Goal: Task Accomplishment & Management: Use online tool/utility

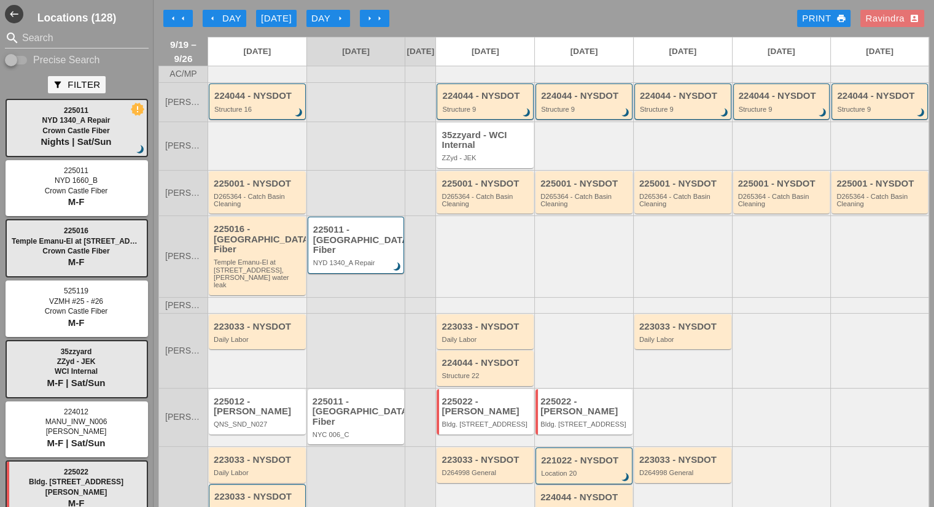
click at [230, 15] on div "arrow_left Day" at bounding box center [224, 19] width 34 height 14
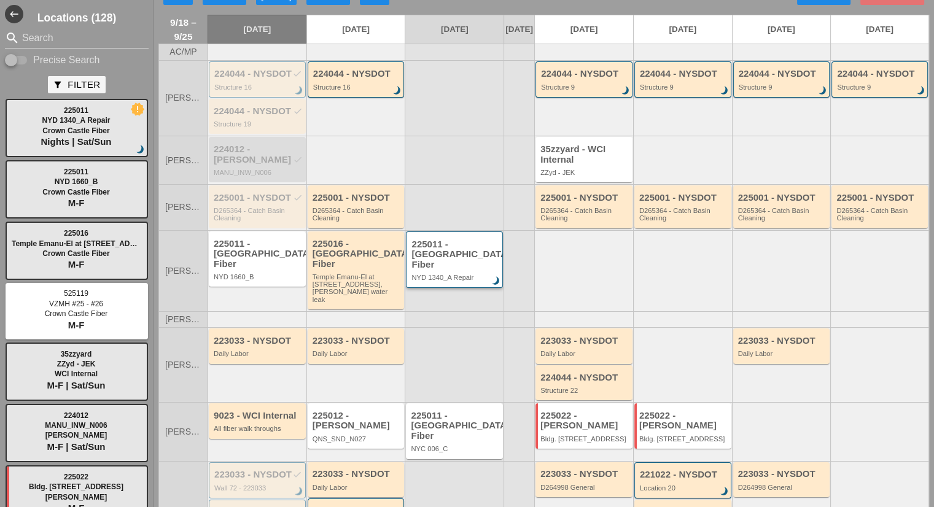
scroll to position [61, 0]
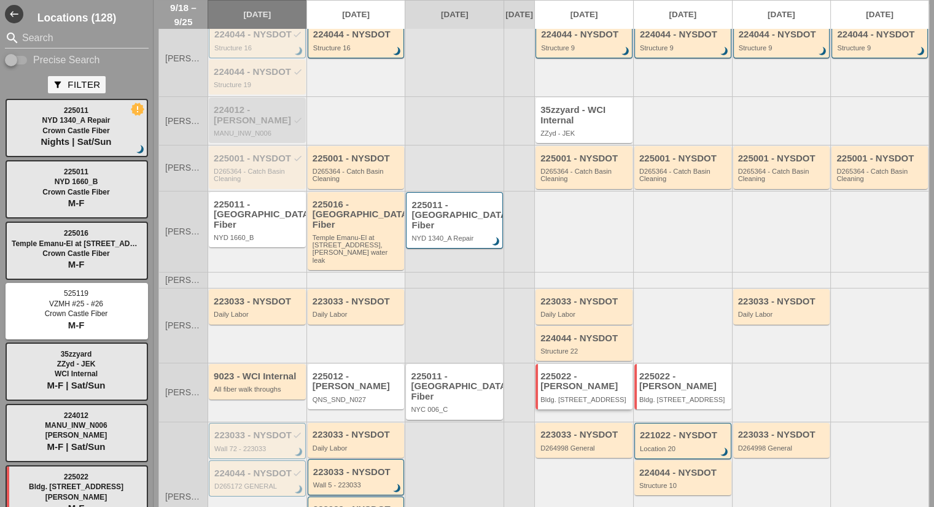
click at [574, 373] on div "225022 - [PERSON_NAME]" at bounding box center [584, 381] width 89 height 20
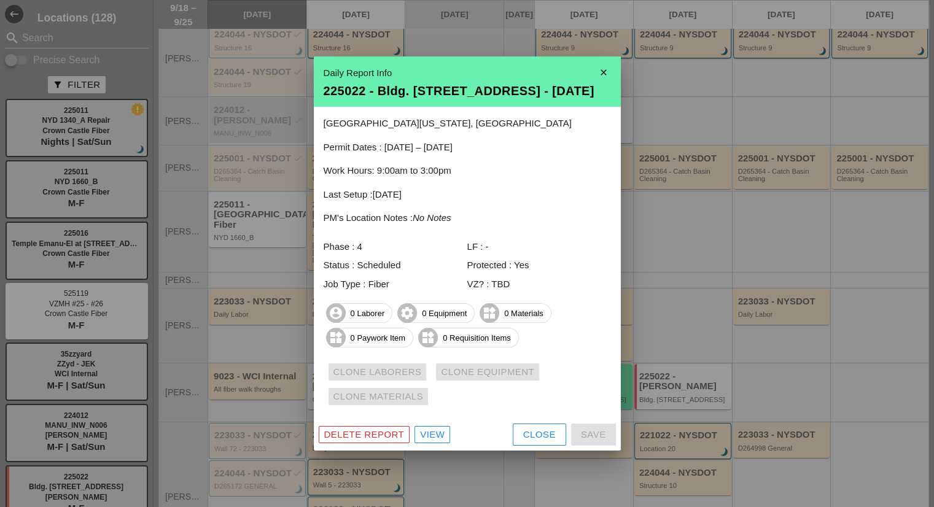
click at [542, 447] on div "Delete Report View Close Save" at bounding box center [467, 435] width 307 height 32
click at [541, 435] on div "Close" at bounding box center [539, 435] width 33 height 14
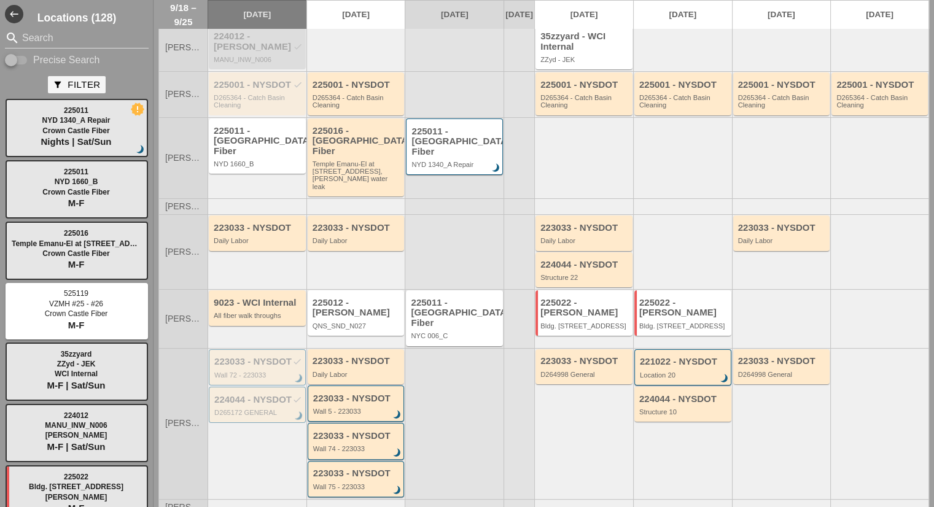
scroll to position [0, 0]
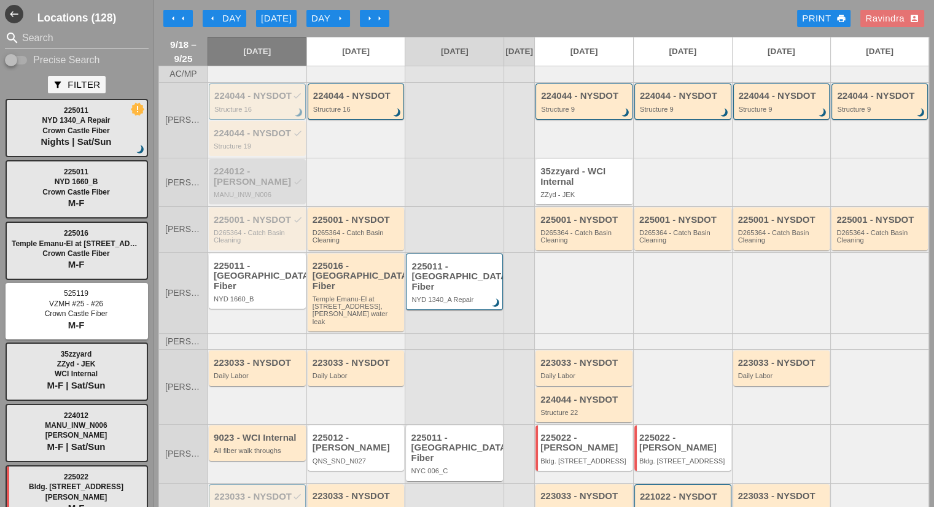
click at [227, 20] on div "arrow_left Day" at bounding box center [224, 19] width 34 height 14
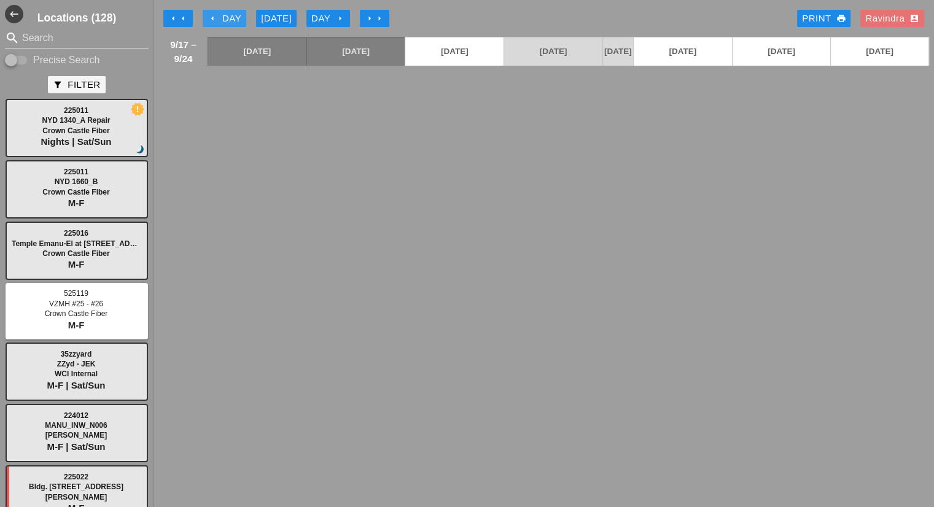
click at [227, 20] on div "arrow_left Day" at bounding box center [224, 19] width 34 height 14
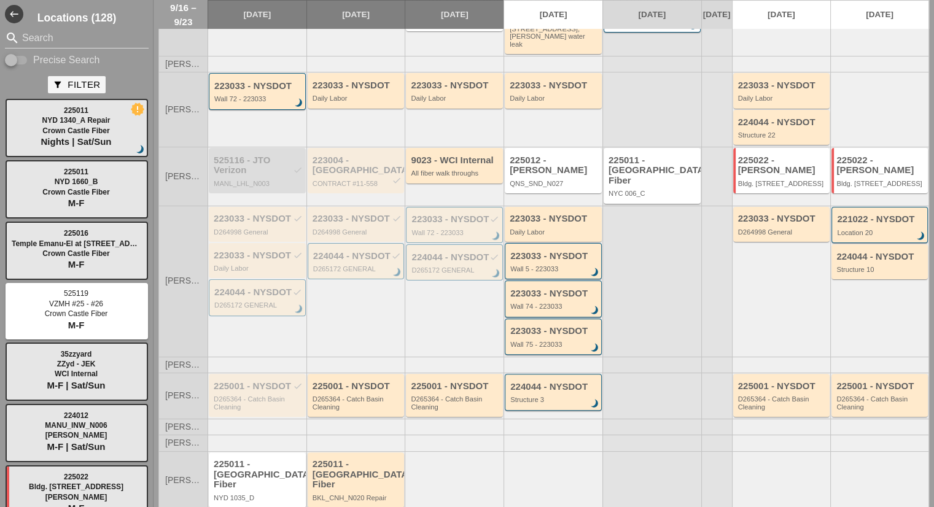
scroll to position [307, 0]
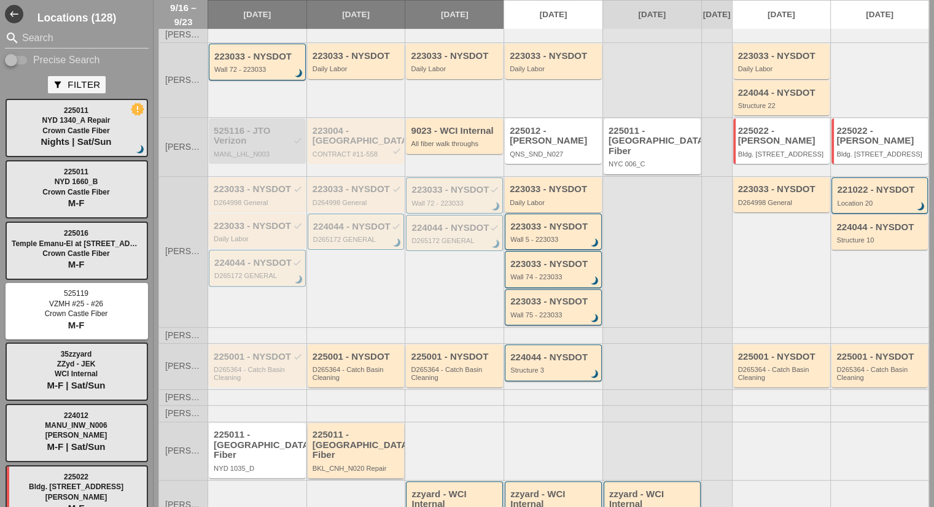
click at [372, 430] on div "225011 - [GEOGRAPHIC_DATA] Fiber" at bounding box center [356, 445] width 89 height 31
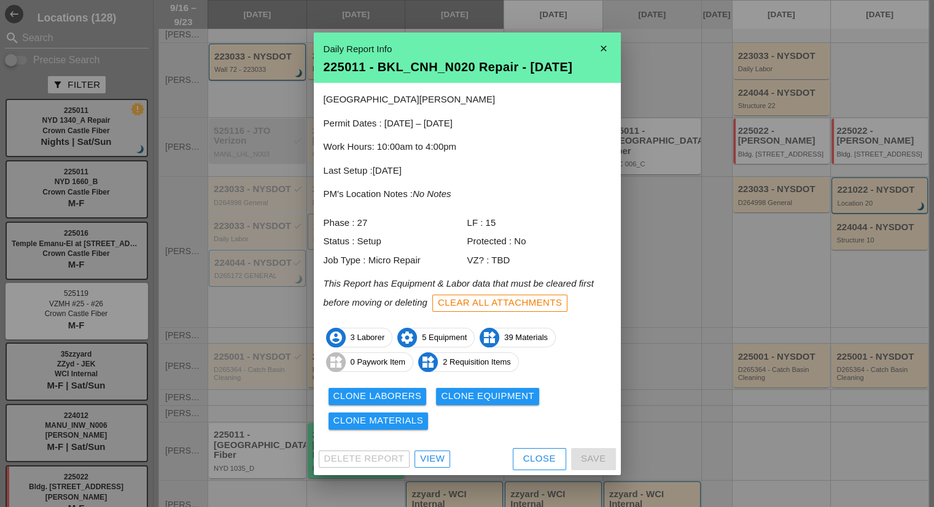
click at [450, 395] on div "Clone Equipment" at bounding box center [487, 396] width 93 height 14
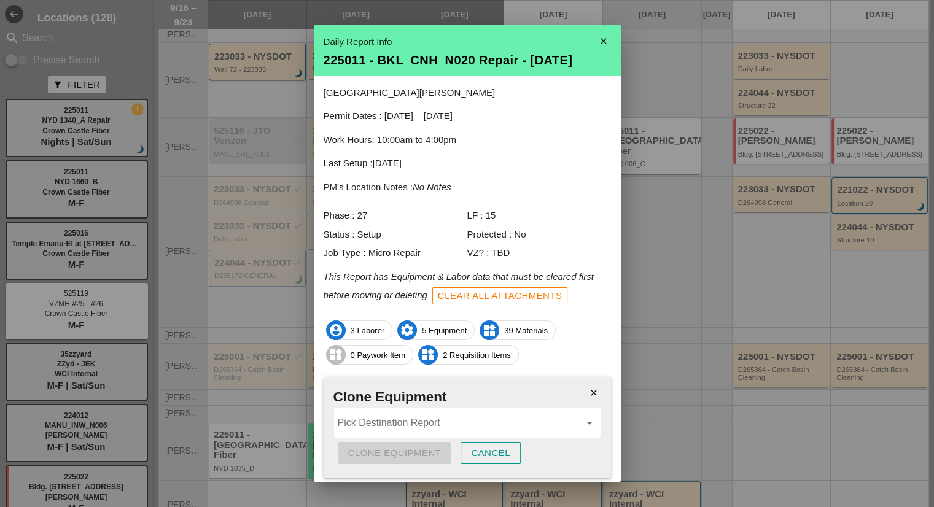
click at [396, 416] on input "Pick Destination Report" at bounding box center [459, 423] width 242 height 20
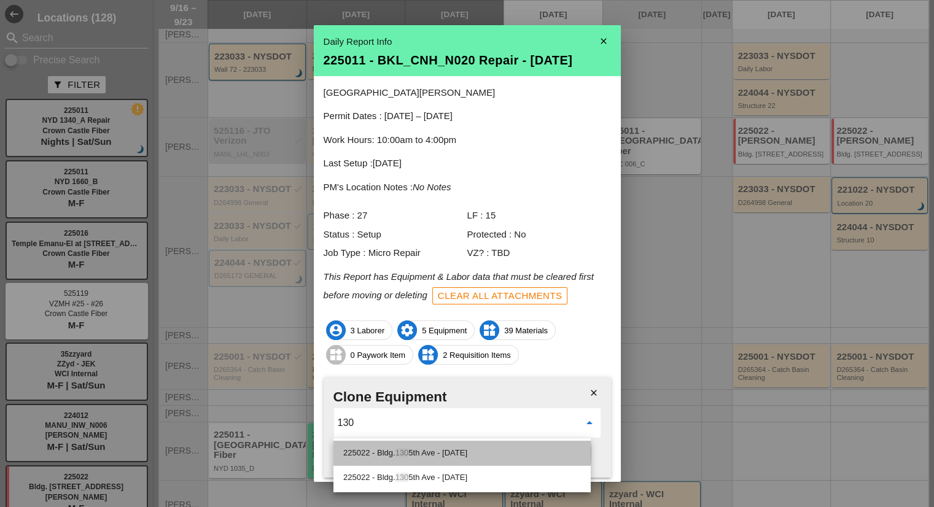
click at [460, 455] on div "225022 - Bldg. 130 5th Ave - 09/22/2025" at bounding box center [462, 453] width 238 height 15
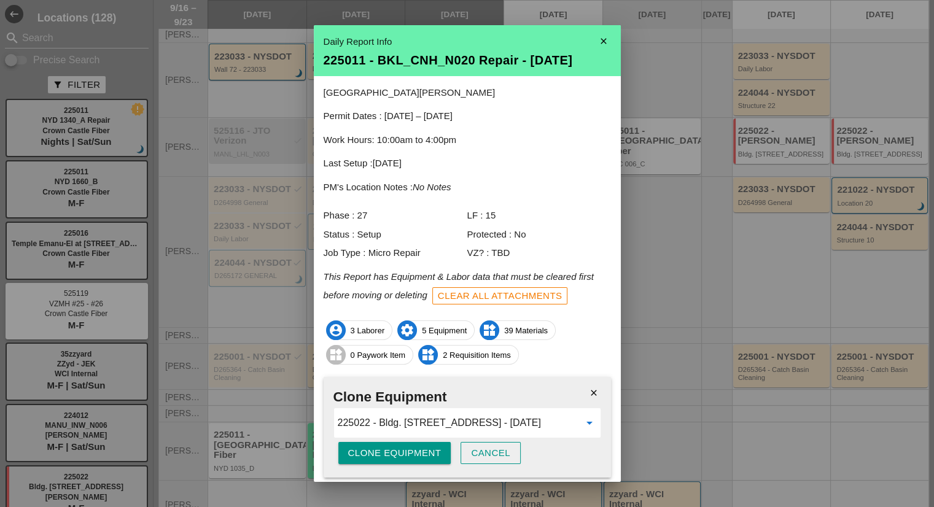
type input "225022 - Bldg. [STREET_ADDRESS] - [DATE]"
click at [398, 453] on div "Clone Equipment" at bounding box center [394, 453] width 93 height 14
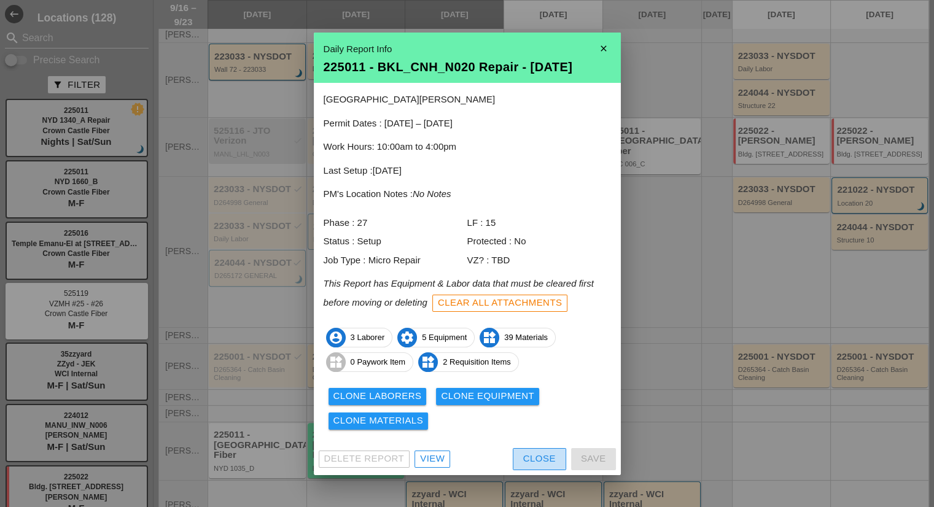
click at [535, 463] on div "Close" at bounding box center [539, 459] width 33 height 14
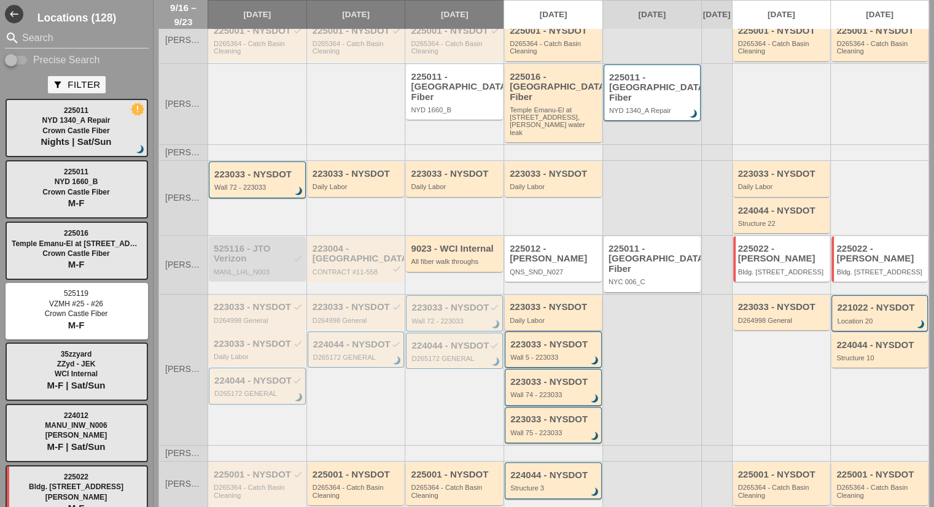
scroll to position [123, 0]
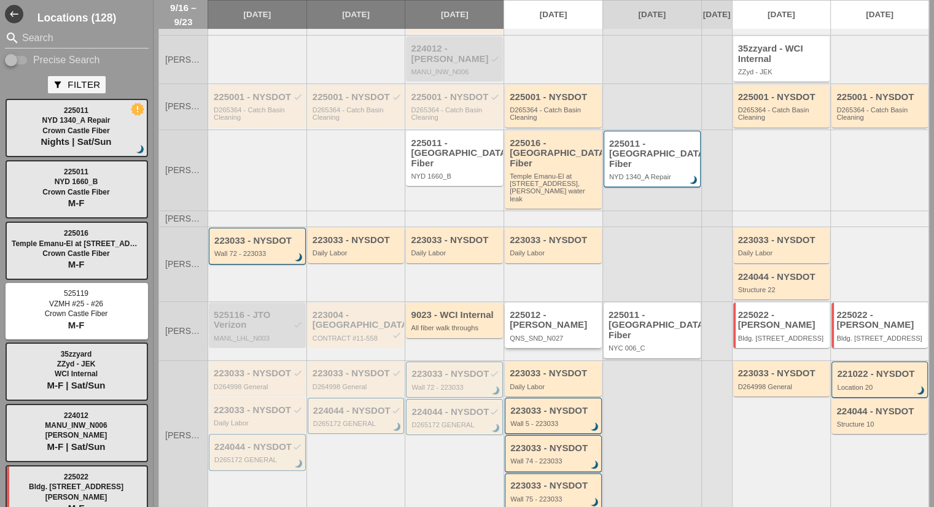
click at [544, 334] on div "QNS_SND_N027" at bounding box center [553, 337] width 89 height 7
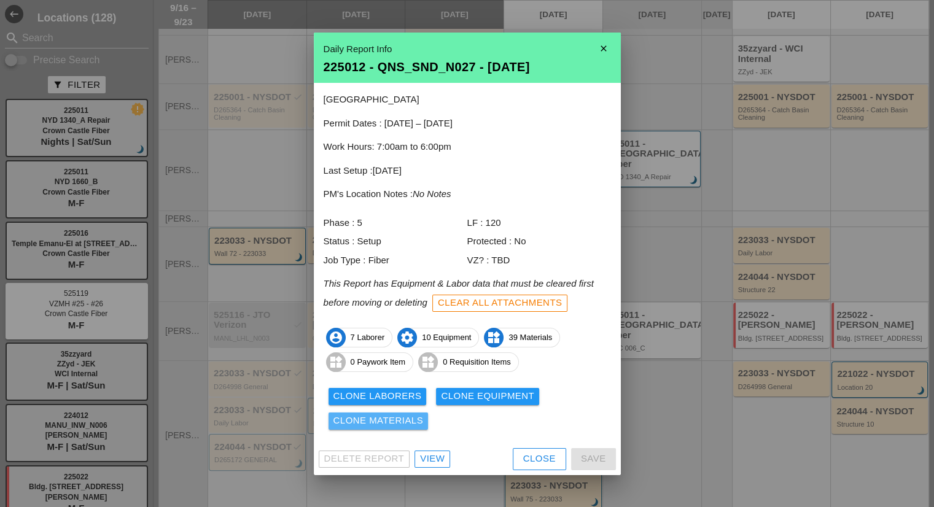
click at [403, 426] on div "Clone Materials" at bounding box center [378, 421] width 90 height 14
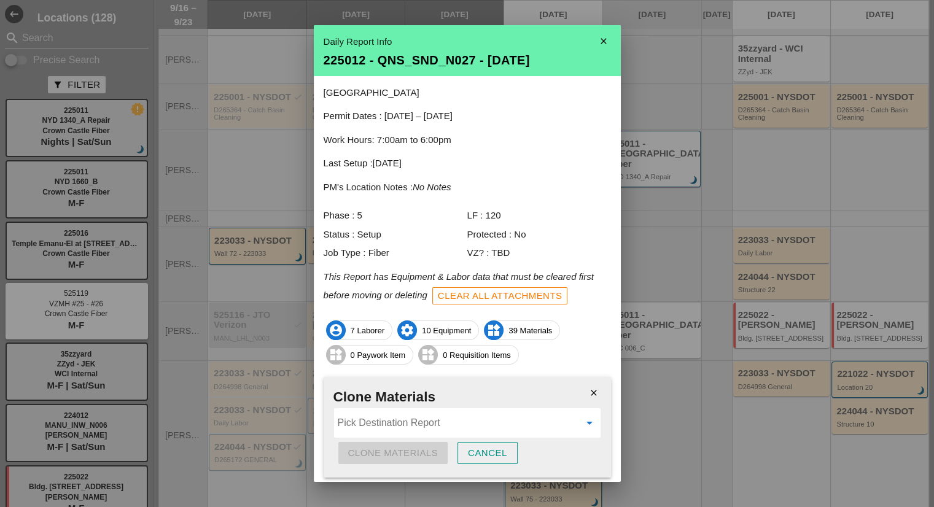
click at [398, 428] on input "Pick Destination Report" at bounding box center [459, 423] width 242 height 20
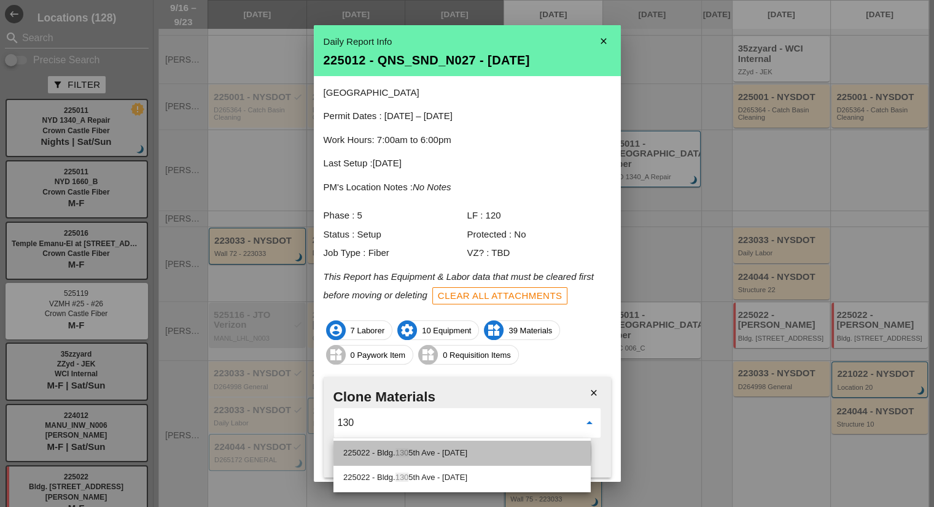
click at [461, 458] on div "225022 - Bldg. 130 5th Ave - 09/22/2025" at bounding box center [462, 453] width 238 height 15
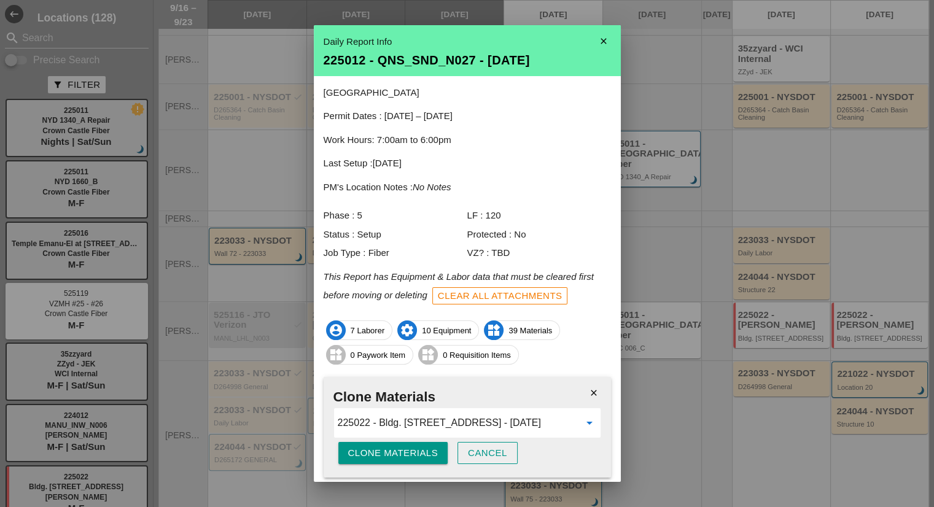
type input "225022 - Bldg. [STREET_ADDRESS] - [DATE]"
click at [425, 458] on div "Clone Materials" at bounding box center [393, 453] width 90 height 14
click at [425, 458] on div "Are you sure?" at bounding box center [387, 453] width 78 height 14
click at [591, 48] on icon "close" at bounding box center [603, 41] width 25 height 25
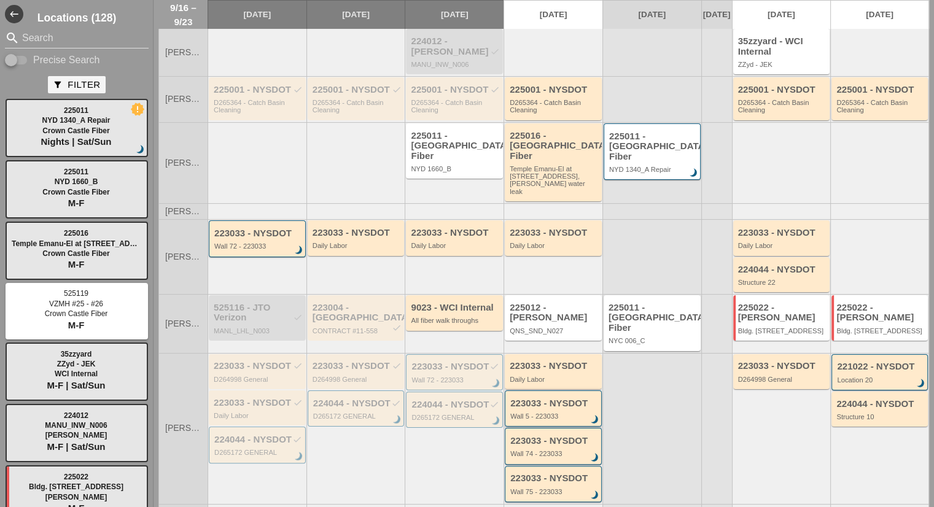
scroll to position [130, 0]
click at [771, 312] on div "225022 - [PERSON_NAME]" at bounding box center [782, 313] width 89 height 20
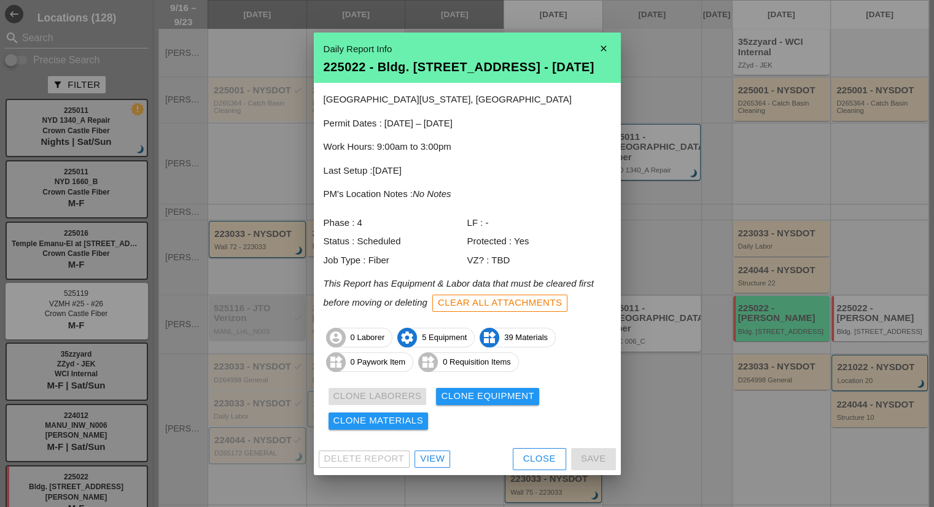
click at [444, 462] on link "View" at bounding box center [432, 458] width 36 height 17
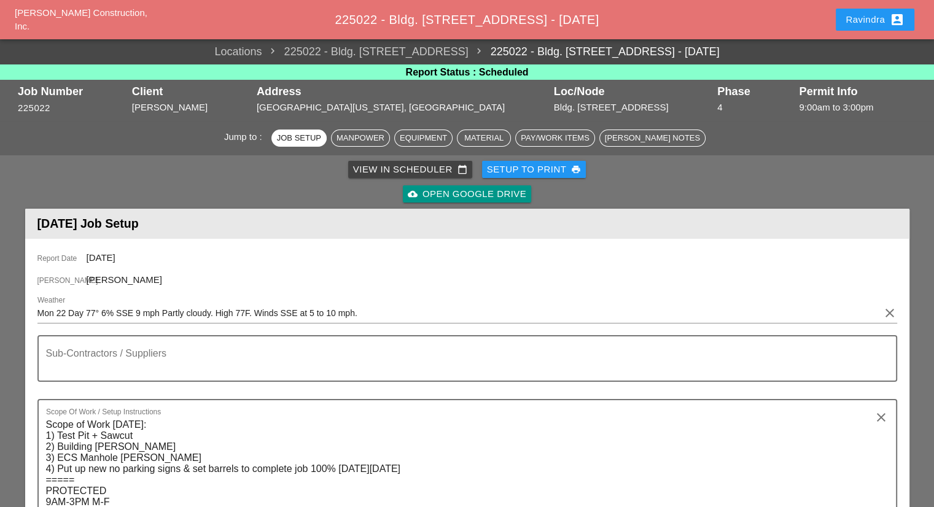
scroll to position [307, 0]
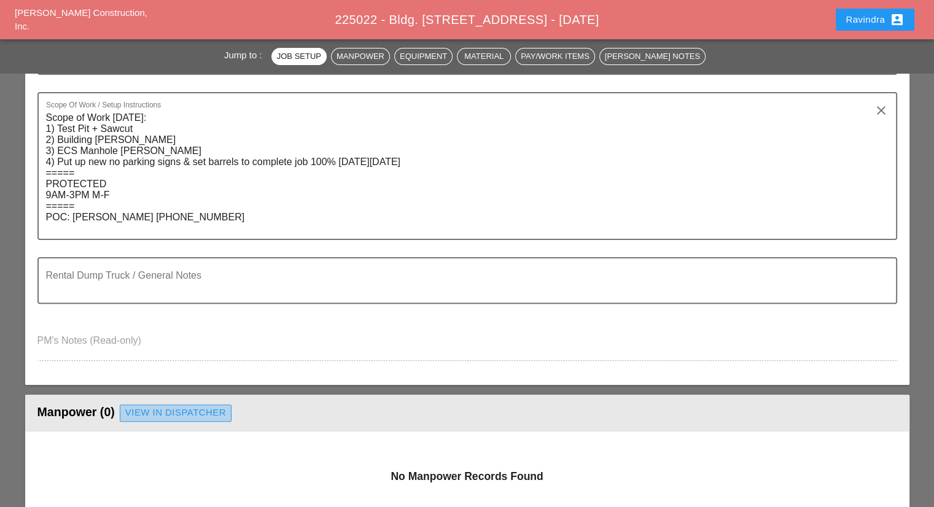
click at [194, 409] on div "View in Dispatcher" at bounding box center [175, 413] width 101 height 14
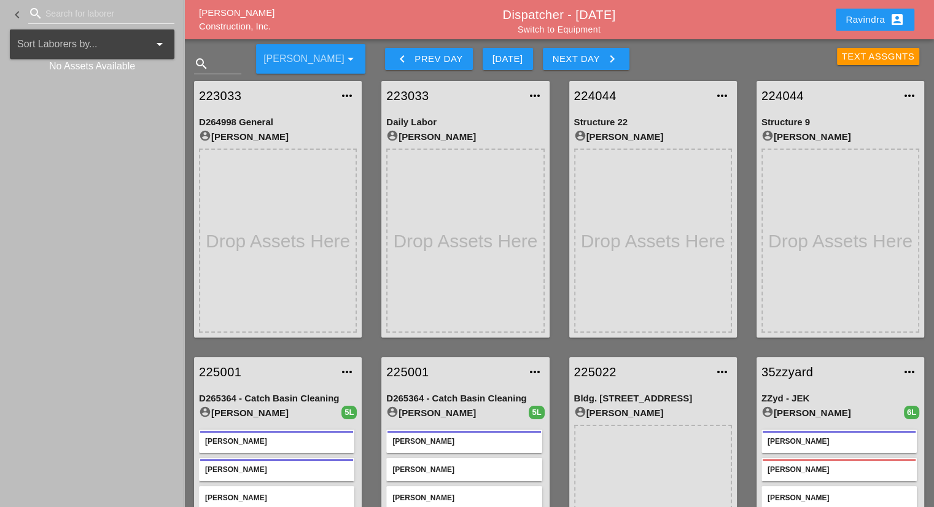
scroll to position [117, 0]
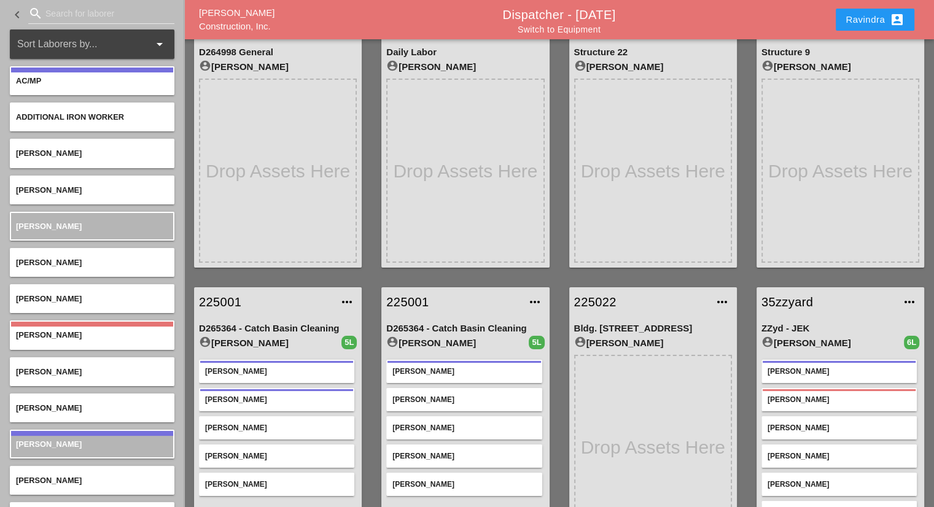
scroll to position [117, 0]
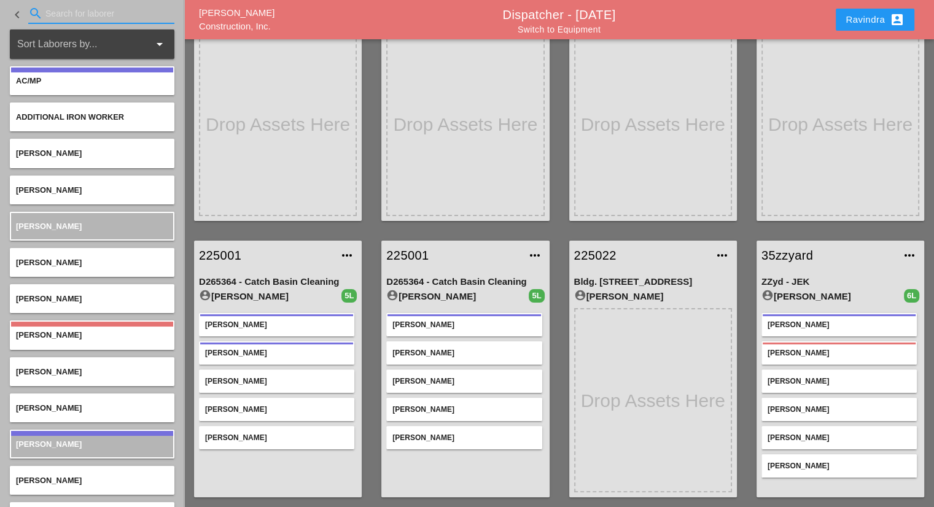
click at [103, 18] on input "Search for laborer" at bounding box center [101, 14] width 112 height 20
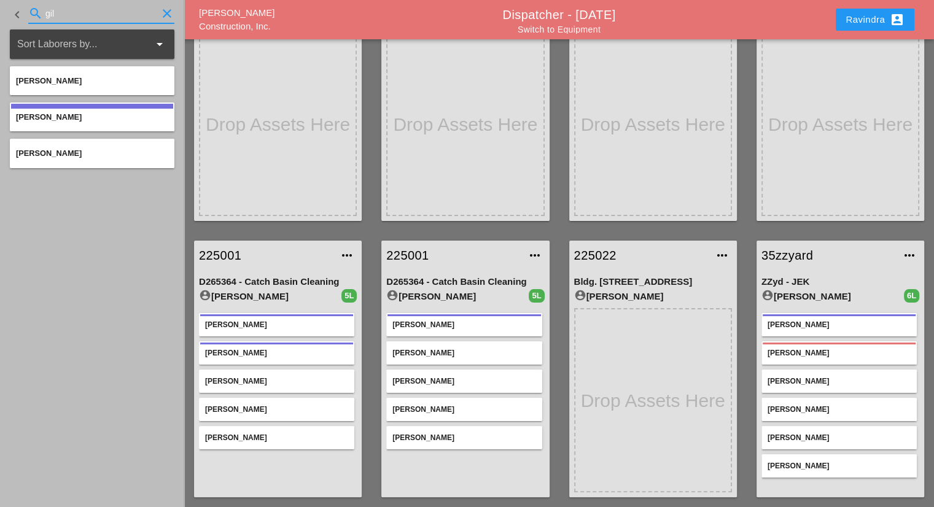
type input "gil"
drag, startPoint x: 71, startPoint y: 12, endPoint x: 5, endPoint y: 9, distance: 66.4
click at [2, 12] on div "keyboard_arrow_left search gil clear" at bounding box center [92, 14] width 184 height 29
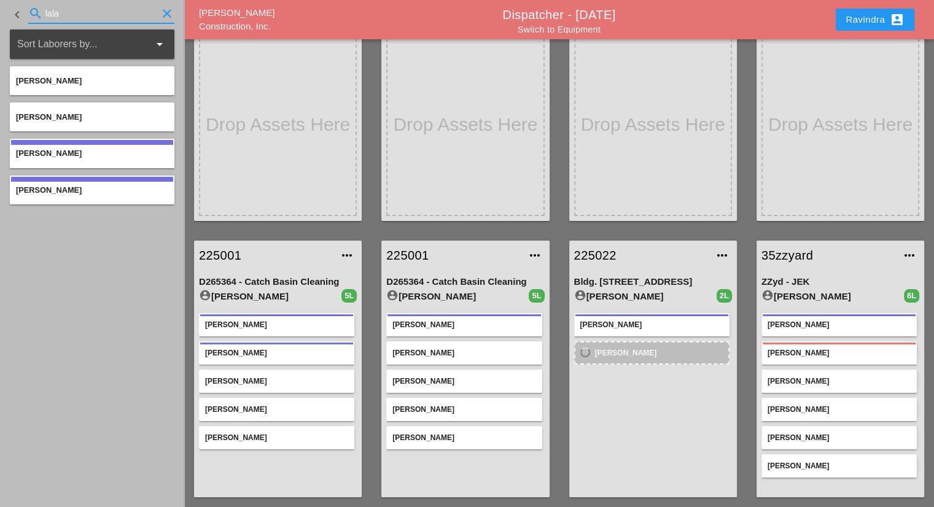
drag, startPoint x: 113, startPoint y: 17, endPoint x: 0, endPoint y: 10, distance: 113.1
click at [0, 10] on div "keyboard_arrow_left search lala clear" at bounding box center [92, 14] width 184 height 29
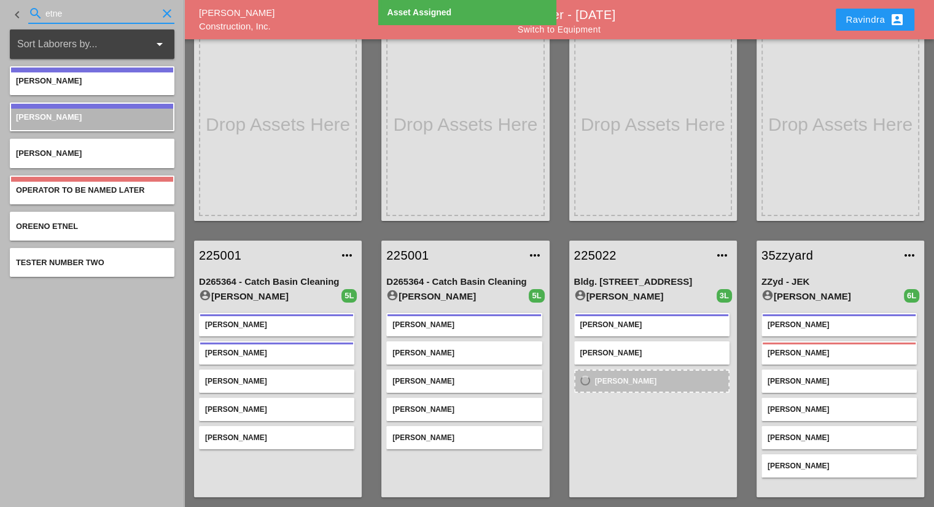
drag, startPoint x: 94, startPoint y: 16, endPoint x: 0, endPoint y: 17, distance: 93.9
click at [0, 17] on div "keyboard_arrow_left search etne clear" at bounding box center [92, 14] width 184 height 29
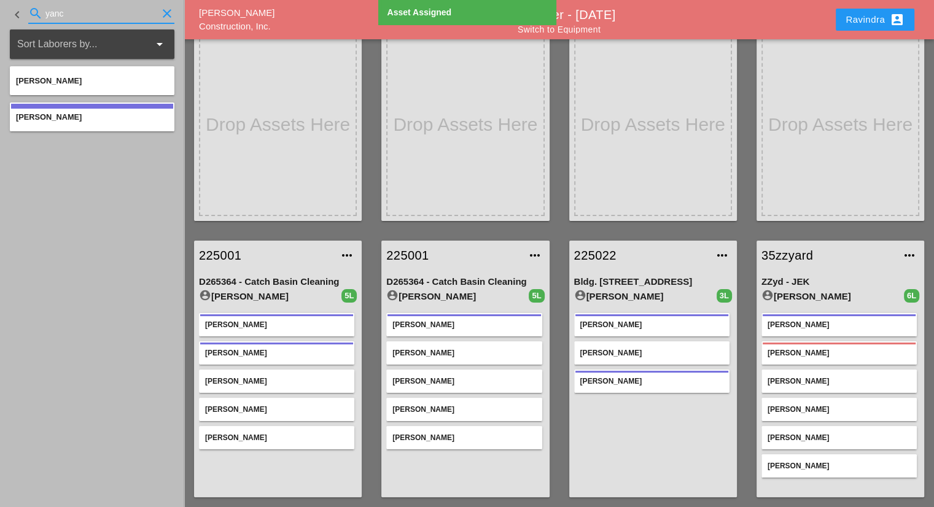
type input "yanc"
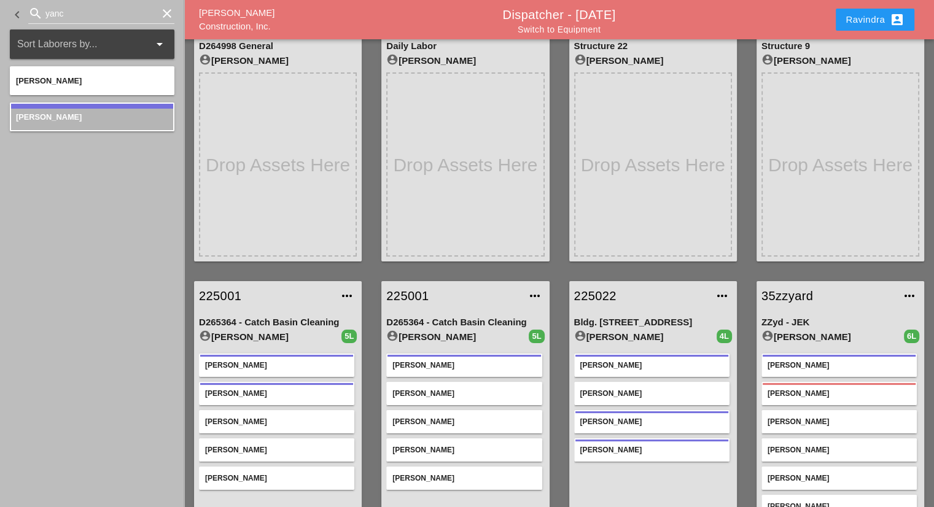
scroll to position [55, 0]
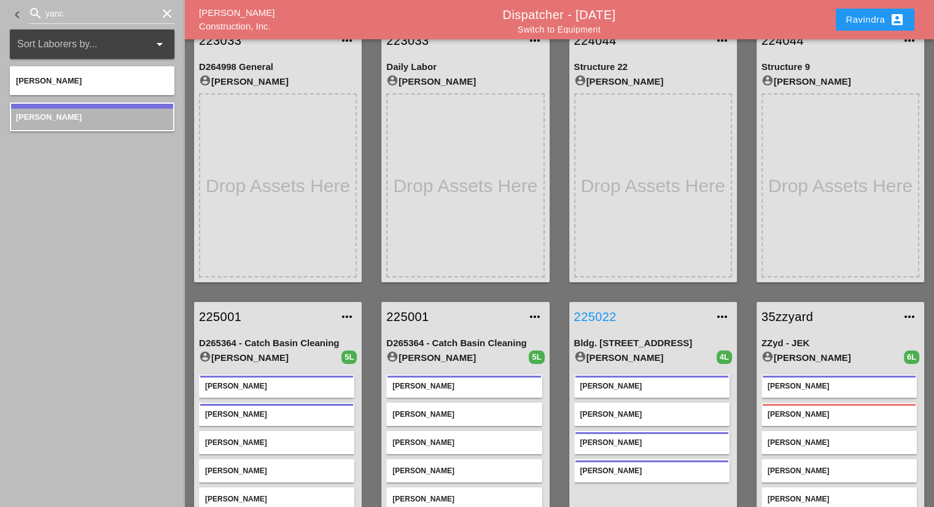
click at [608, 320] on link "225022" at bounding box center [640, 316] width 133 height 18
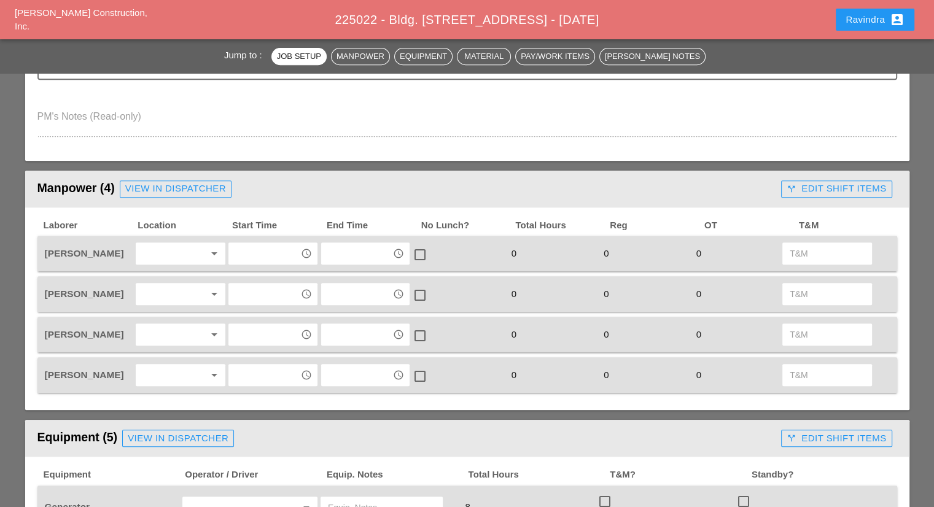
scroll to position [552, 0]
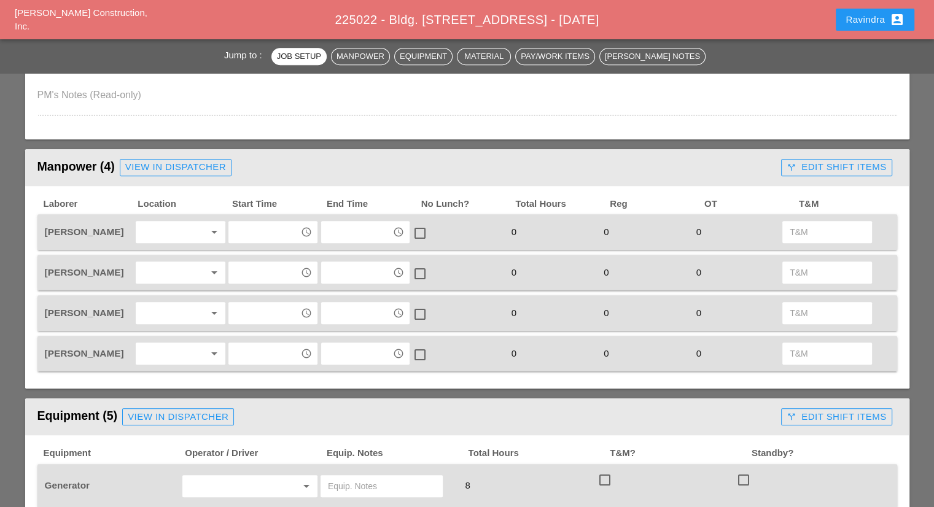
click at [187, 234] on div at bounding box center [171, 232] width 65 height 20
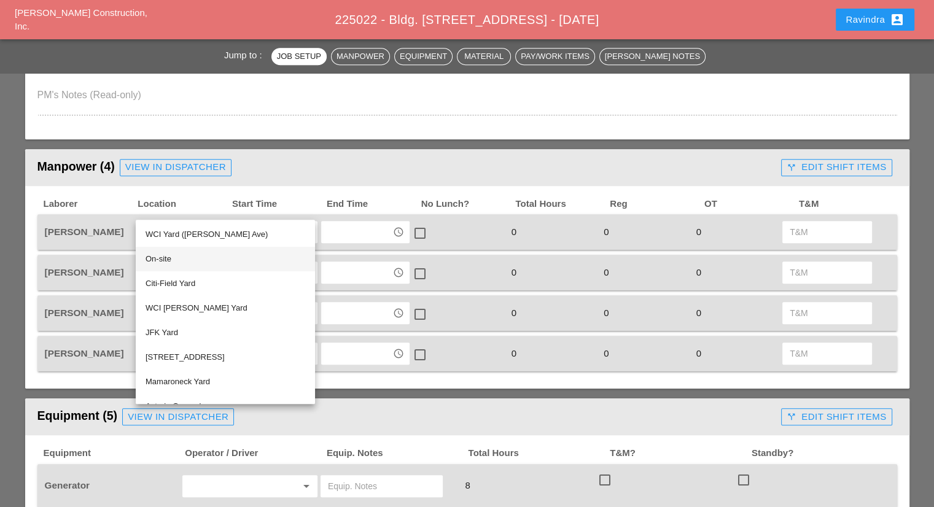
click at [180, 258] on div "On-site" at bounding box center [225, 259] width 160 height 15
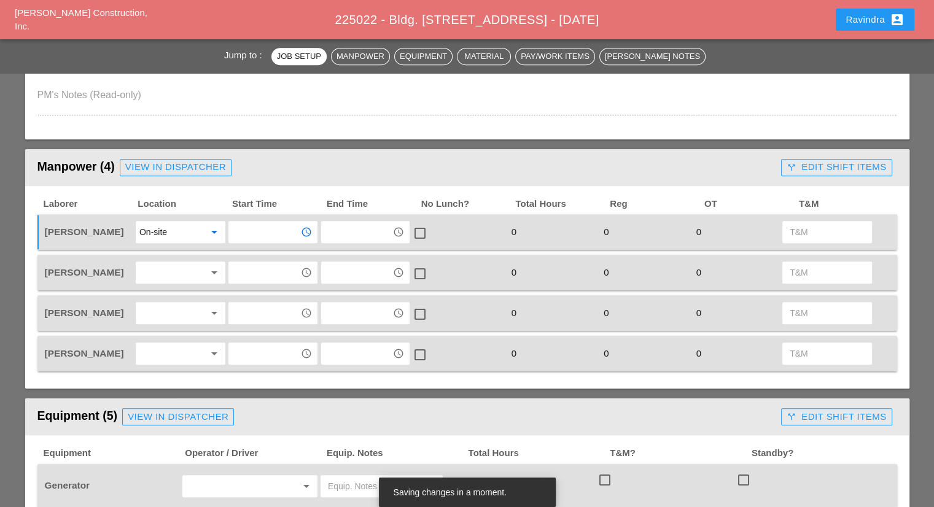
click at [255, 228] on input "text" at bounding box center [264, 232] width 64 height 20
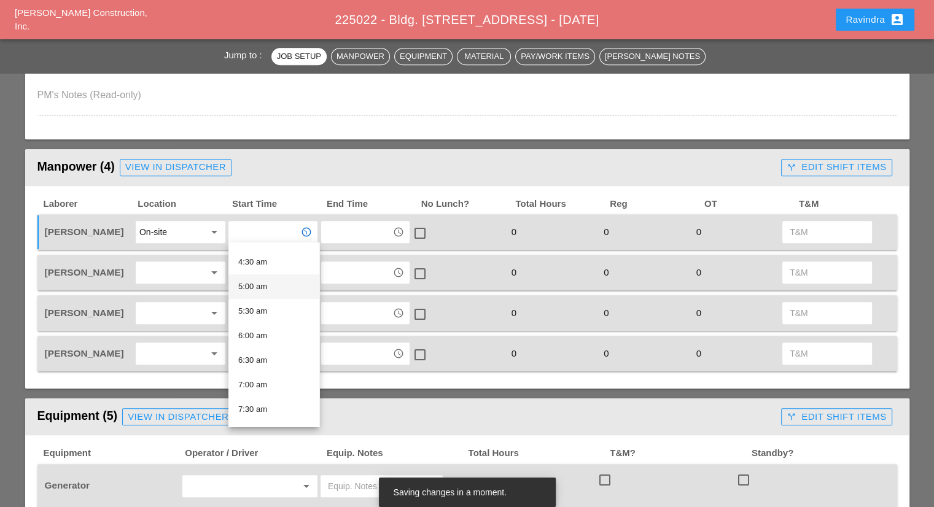
scroll to position [246, 0]
click at [260, 400] on div "8:00 am" at bounding box center [273, 404] width 71 height 15
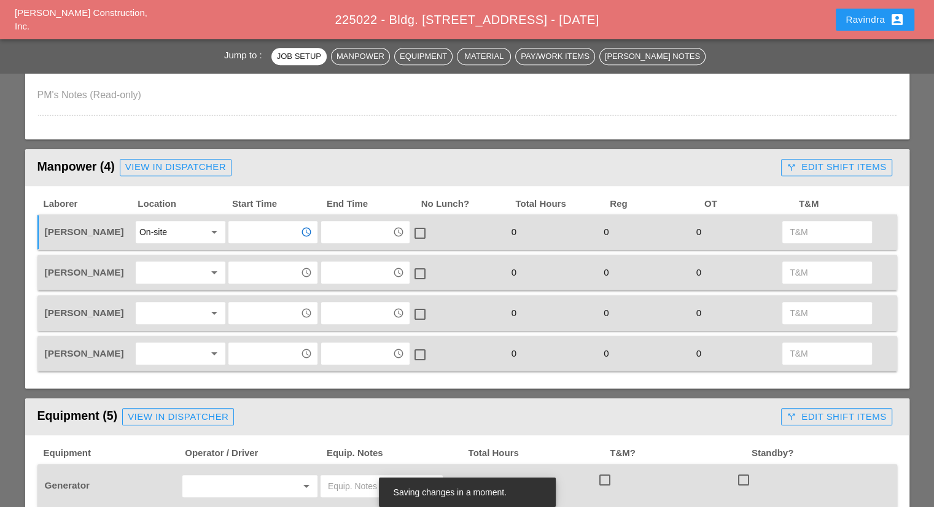
click at [171, 266] on div at bounding box center [171, 273] width 65 height 20
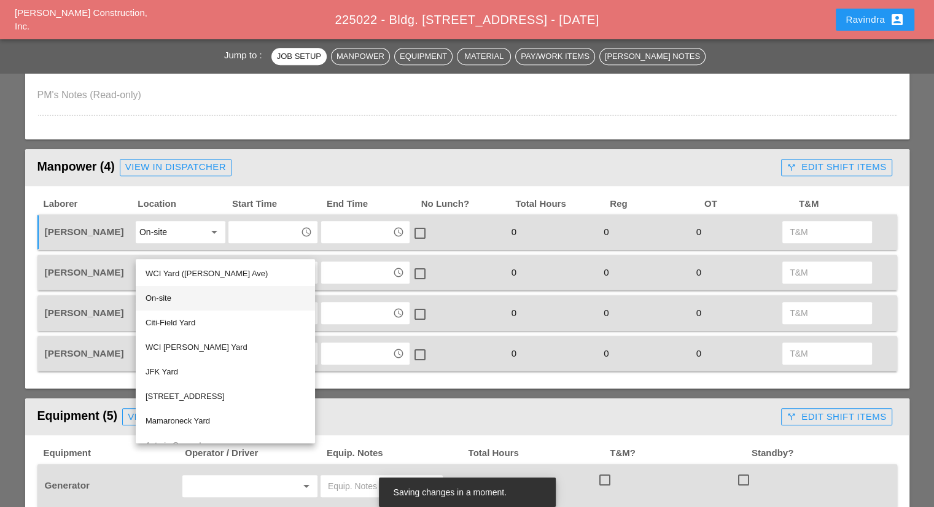
click at [179, 297] on div "On-site" at bounding box center [225, 298] width 160 height 15
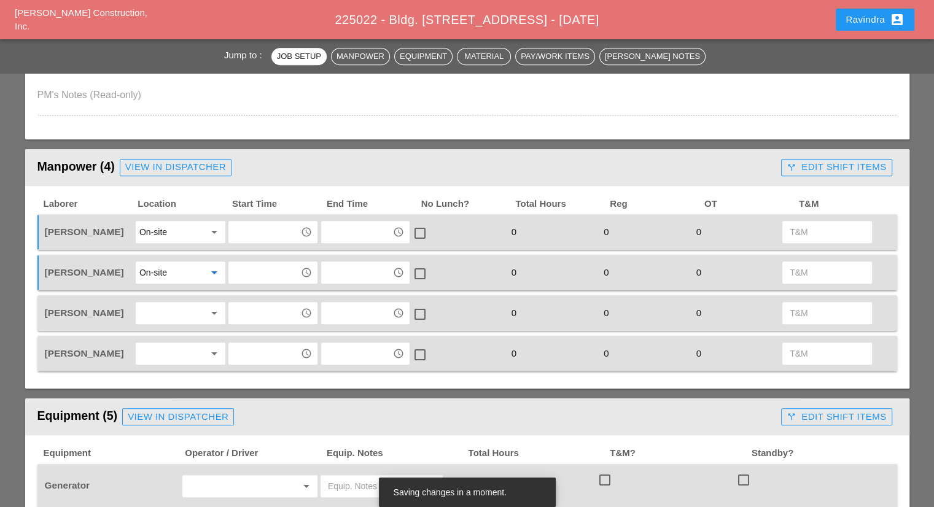
click at [249, 266] on input "text" at bounding box center [264, 273] width 64 height 20
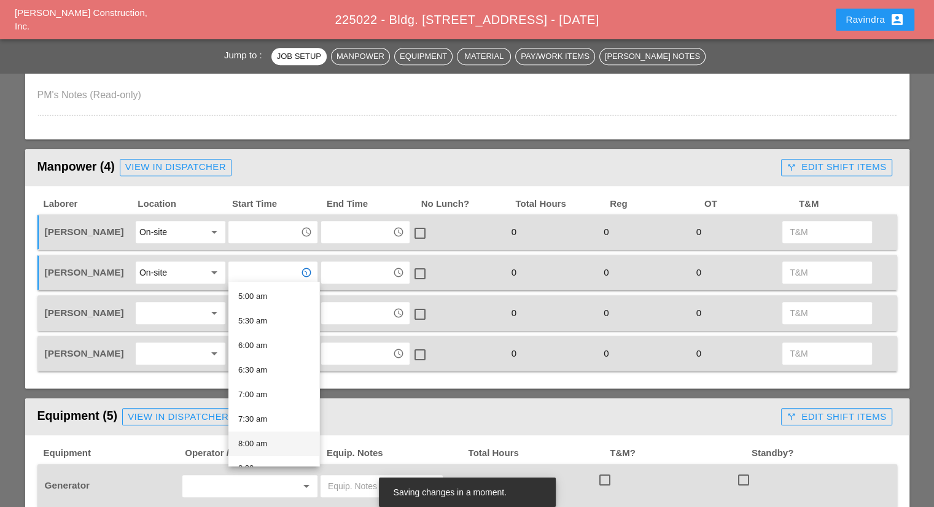
click at [259, 440] on div "8:00 am" at bounding box center [273, 443] width 71 height 15
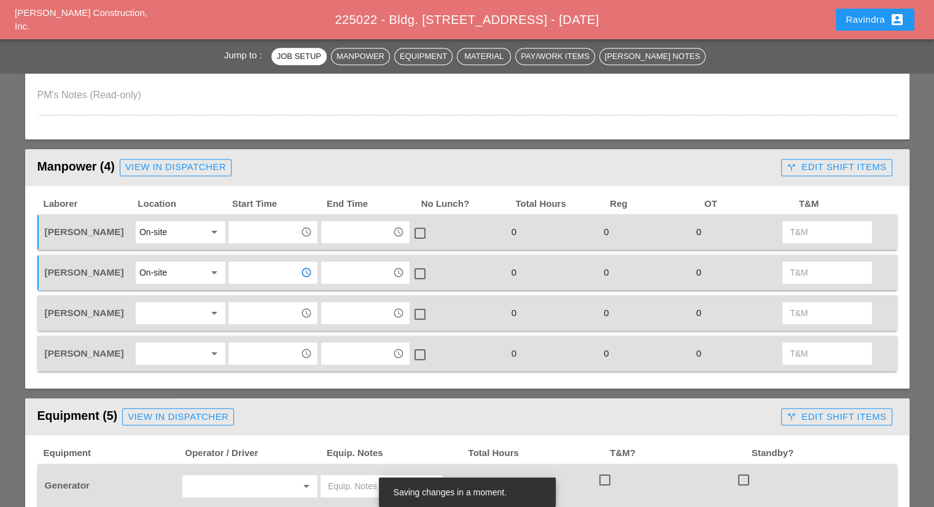
click at [251, 238] on input "text" at bounding box center [264, 232] width 64 height 20
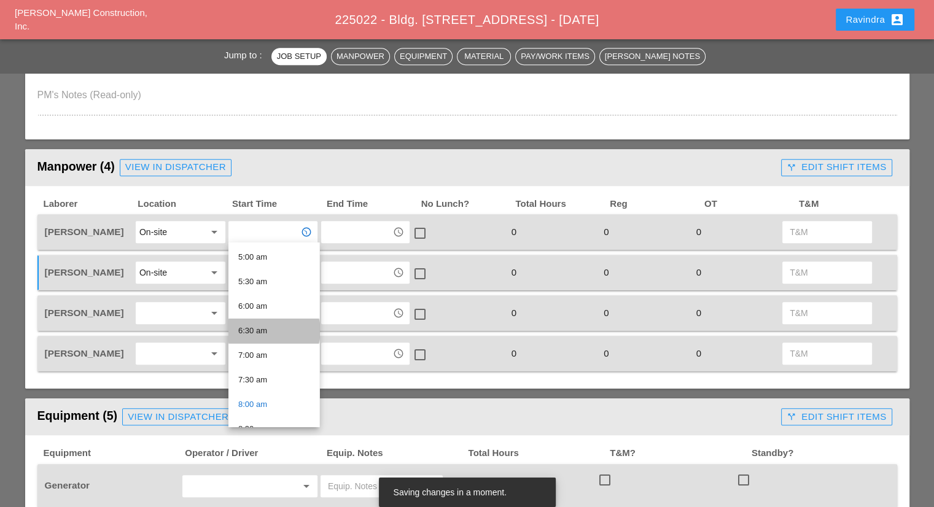
click at [263, 336] on div "6:30 am" at bounding box center [273, 330] width 71 height 15
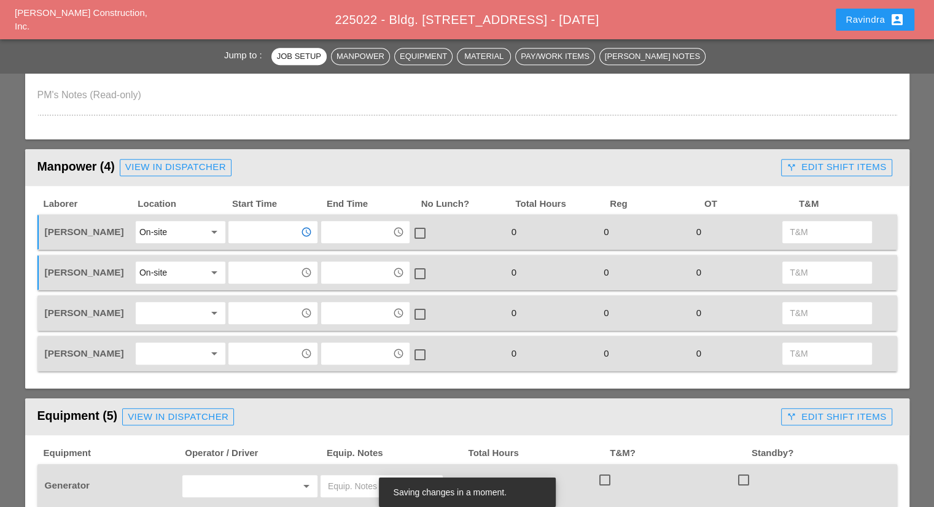
click at [253, 238] on input "text" at bounding box center [264, 232] width 64 height 20
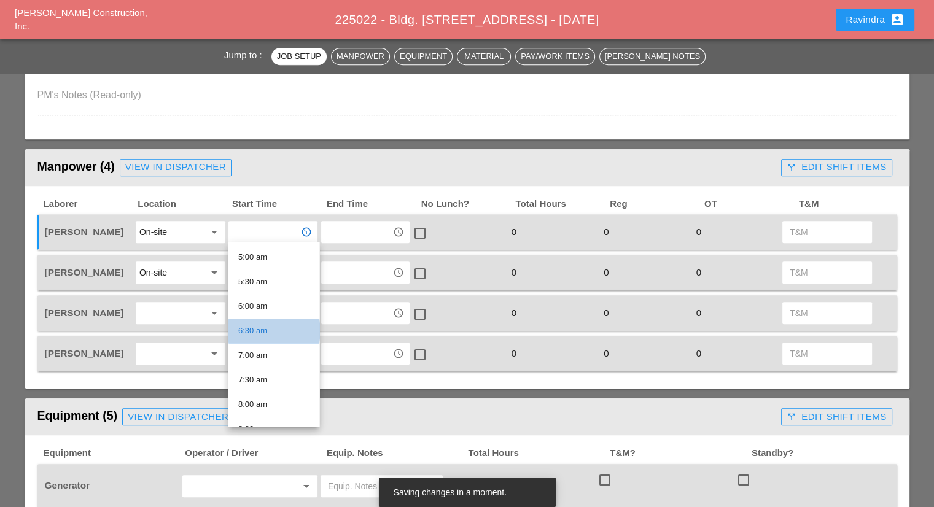
click at [263, 328] on div "6:30 am" at bounding box center [273, 330] width 71 height 15
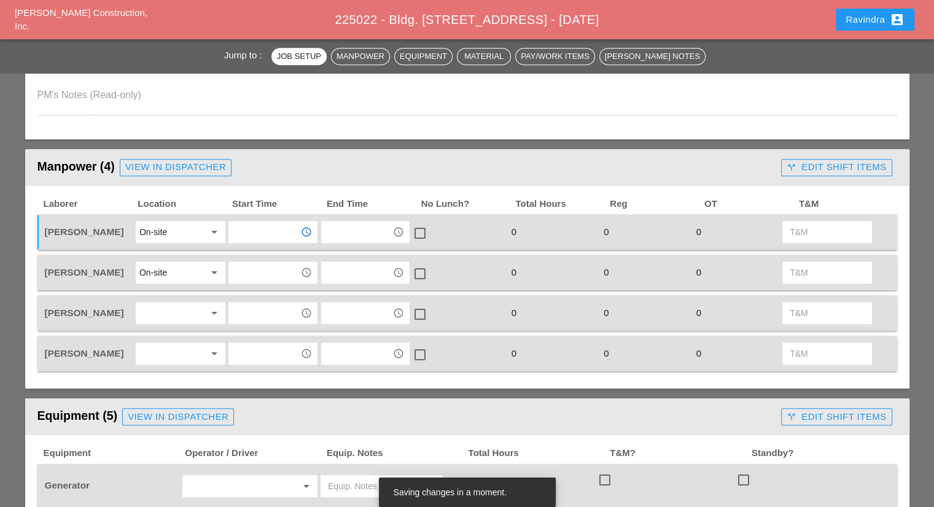
click at [184, 238] on div "On-site" at bounding box center [171, 232] width 65 height 20
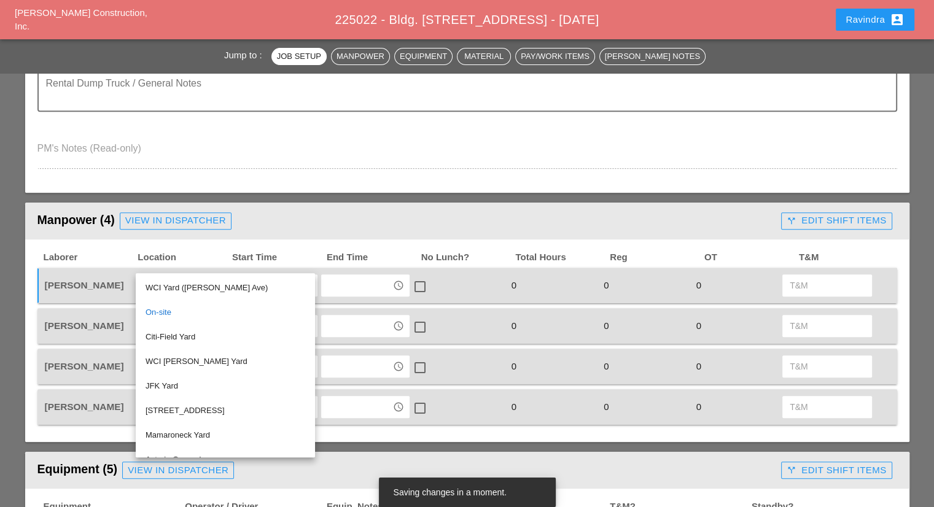
scroll to position [430, 0]
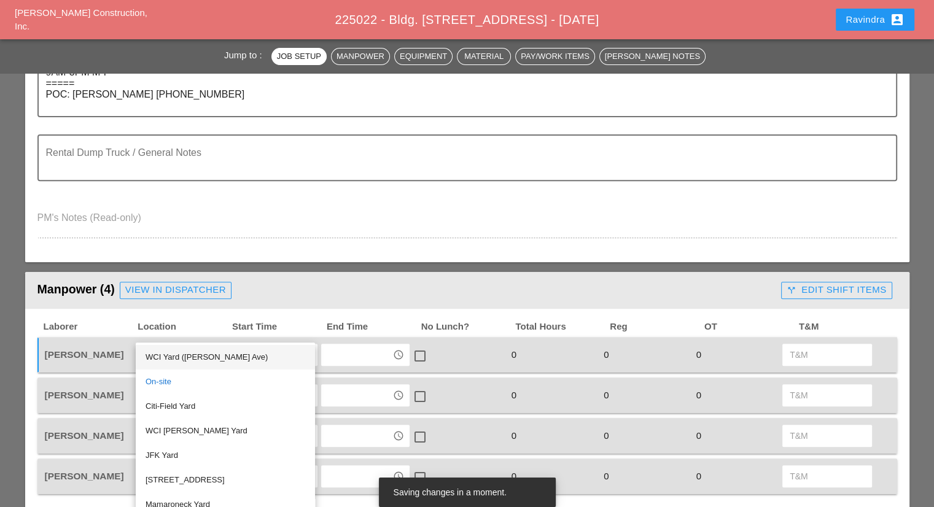
click at [191, 355] on div "WCI Yard ([PERSON_NAME] Ave)" at bounding box center [225, 357] width 160 height 15
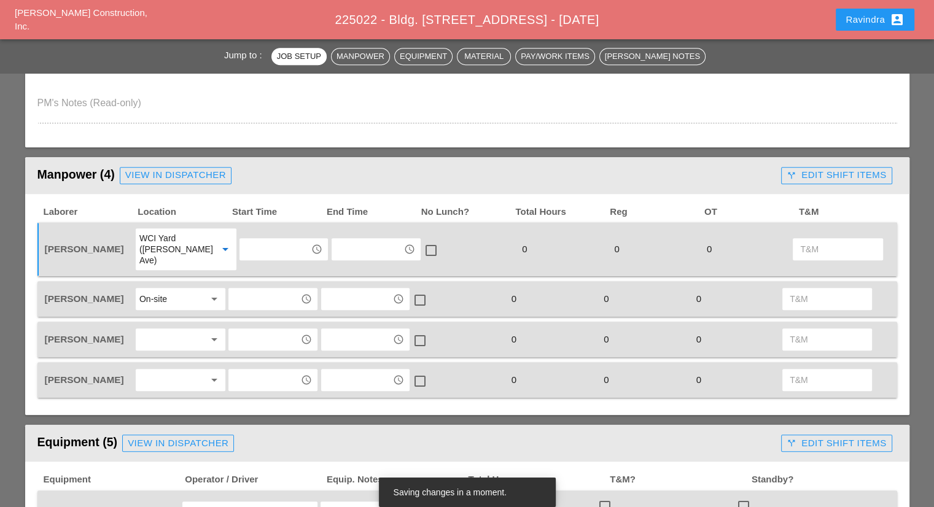
scroll to position [552, 0]
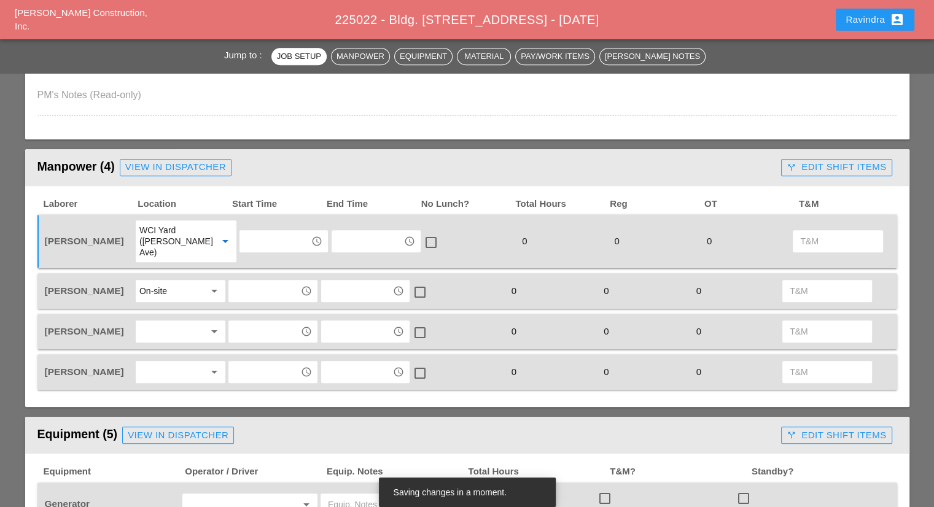
click at [187, 322] on div at bounding box center [171, 332] width 65 height 20
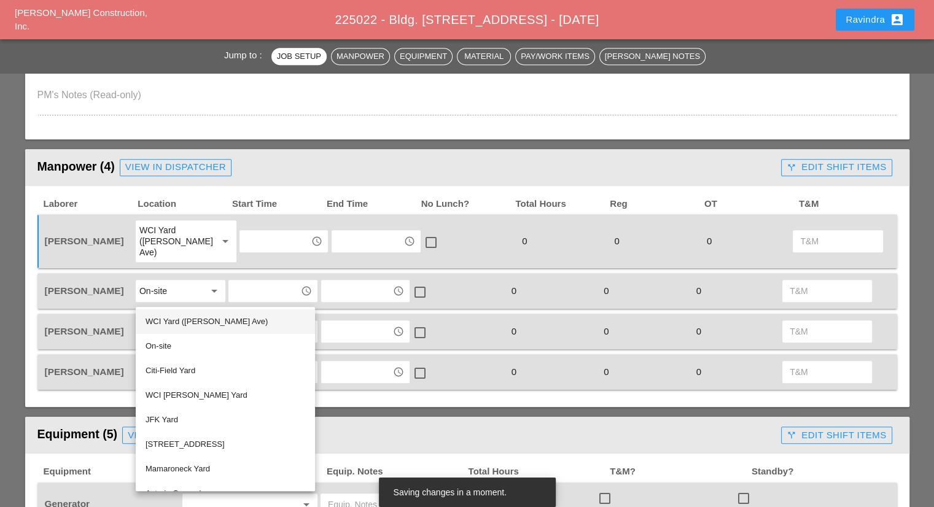
click at [177, 318] on div "WCI Yard ([PERSON_NAME] Ave)" at bounding box center [225, 321] width 160 height 15
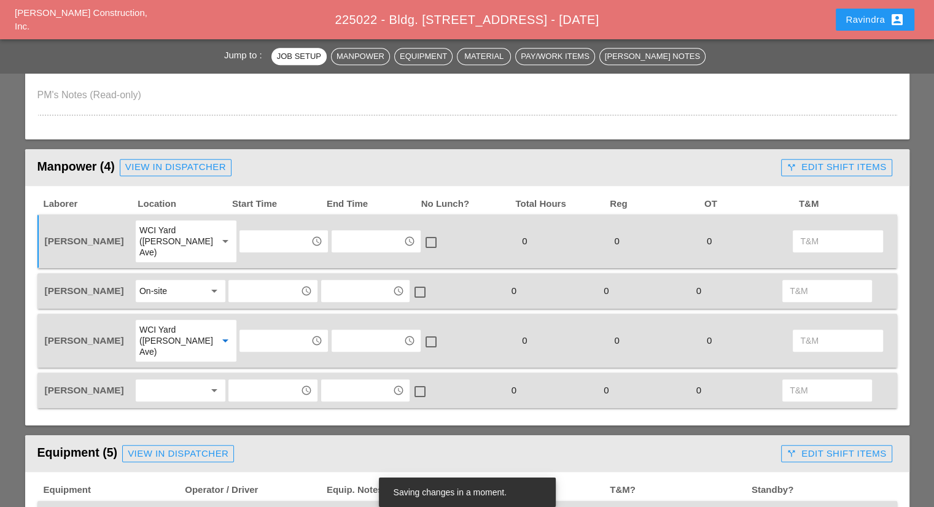
click at [166, 381] on div at bounding box center [171, 391] width 65 height 20
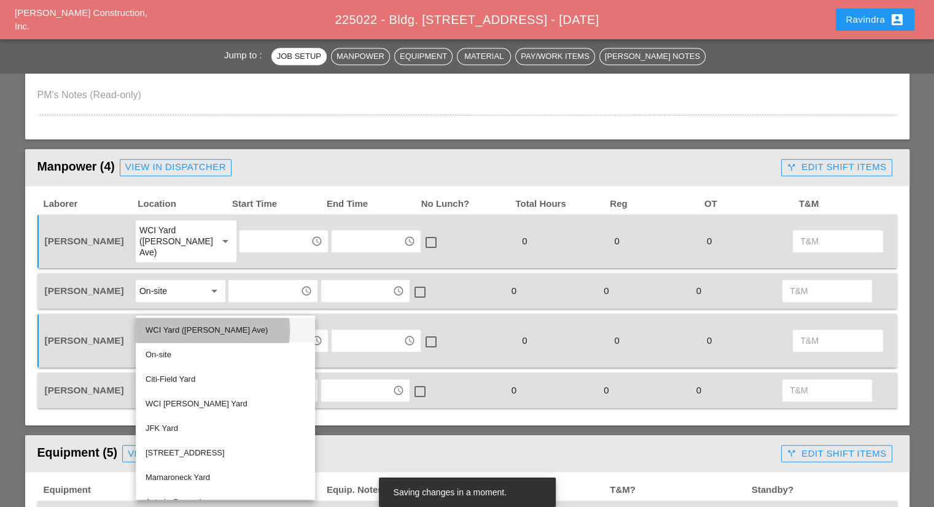
click at [160, 335] on div "WCI Yard ([PERSON_NAME] Ave)" at bounding box center [225, 330] width 160 height 15
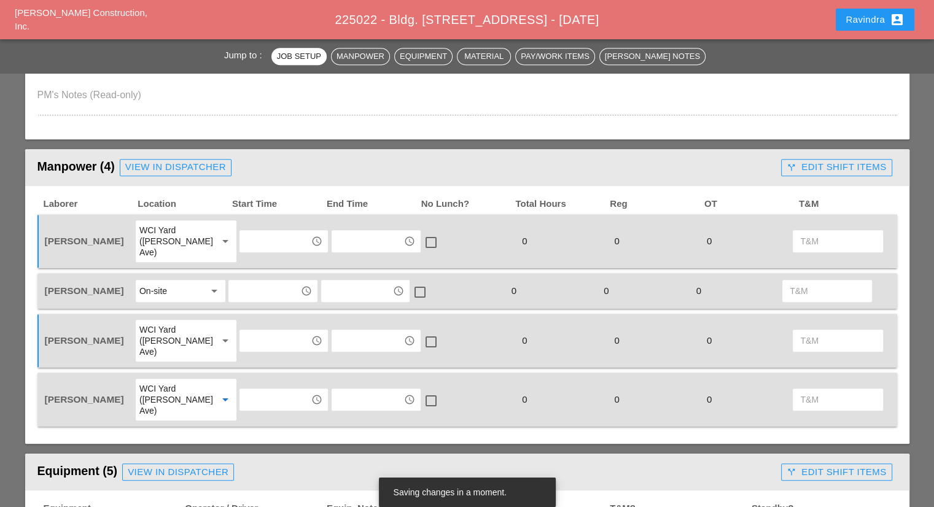
click at [254, 331] on input "text" at bounding box center [275, 341] width 64 height 20
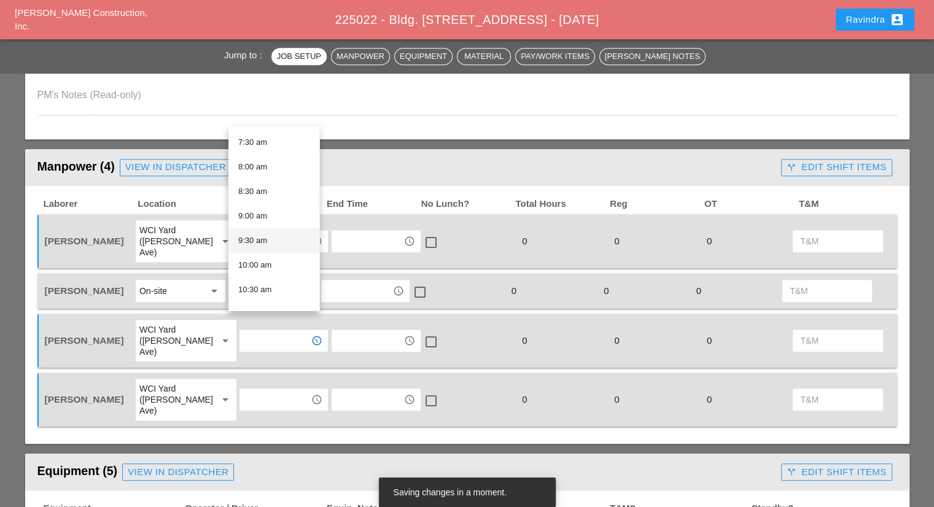
scroll to position [246, 0]
click at [263, 214] on div "6:30 am" at bounding box center [273, 214] width 71 height 15
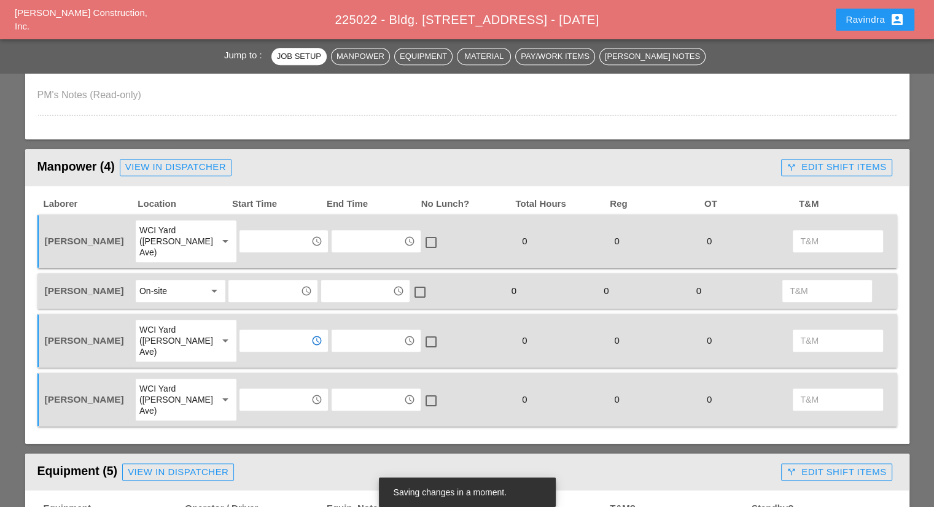
click at [260, 390] on input "text" at bounding box center [275, 400] width 64 height 20
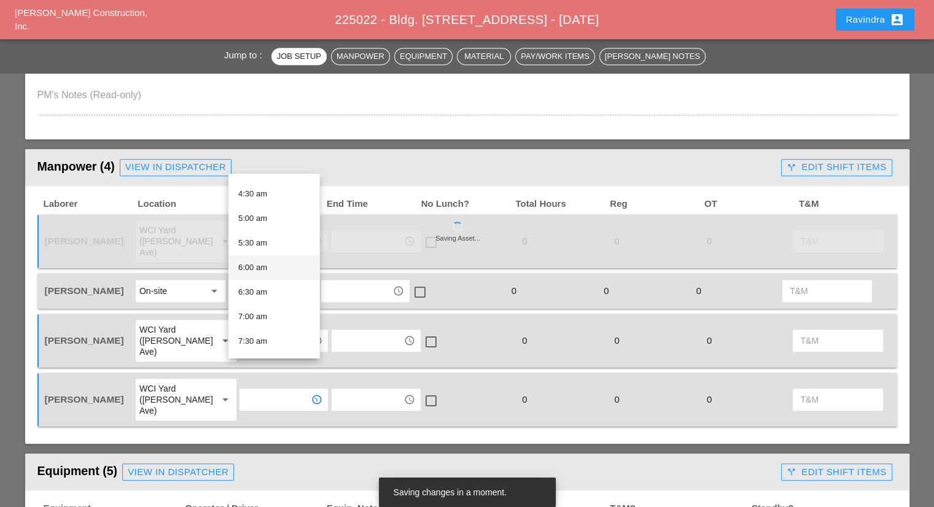
scroll to position [184, 0]
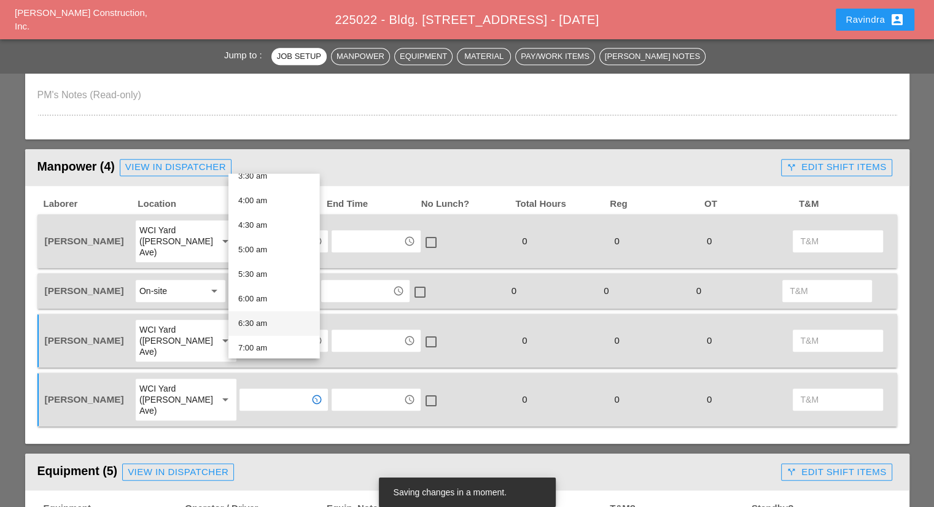
click at [270, 322] on div "6:30 am" at bounding box center [273, 323] width 71 height 15
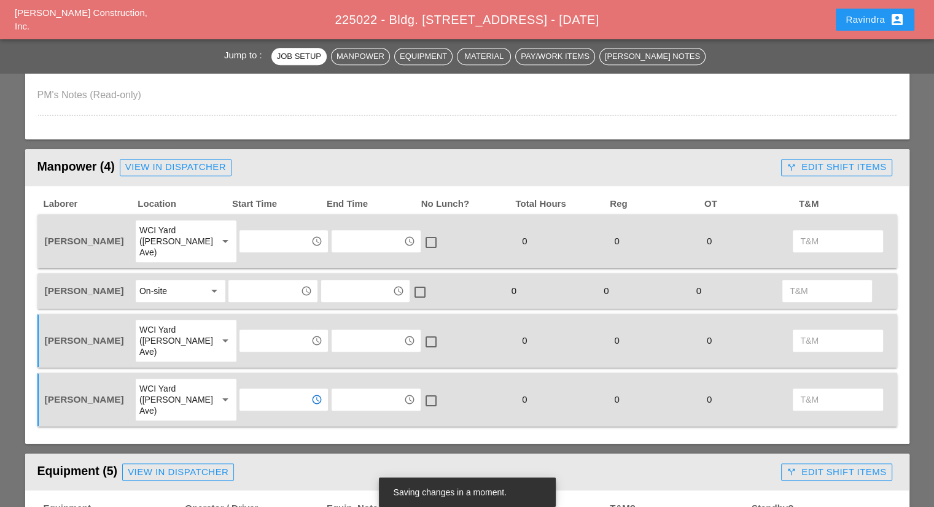
click at [260, 415] on div "Manpower (4) View in Dispatcher - All Workers Must Show up 15 Minutes Before St…" at bounding box center [467, 463] width 884 height 628
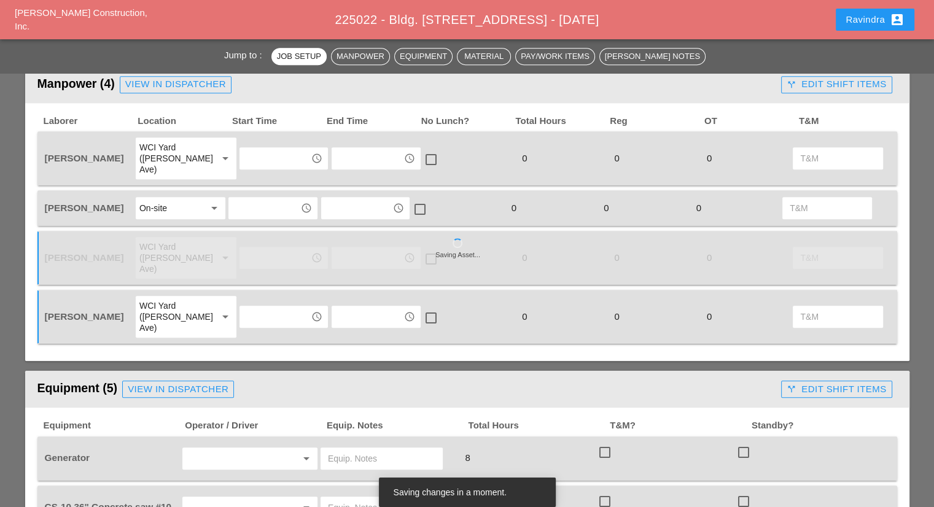
scroll to position [798, 0]
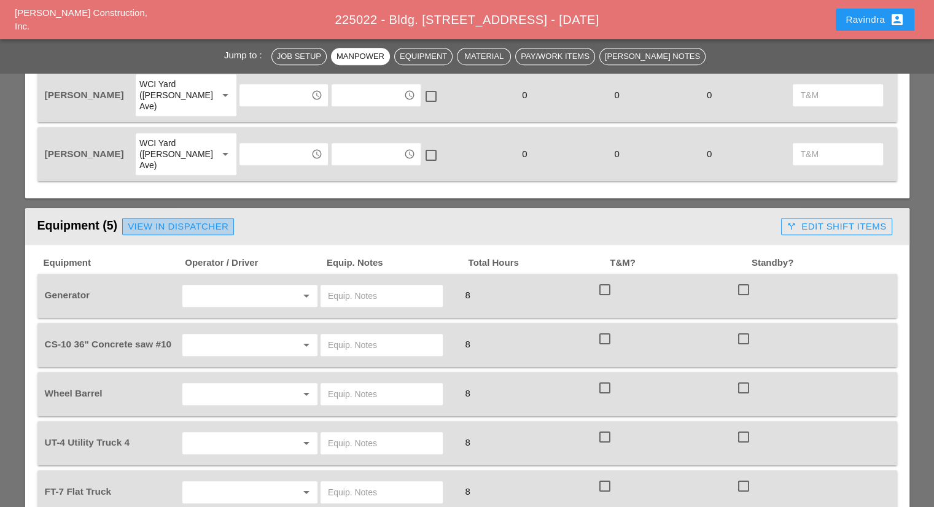
click at [173, 220] on div "View in Dispatcher" at bounding box center [178, 227] width 101 height 14
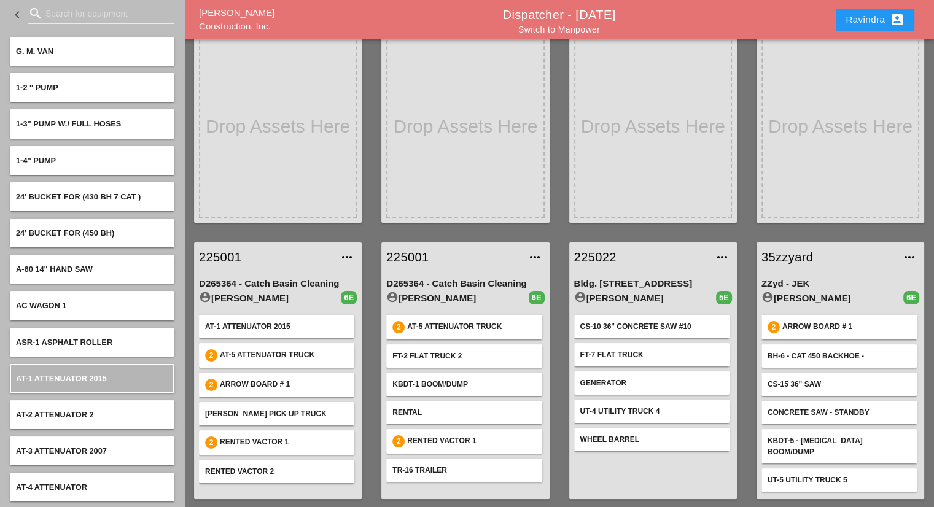
scroll to position [117, 0]
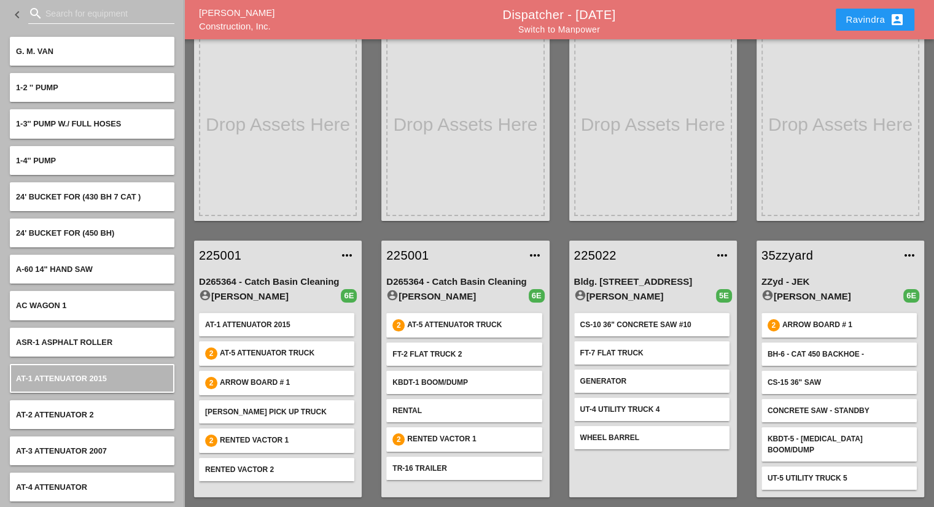
click at [61, 18] on input "Search for equipment" at bounding box center [101, 14] width 112 height 20
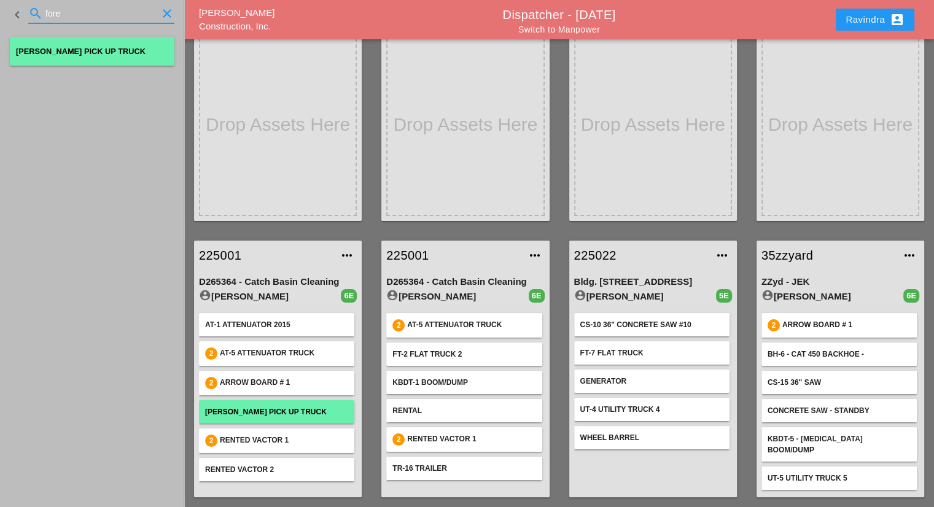
type input "fore"
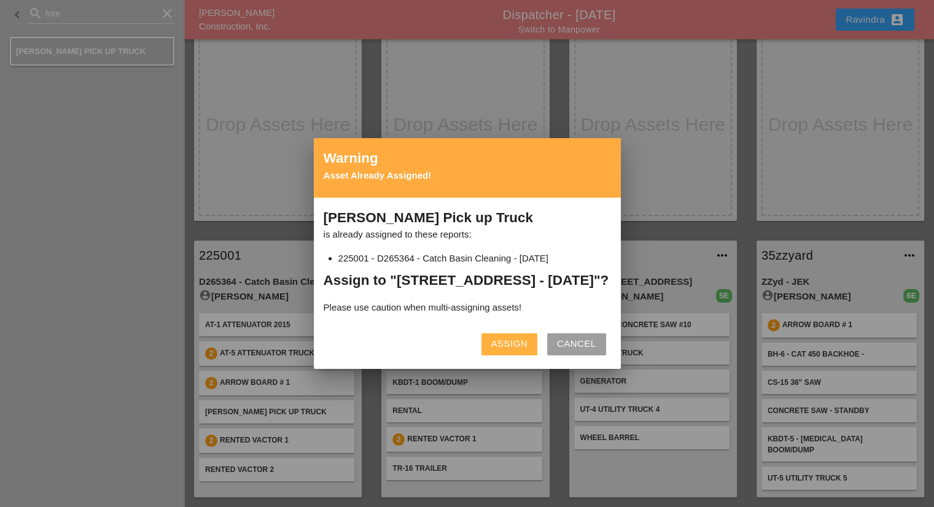
click at [517, 351] on div "Assign" at bounding box center [509, 344] width 36 height 14
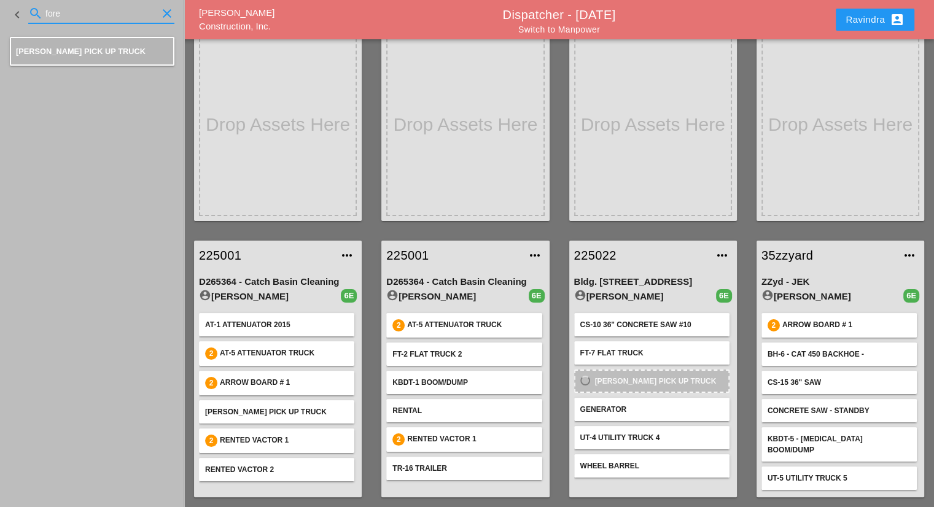
drag, startPoint x: 98, startPoint y: 12, endPoint x: 0, endPoint y: 24, distance: 98.9
click at [0, 24] on div "keyboard_arrow_left search fore clear" at bounding box center [92, 14] width 184 height 29
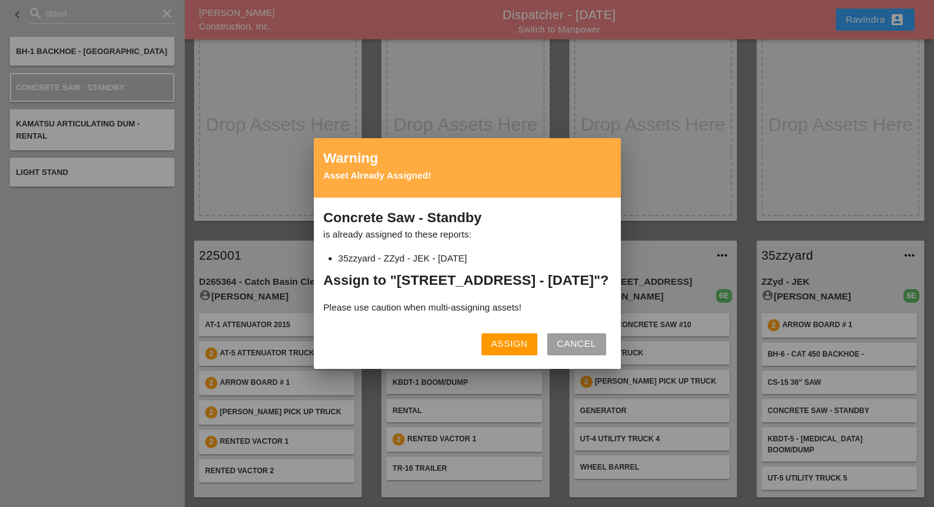
click at [521, 349] on div "Assign" at bounding box center [509, 344] width 36 height 14
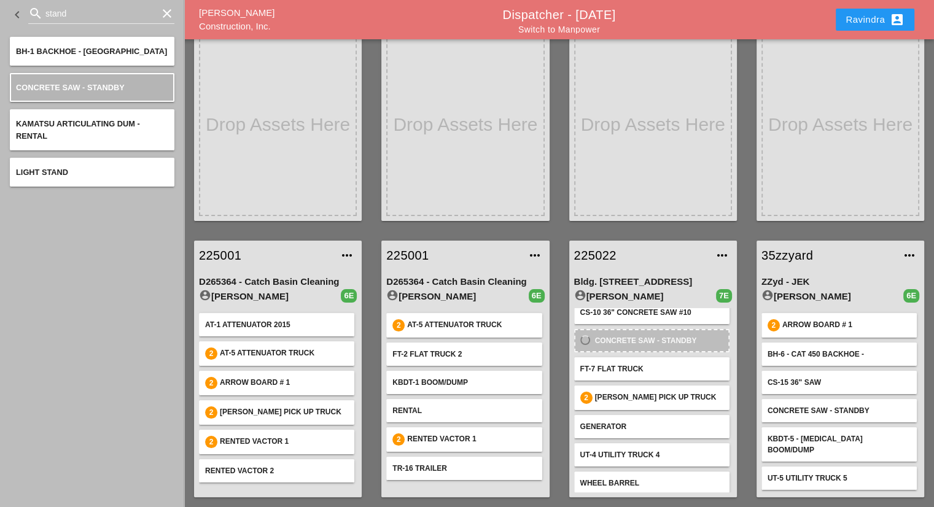
scroll to position [16, 0]
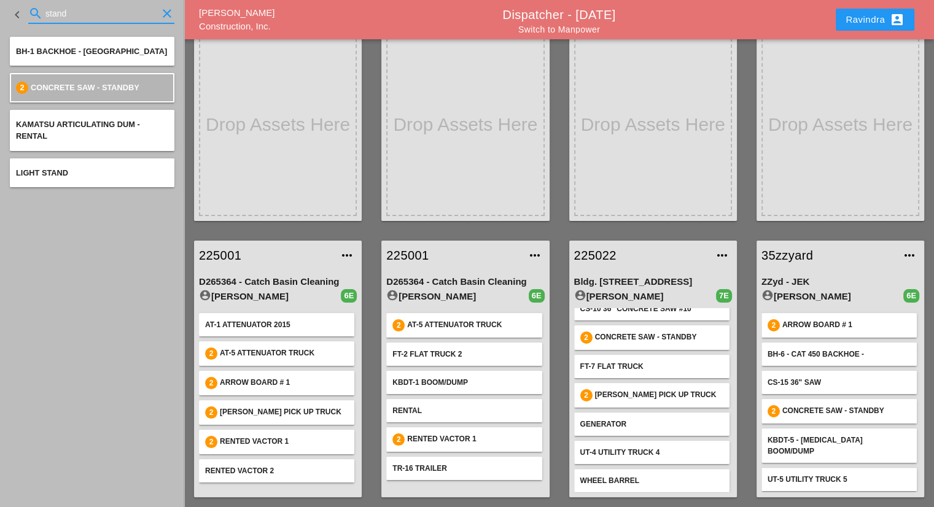
drag, startPoint x: 74, startPoint y: 18, endPoint x: 0, endPoint y: 13, distance: 73.9
click at [0, 13] on div "keyboard_arrow_left search stand clear" at bounding box center [92, 14] width 184 height 29
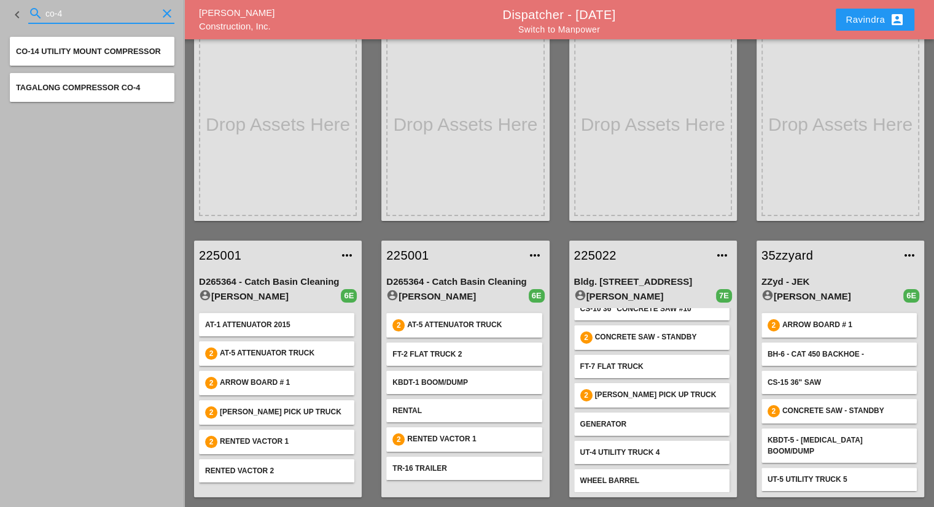
type input "co-4"
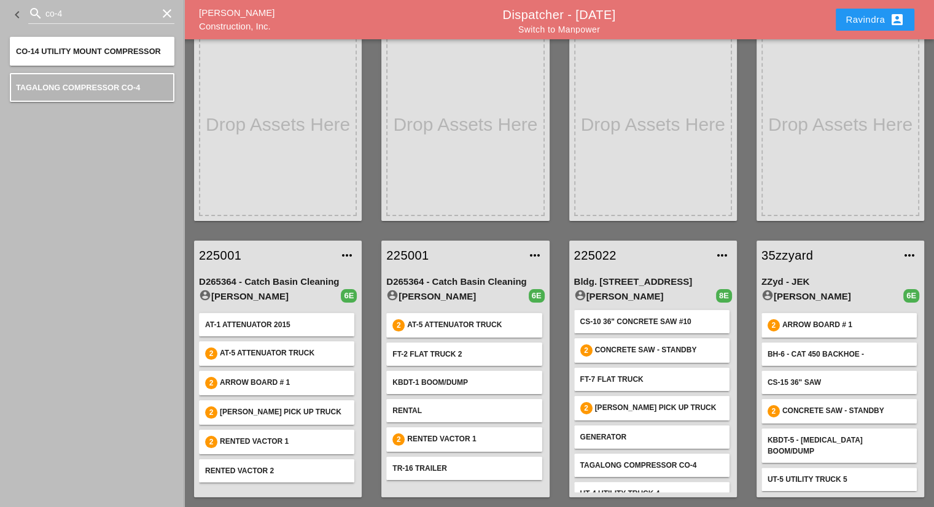
scroll to position [0, 0]
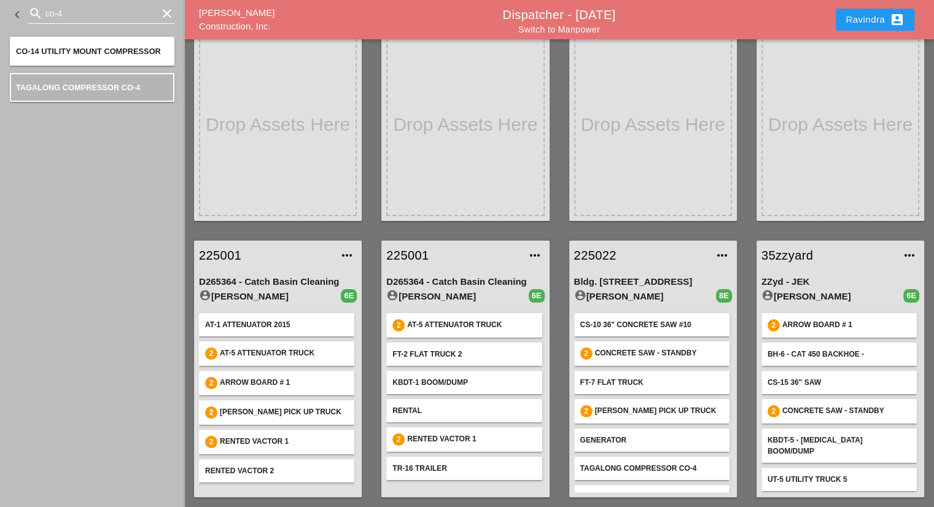
click at [167, 15] on icon "clear" at bounding box center [167, 13] width 15 height 15
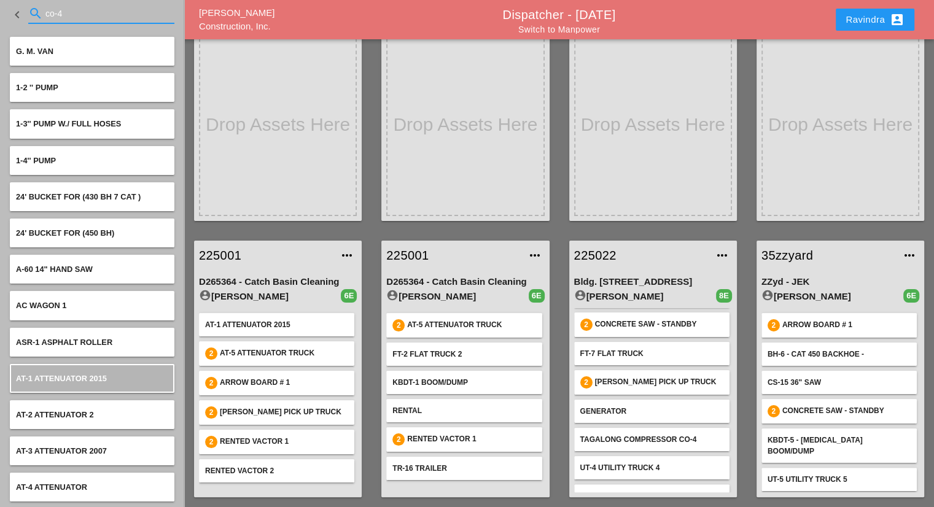
scroll to position [45, 0]
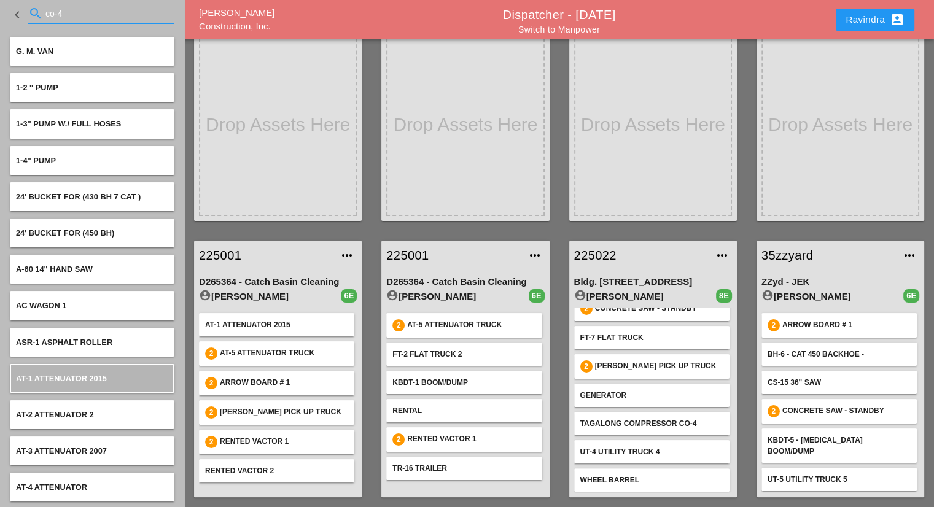
click at [86, 12] on input "co-4" at bounding box center [101, 14] width 112 height 20
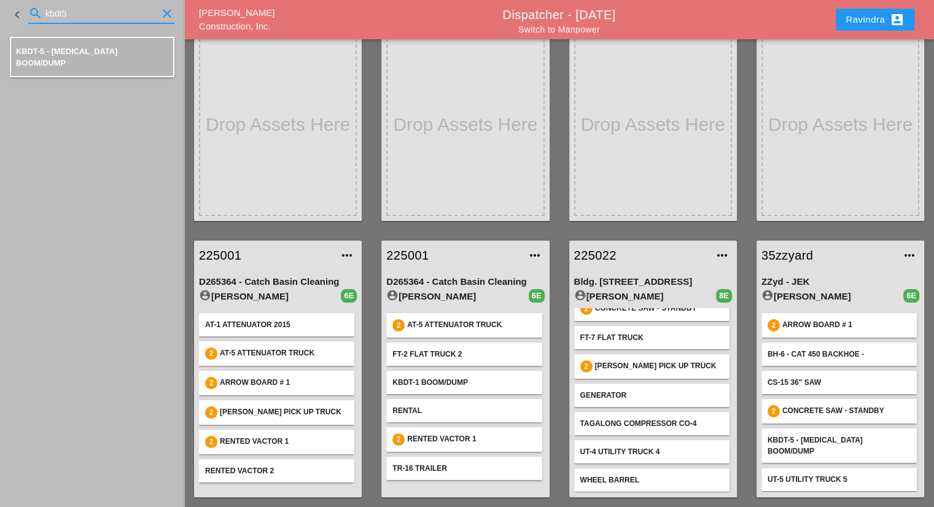
type input "kbdt5"
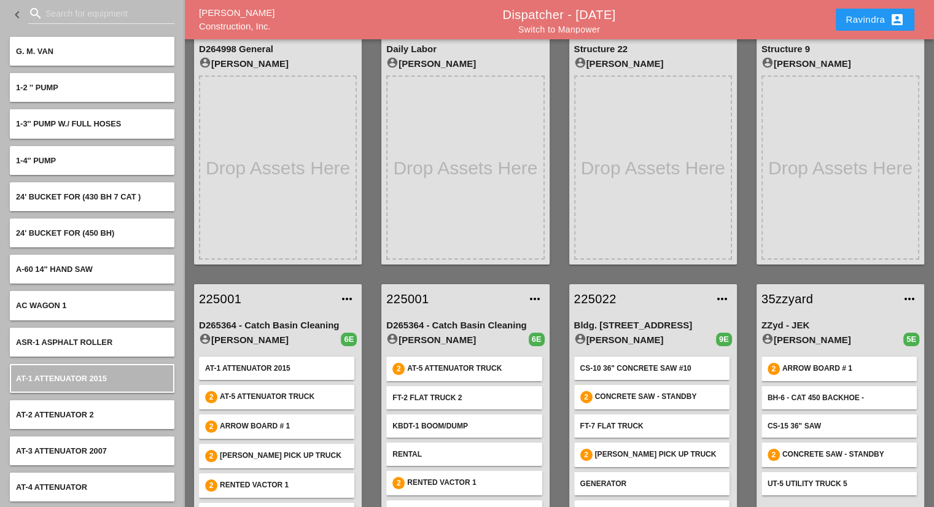
scroll to position [117, 0]
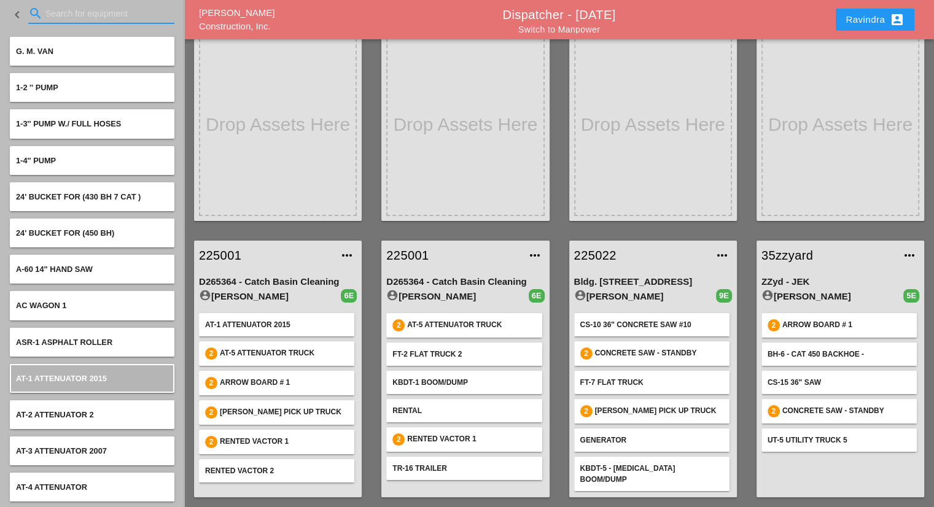
click at [103, 14] on input "Search for equipment" at bounding box center [101, 14] width 112 height 20
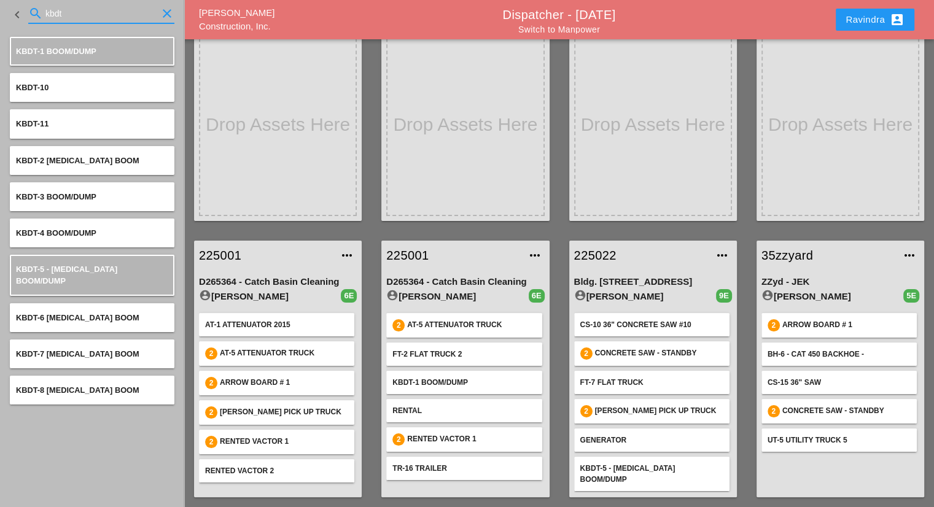
type input "kbdt"
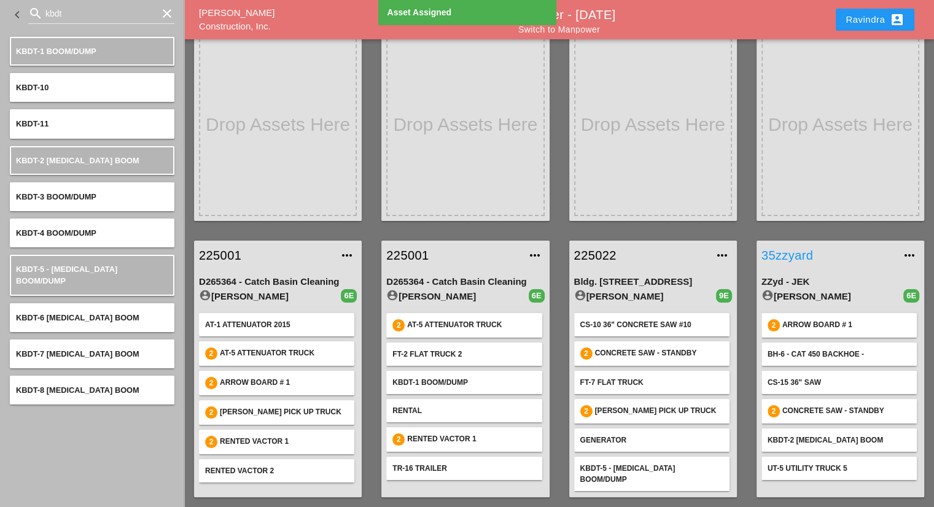
click at [793, 256] on link "35zzyard" at bounding box center [827, 255] width 133 height 18
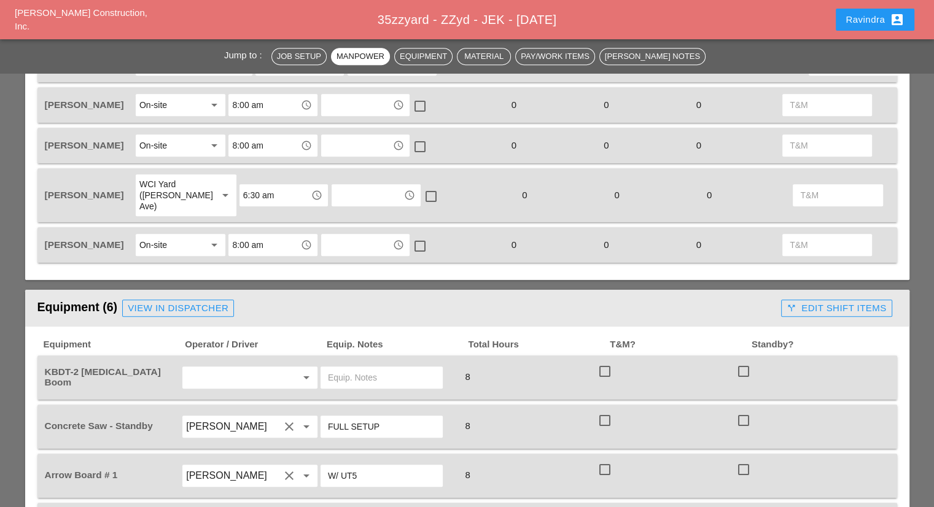
scroll to position [859, 0]
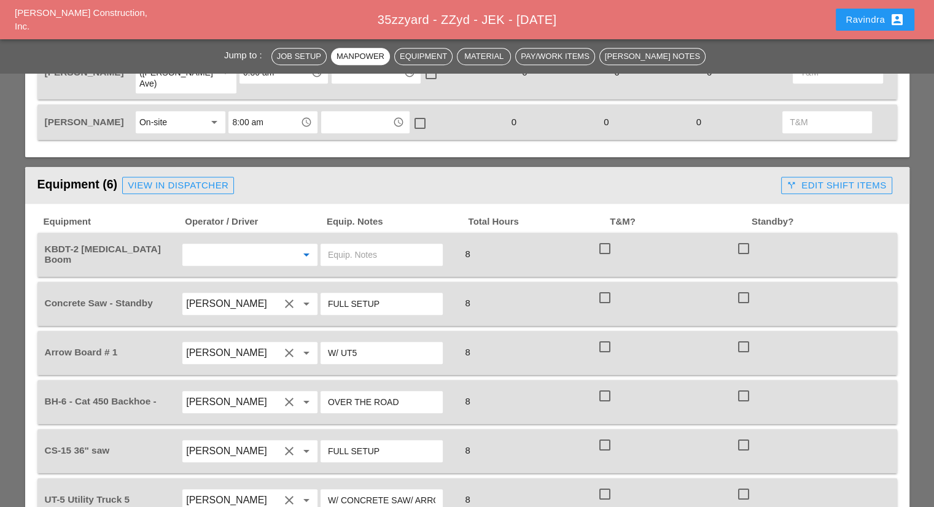
click at [217, 247] on input "text" at bounding box center [232, 255] width 93 height 20
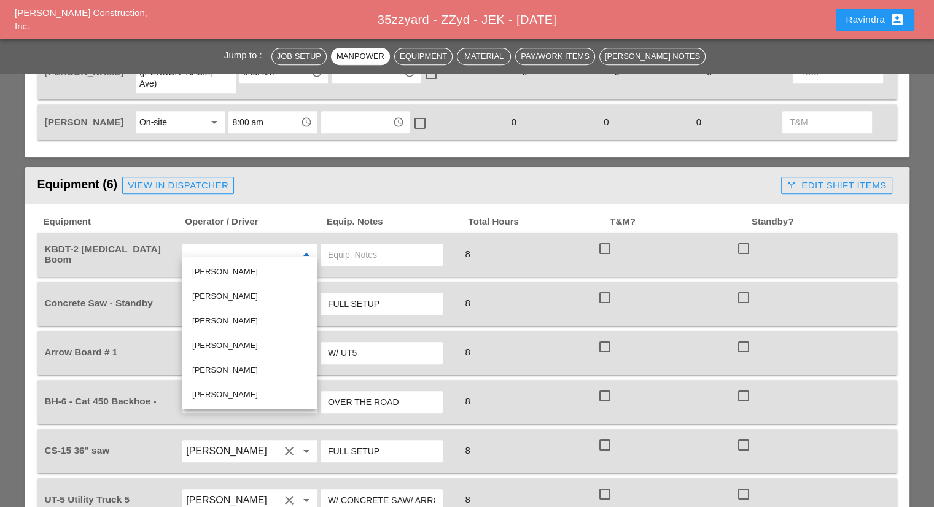
click at [253, 374] on div "[PERSON_NAME]" at bounding box center [249, 370] width 115 height 15
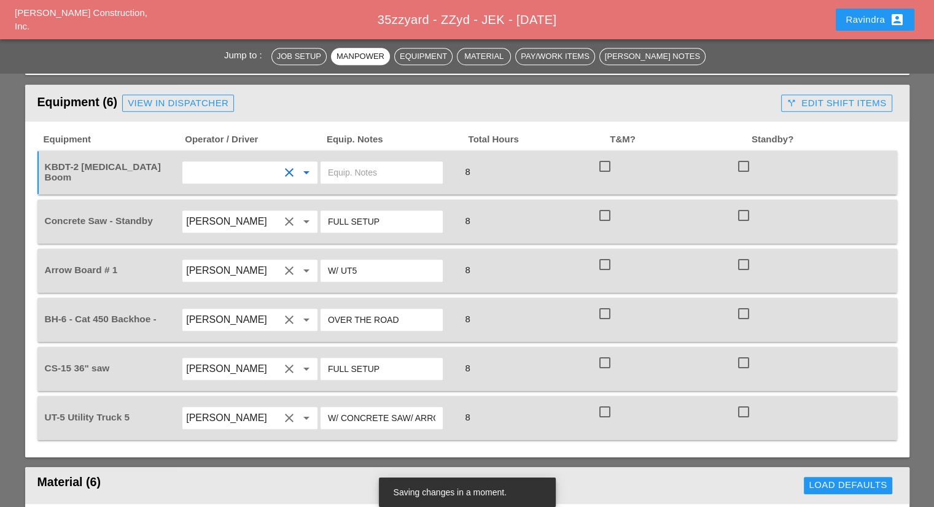
scroll to position [921, 0]
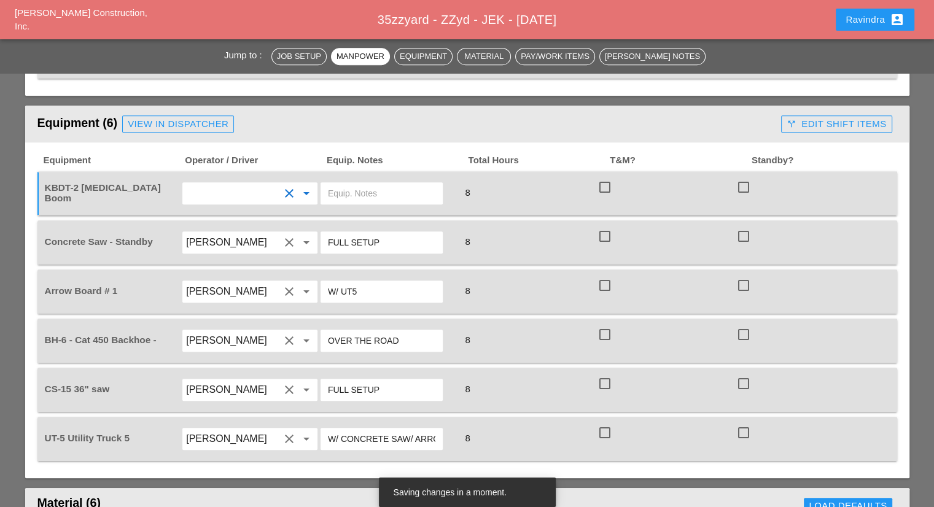
click at [377, 186] on input "text" at bounding box center [381, 194] width 107 height 20
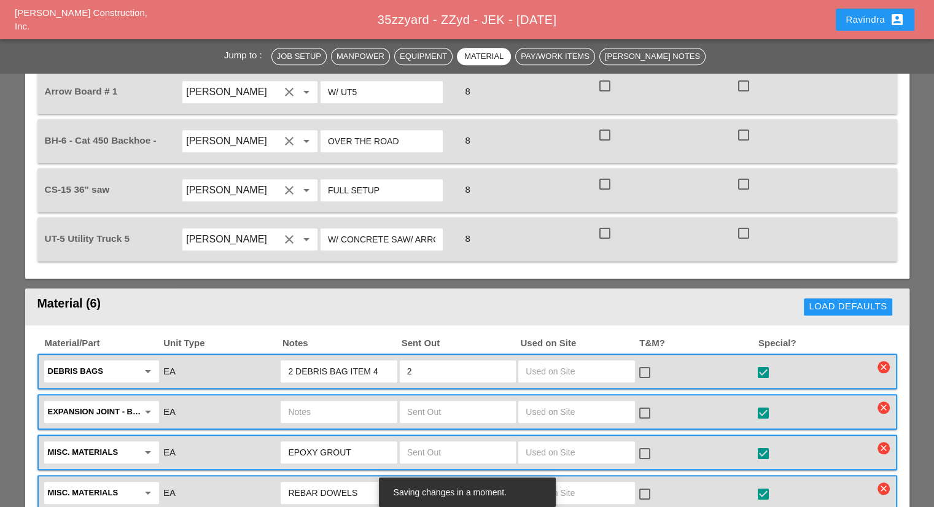
scroll to position [1105, 0]
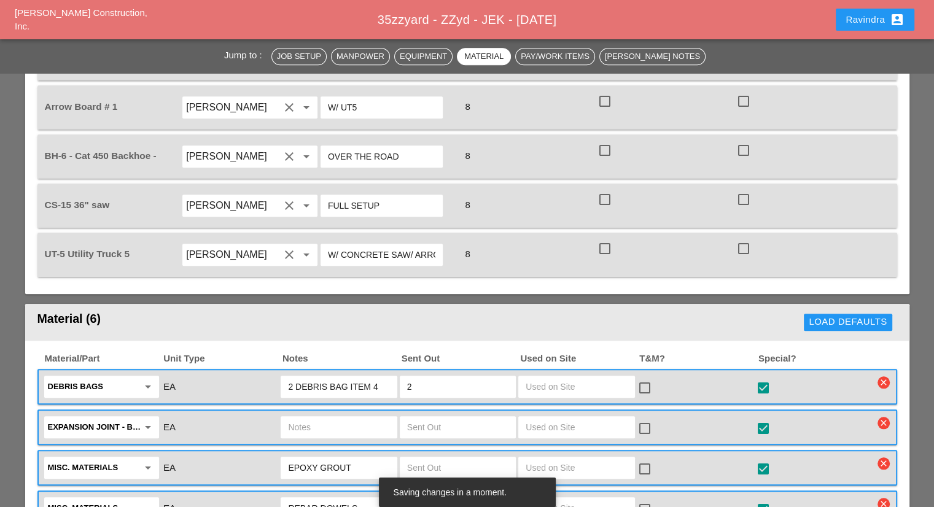
type input "W/ MATERIALS"
click at [837, 23] on button "Ravindra account_box" at bounding box center [874, 20] width 79 height 22
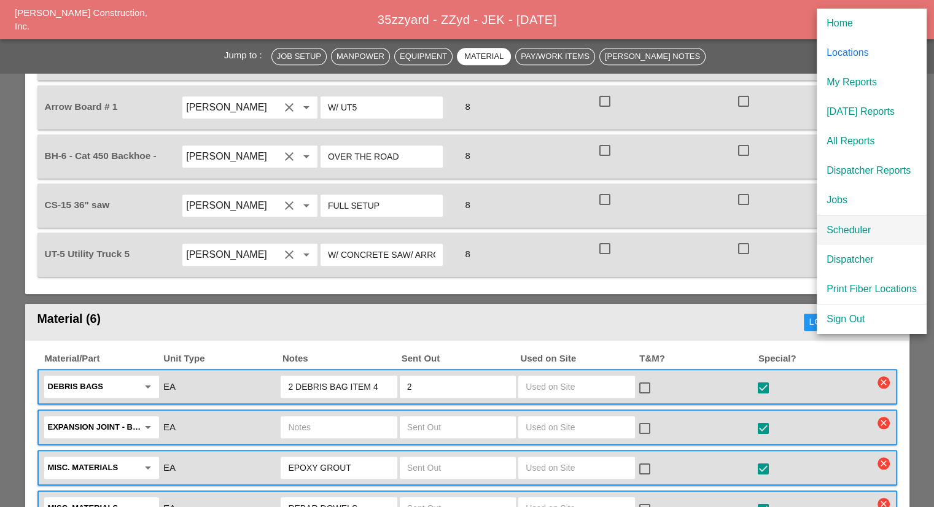
click at [840, 232] on div "Scheduler" at bounding box center [871, 230] width 90 height 15
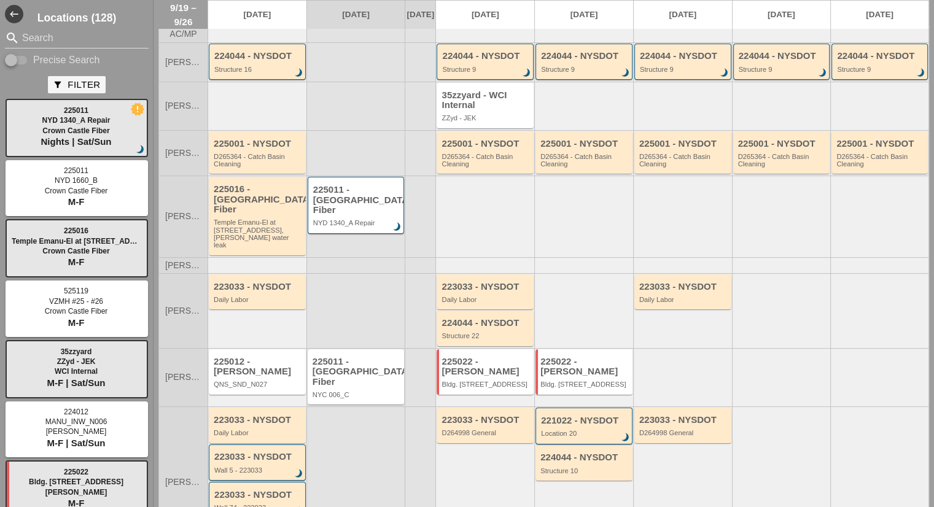
scroll to position [61, 0]
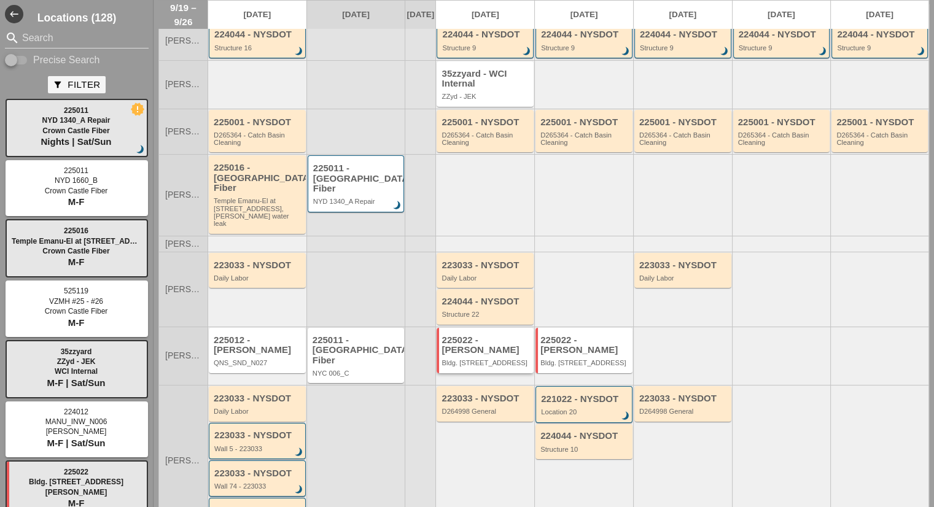
click at [512, 345] on div "225022 - [PERSON_NAME]. [STREET_ADDRESS]" at bounding box center [485, 351] width 89 height 32
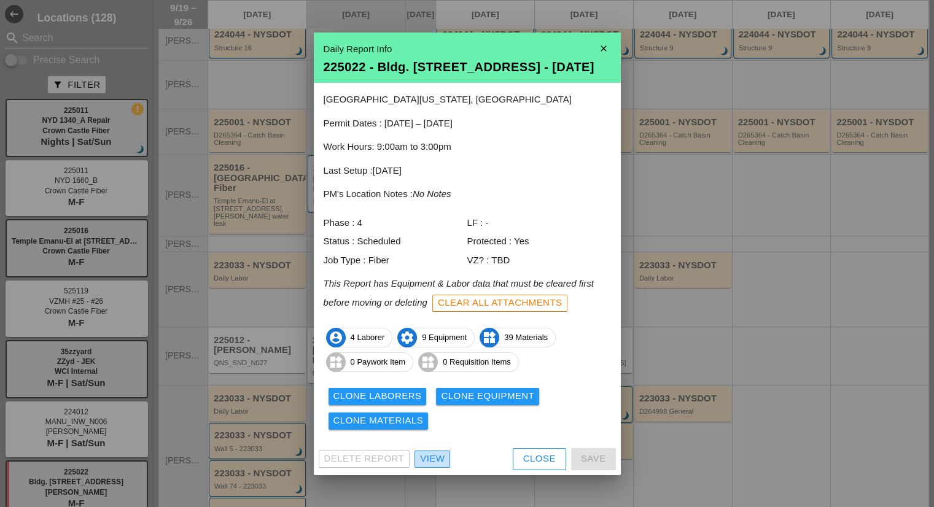
click at [436, 460] on div "View" at bounding box center [432, 459] width 25 height 14
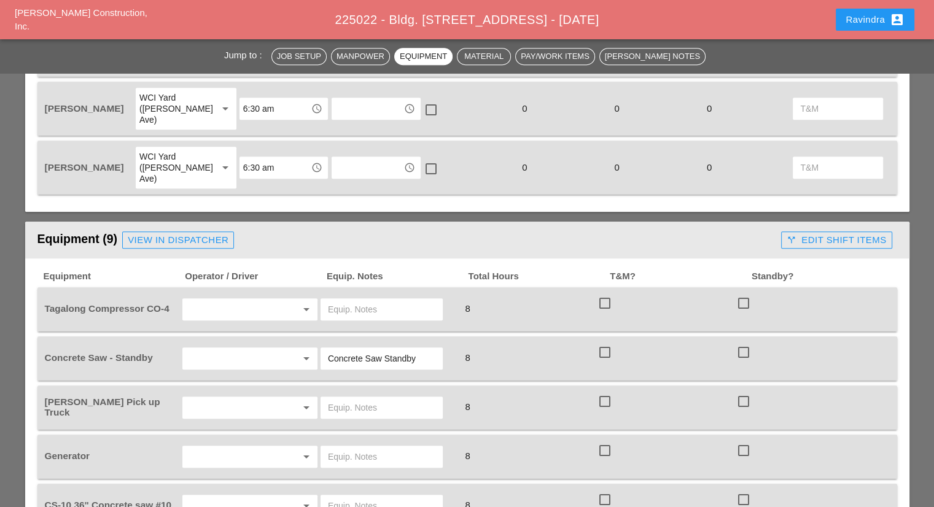
scroll to position [798, 0]
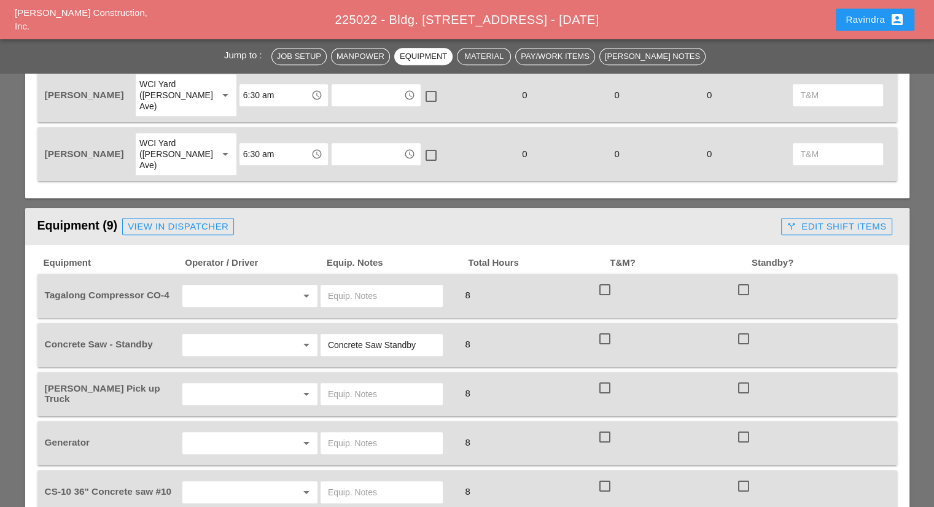
click at [241, 286] on input "text" at bounding box center [232, 296] width 93 height 20
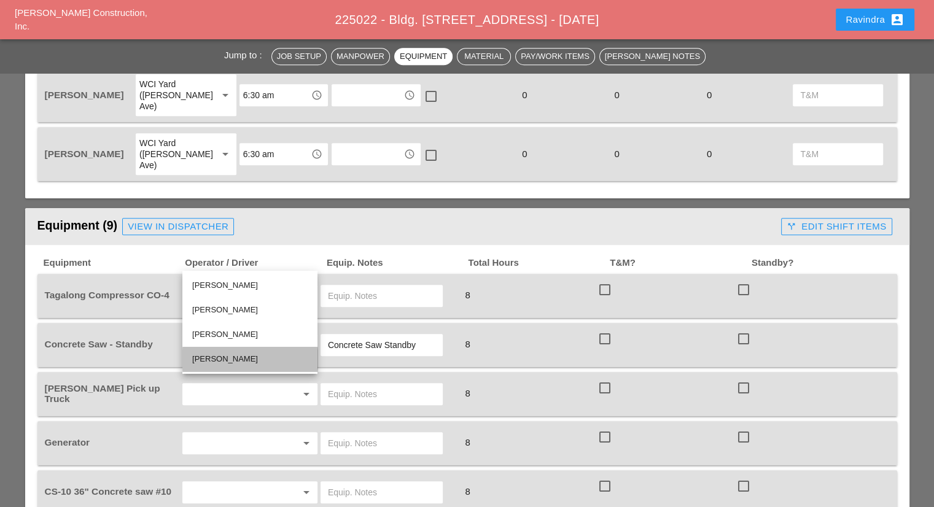
click at [239, 355] on div "[PERSON_NAME]" at bounding box center [249, 359] width 115 height 15
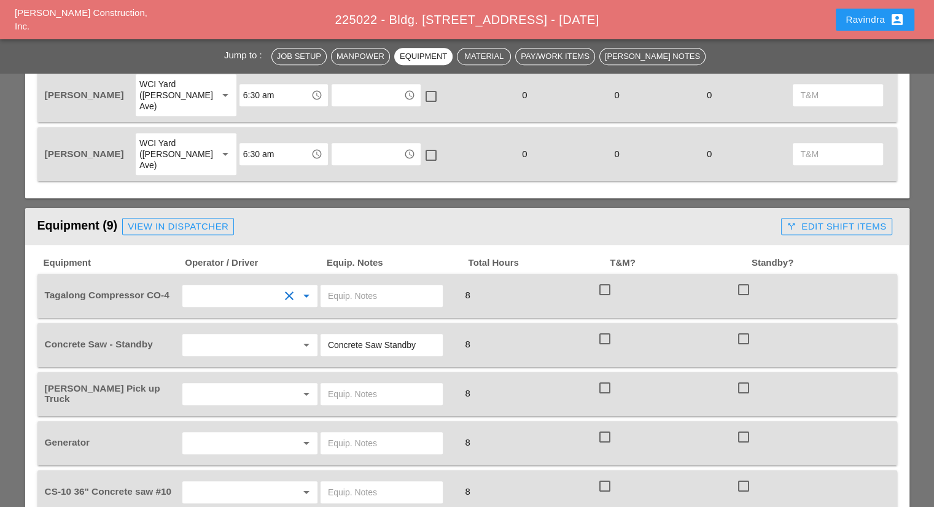
click at [366, 286] on input "text" at bounding box center [381, 296] width 107 height 20
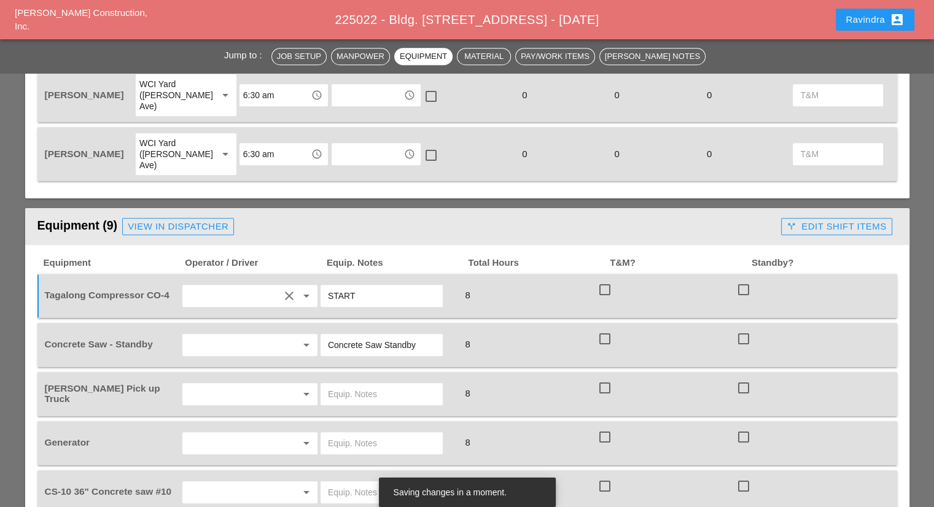
scroll to position [859, 0]
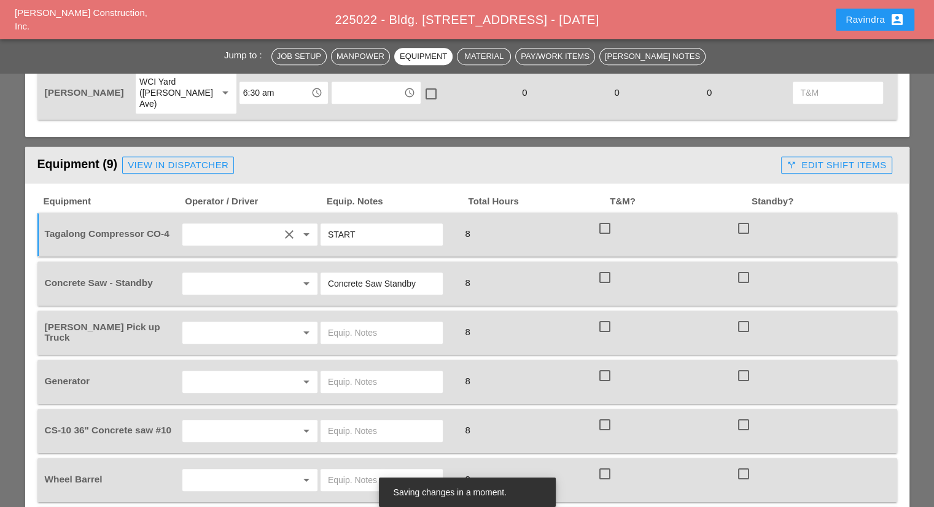
type input "START"
click at [279, 276] on div at bounding box center [287, 283] width 17 height 15
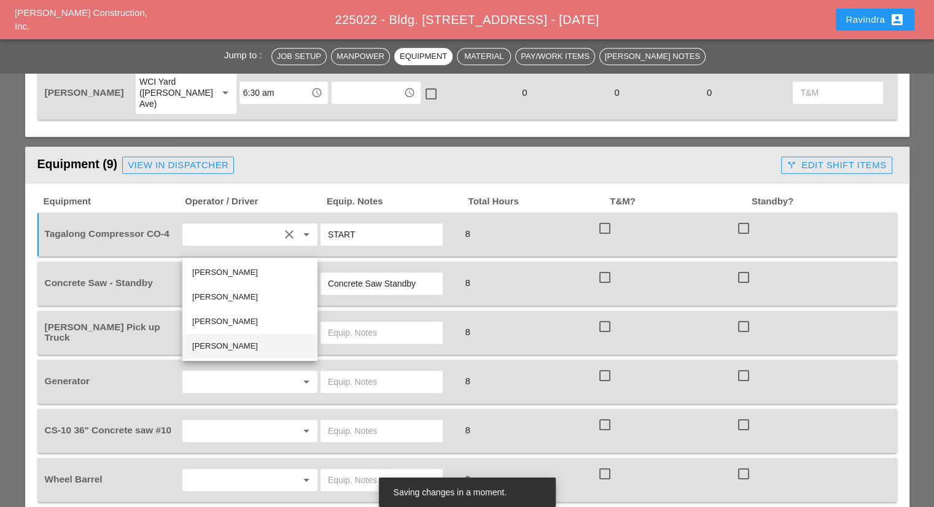
click at [236, 342] on div "[PERSON_NAME]" at bounding box center [249, 346] width 115 height 15
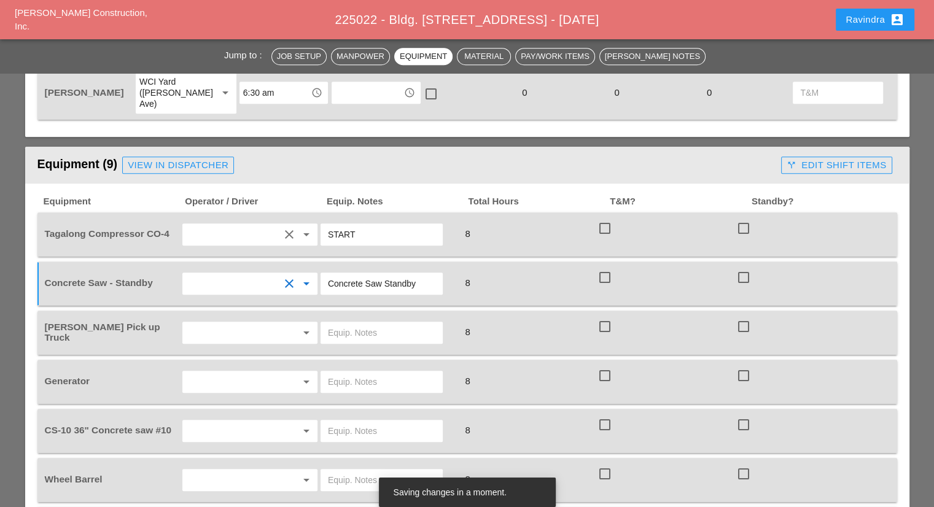
click at [239, 274] on input "text" at bounding box center [232, 284] width 93 height 20
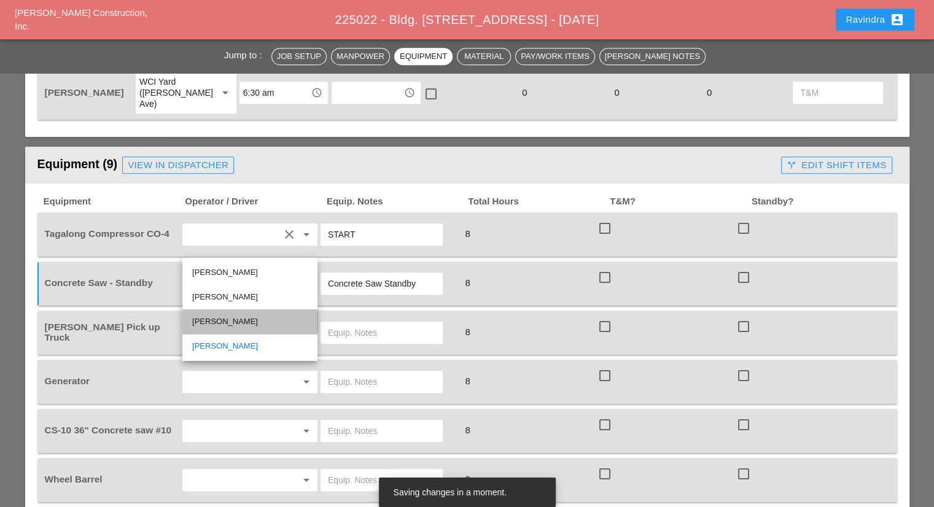
click at [227, 320] on div "[PERSON_NAME]" at bounding box center [249, 321] width 115 height 15
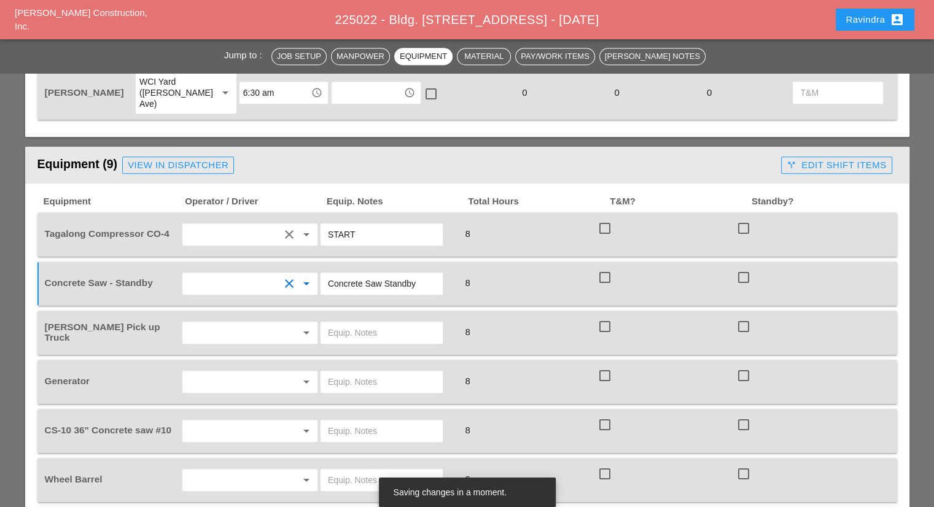
drag, startPoint x: 420, startPoint y: 246, endPoint x: 258, endPoint y: 247, distance: 162.6
click at [258, 266] on div "Concrete Saw - Standby clear arrow_drop_down Concrete Saw Standby 8 check_box_o…" at bounding box center [457, 283] width 831 height 34
click at [245, 225] on input "Yancy Matos" at bounding box center [232, 235] width 93 height 20
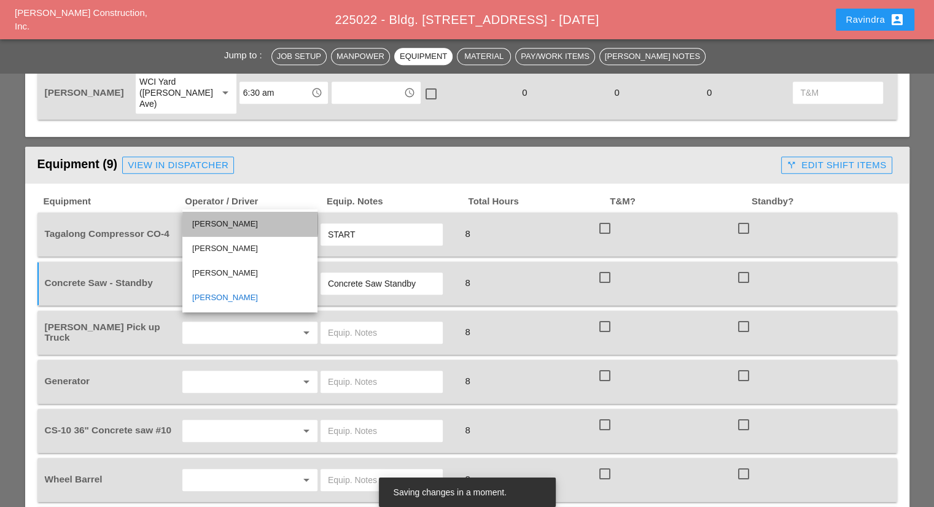
click at [228, 222] on div "[PERSON_NAME]" at bounding box center [249, 224] width 115 height 15
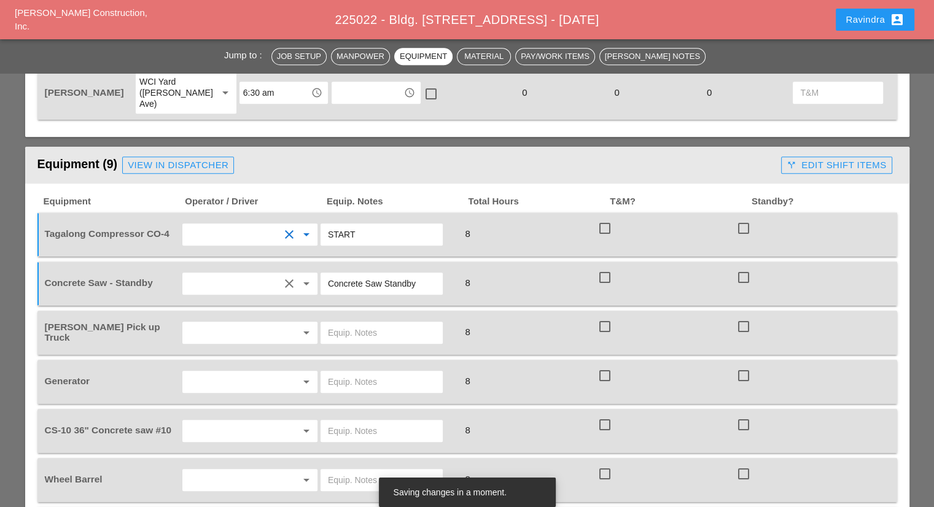
drag, startPoint x: 419, startPoint y: 241, endPoint x: 291, endPoint y: 239, distance: 128.3
click at [291, 266] on div "Concrete Saw - Standby clear arrow_drop_down Concrete Saw Standby 8 check_box_o…" at bounding box center [457, 283] width 831 height 34
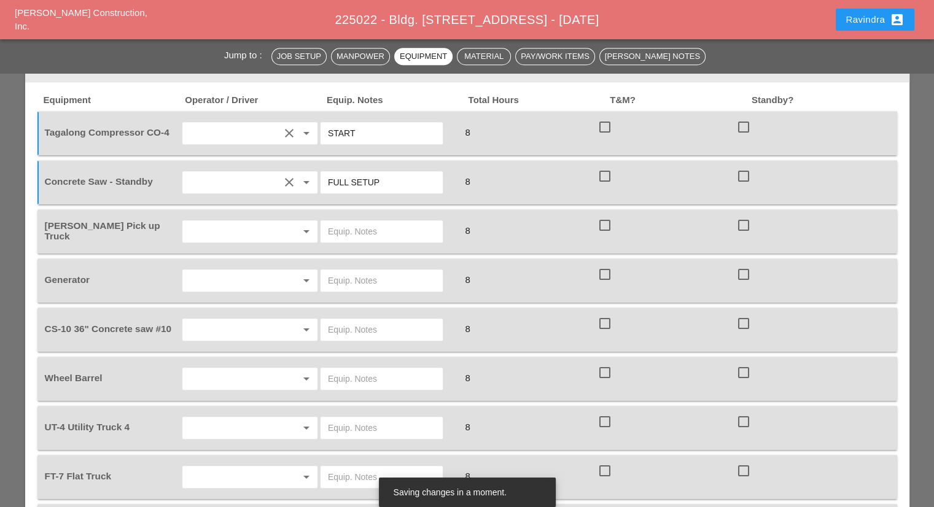
scroll to position [982, 0]
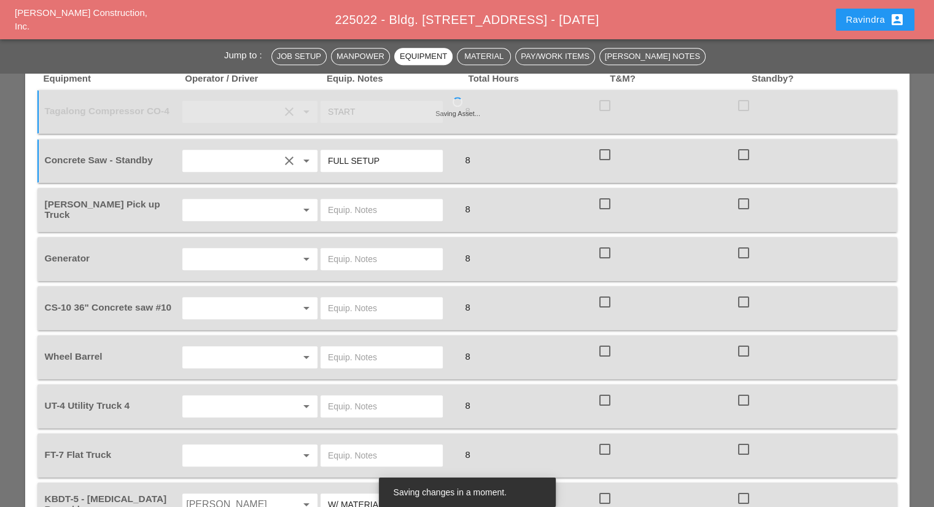
type input "FULL SETUP"
click at [253, 200] on input "text" at bounding box center [232, 210] width 93 height 20
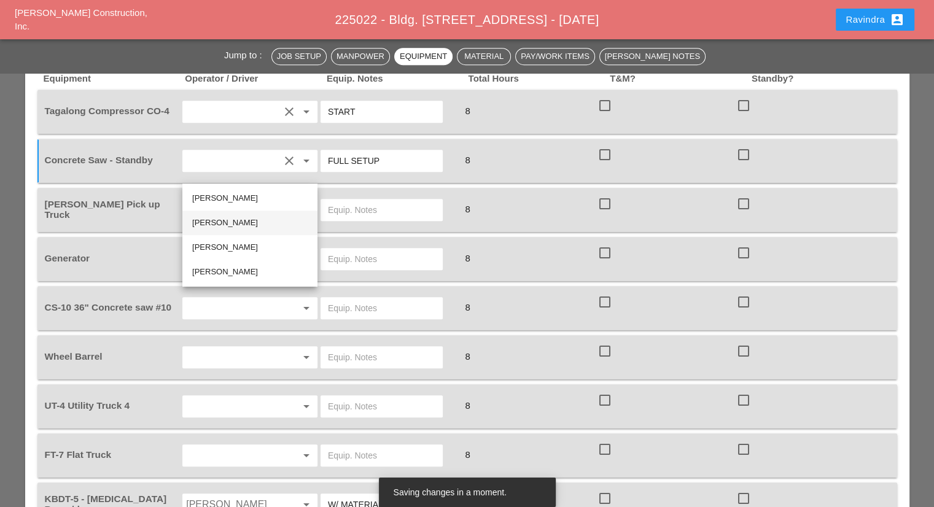
click at [231, 220] on div "[PERSON_NAME]" at bounding box center [249, 222] width 115 height 15
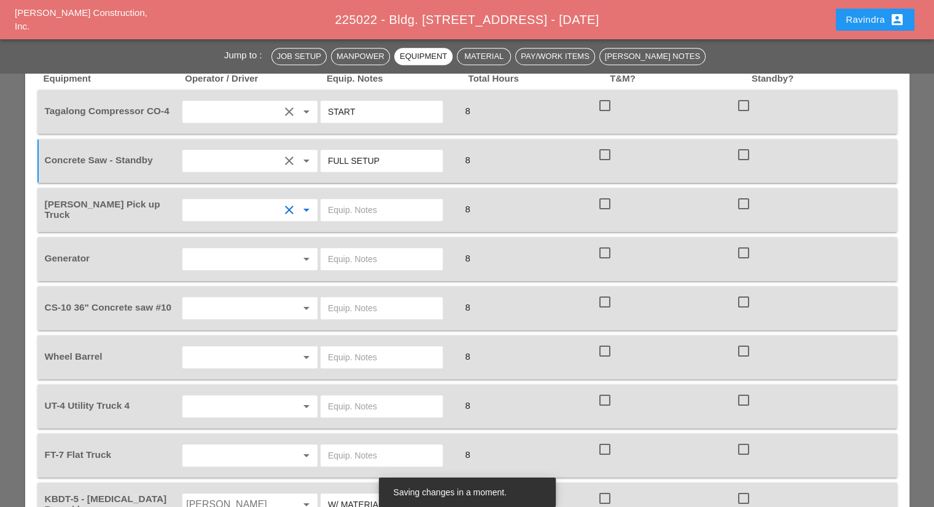
click at [349, 200] on input "text" at bounding box center [381, 210] width 107 height 20
type input "W/ TOOLS"
click at [273, 249] on input "text" at bounding box center [232, 259] width 93 height 20
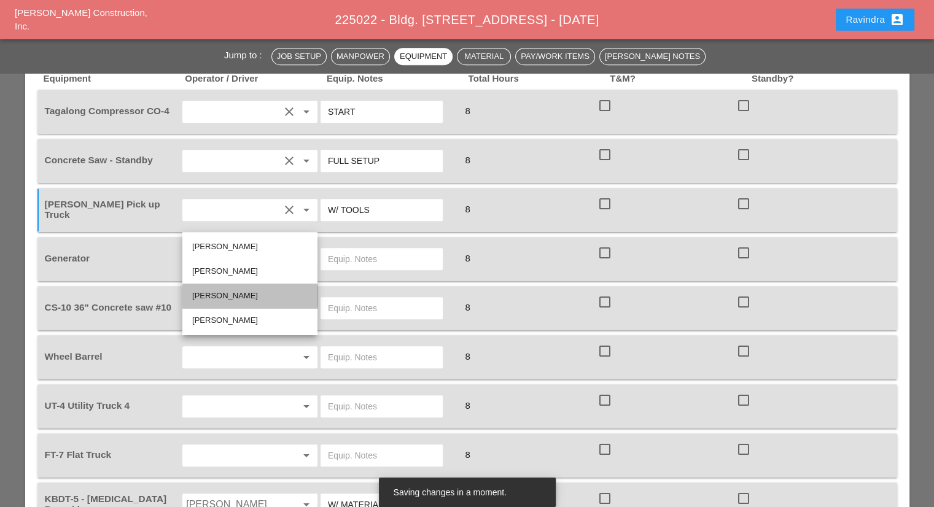
click at [233, 298] on div "[PERSON_NAME]" at bounding box center [249, 295] width 115 height 15
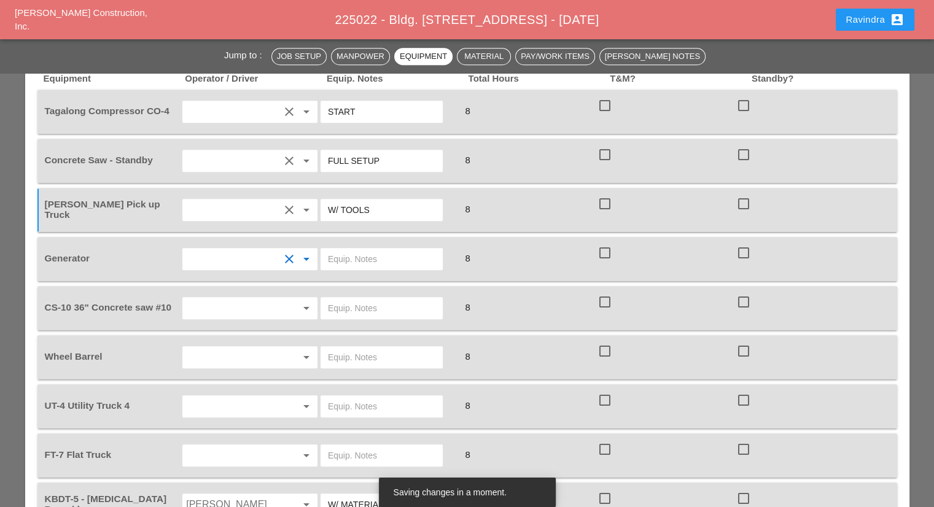
click at [348, 249] on input "text" at bounding box center [381, 259] width 107 height 20
type input "ON TRUCK"
click at [263, 298] on input "text" at bounding box center [232, 308] width 93 height 20
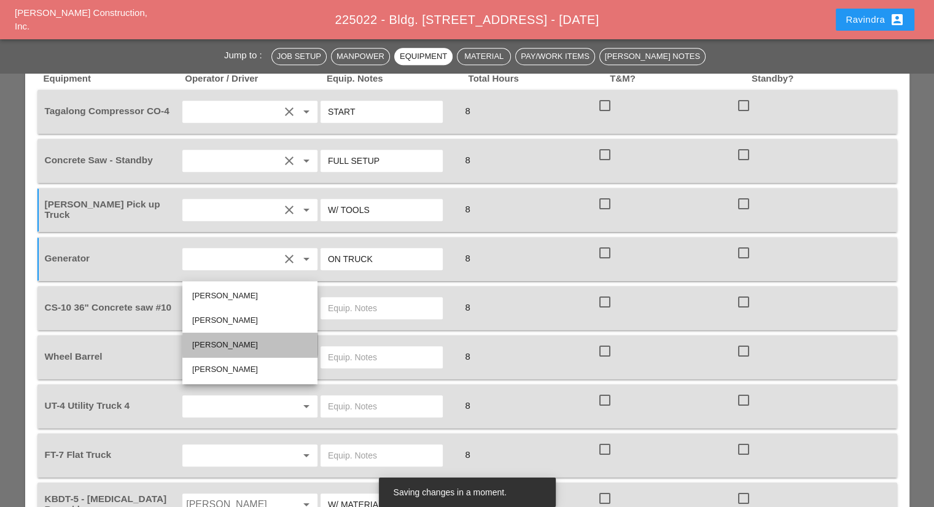
click at [210, 347] on div "[PERSON_NAME]" at bounding box center [249, 345] width 115 height 15
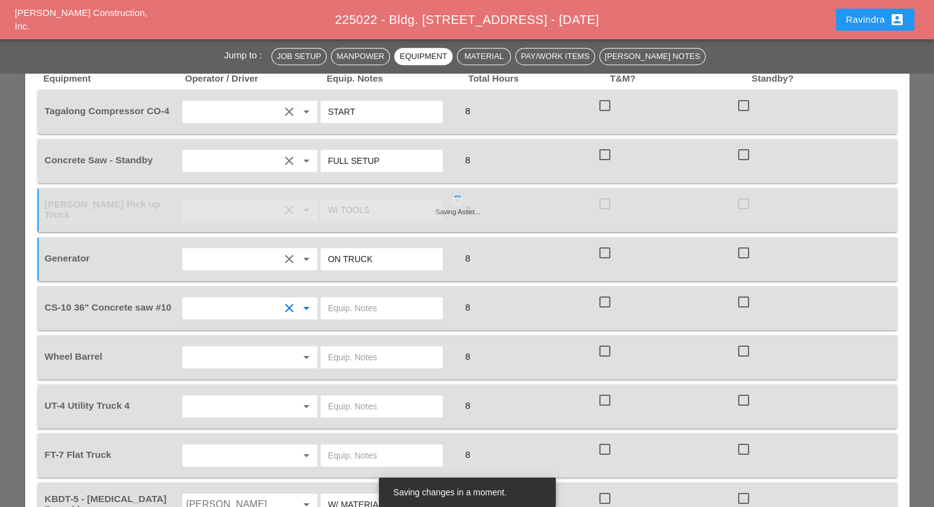
click at [346, 298] on input "text" at bounding box center [381, 308] width 107 height 20
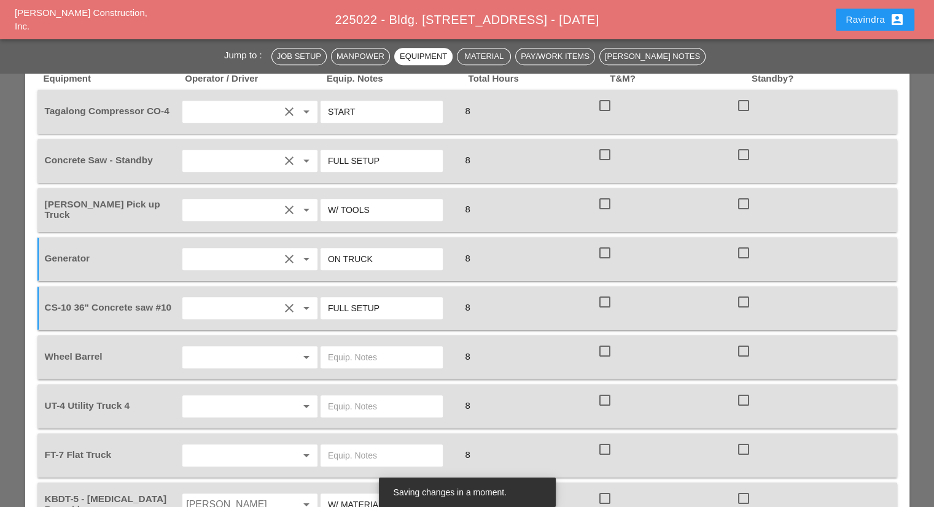
type input "FULL SETUP"
click at [239, 347] on input "text" at bounding box center [232, 357] width 93 height 20
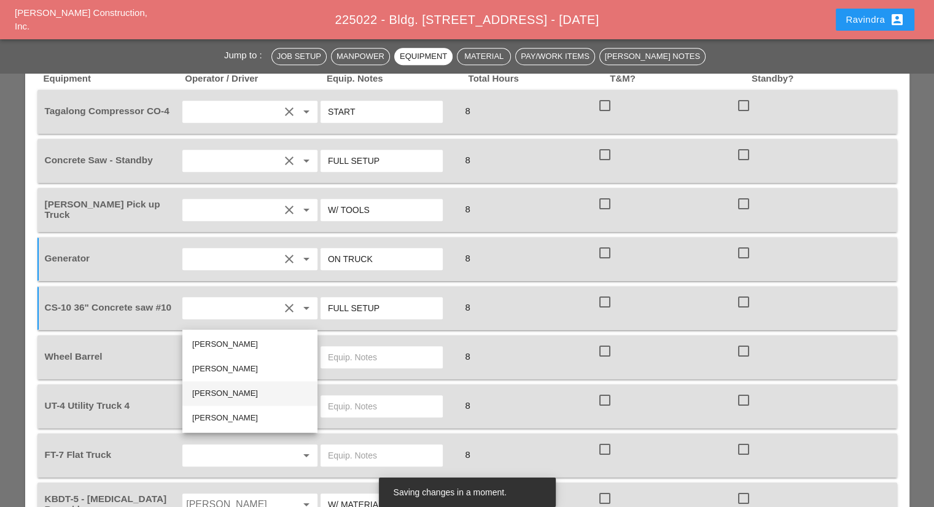
click at [227, 396] on div "[PERSON_NAME]" at bounding box center [249, 393] width 115 height 15
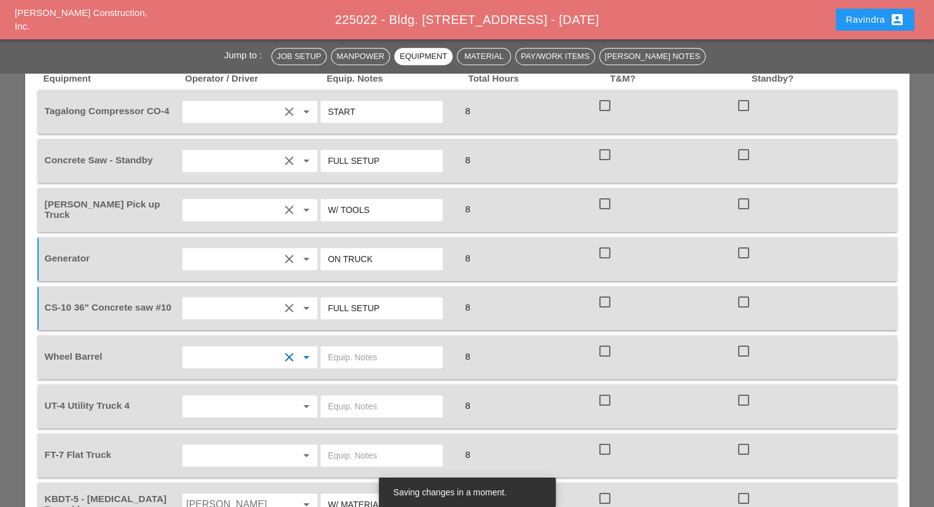
click at [380, 347] on input "text" at bounding box center [381, 357] width 107 height 20
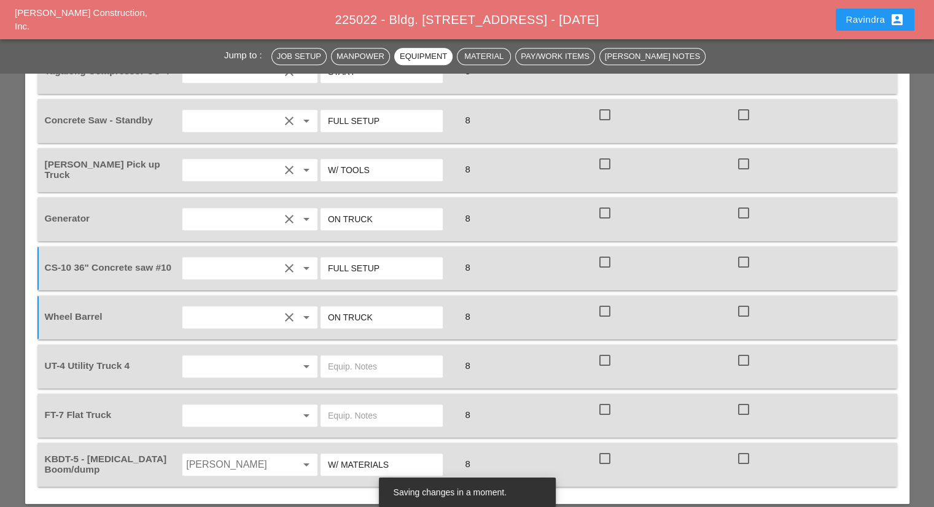
scroll to position [1043, 0]
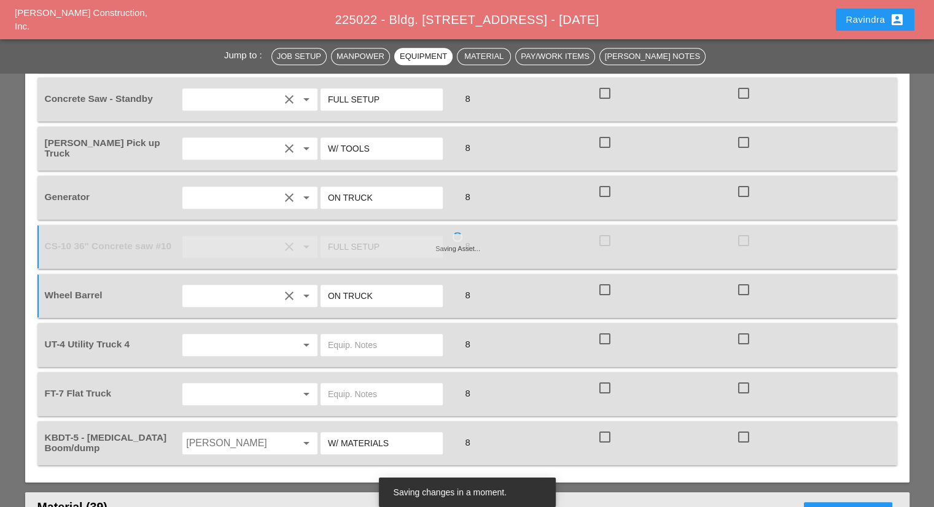
type input "ON TRUCK"
click at [226, 335] on input "text" at bounding box center [232, 345] width 93 height 20
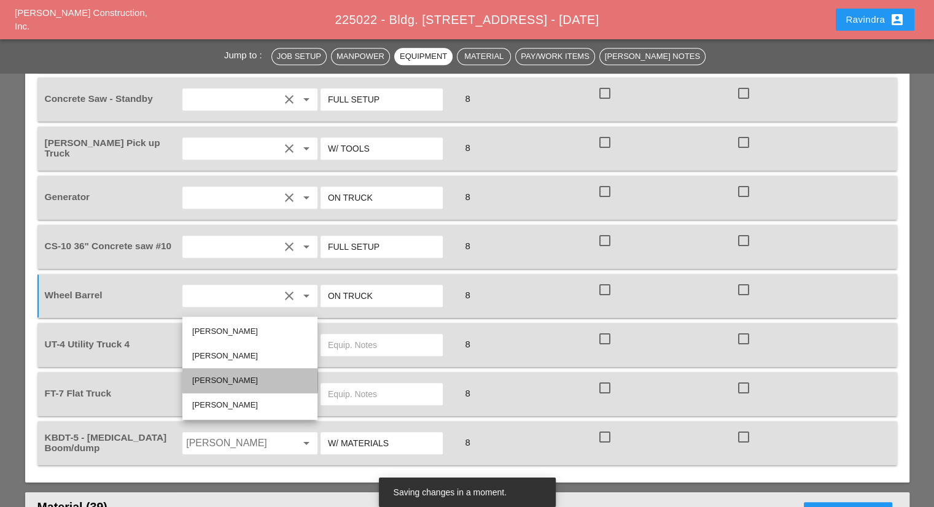
drag, startPoint x: 226, startPoint y: 381, endPoint x: 354, endPoint y: 305, distance: 148.6
click at [226, 379] on div "[PERSON_NAME]" at bounding box center [249, 380] width 115 height 15
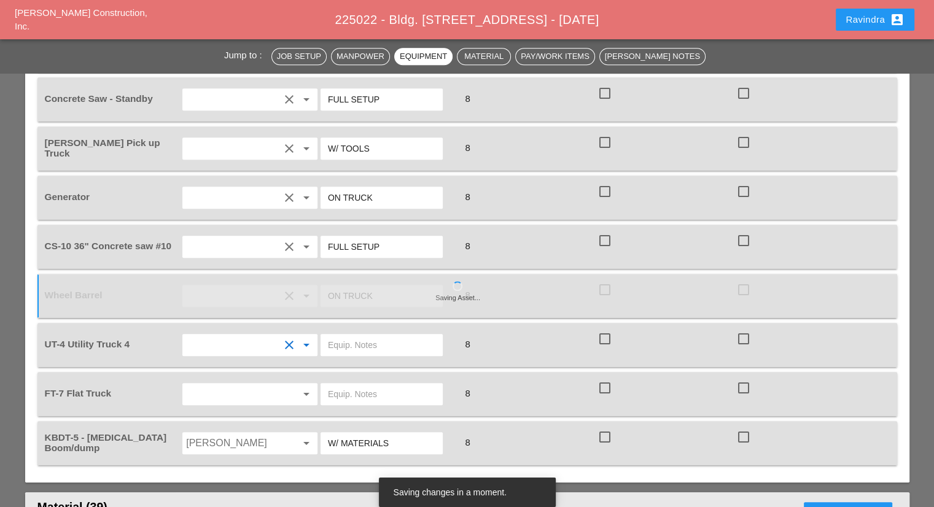
click at [354, 335] on input "text" at bounding box center [381, 345] width 107 height 20
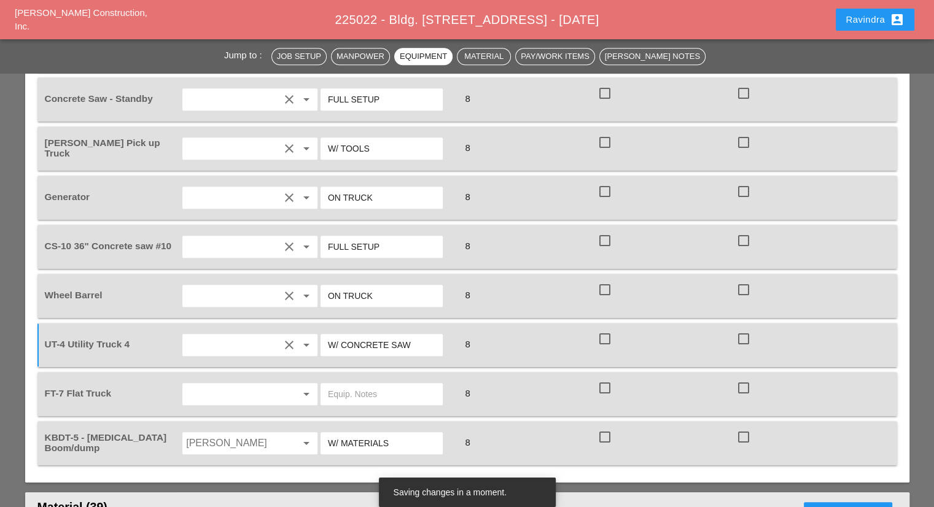
type input "W/ CONCRETE SAW"
click at [239, 384] on input "text" at bounding box center [232, 394] width 93 height 20
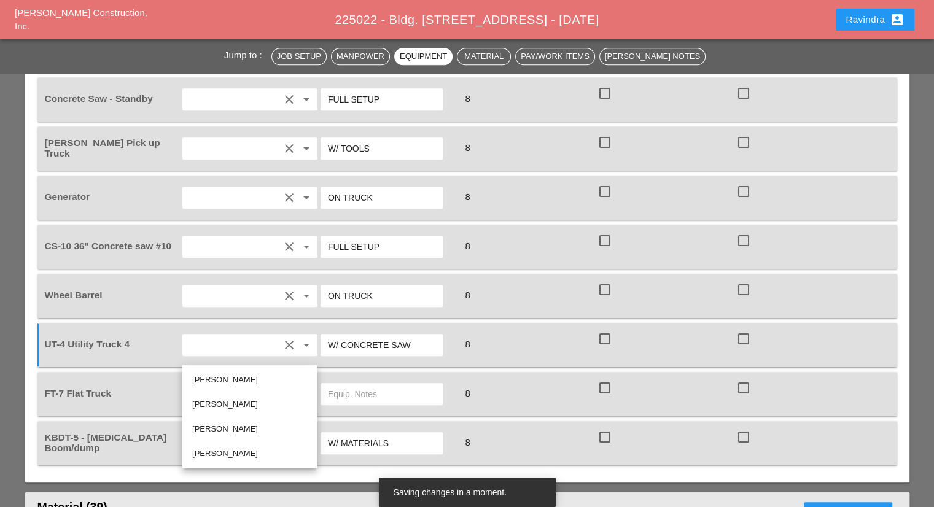
click at [231, 379] on div "[PERSON_NAME]" at bounding box center [249, 380] width 115 height 15
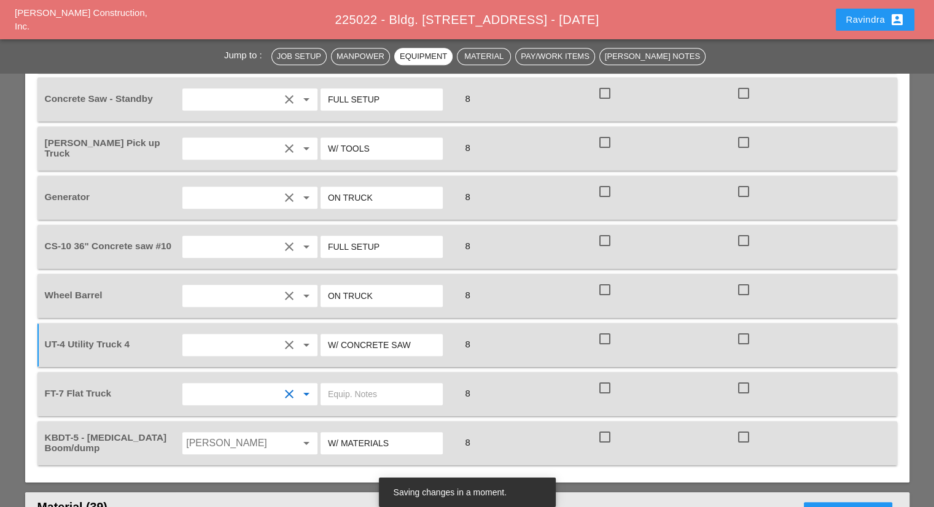
click at [351, 384] on input "text" at bounding box center [381, 394] width 107 height 20
type input "W/ MATERIALS"
click at [419, 335] on input "W/ CONCRETE SAW" at bounding box center [381, 345] width 107 height 20
type input "W/ CONCRETE SAW/ EXTRA COMPRESSOR"
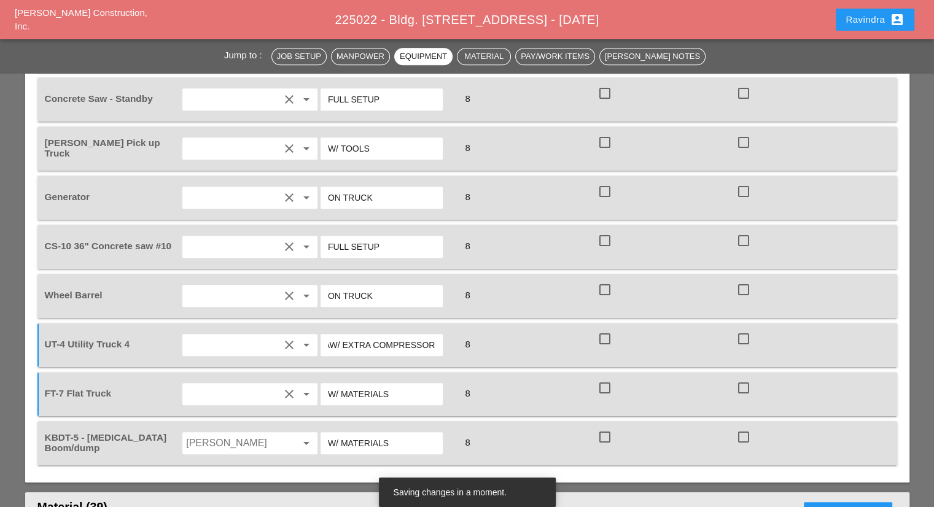
scroll to position [0, 0]
click at [408, 384] on input "W/ MATERIALS" at bounding box center [381, 394] width 107 height 20
type input "W/ MATERIALS & COMPESSOR"
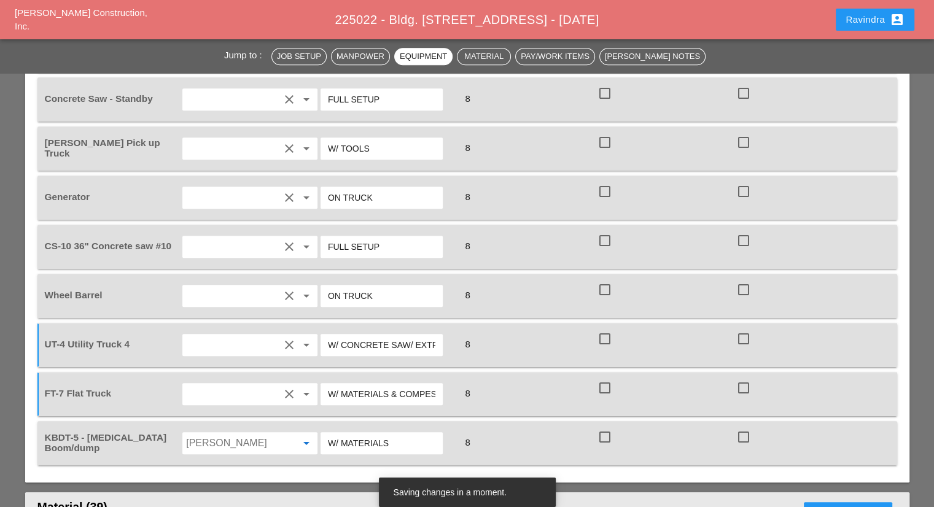
click at [274, 433] on input "Luis Ceja Rodriguez" at bounding box center [232, 443] width 93 height 20
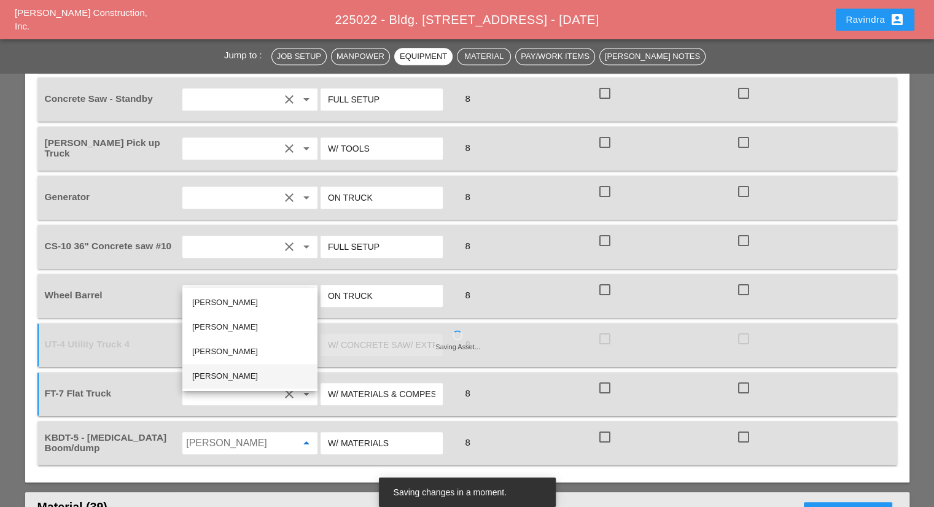
click at [227, 384] on div "[PERSON_NAME]" at bounding box center [249, 376] width 115 height 25
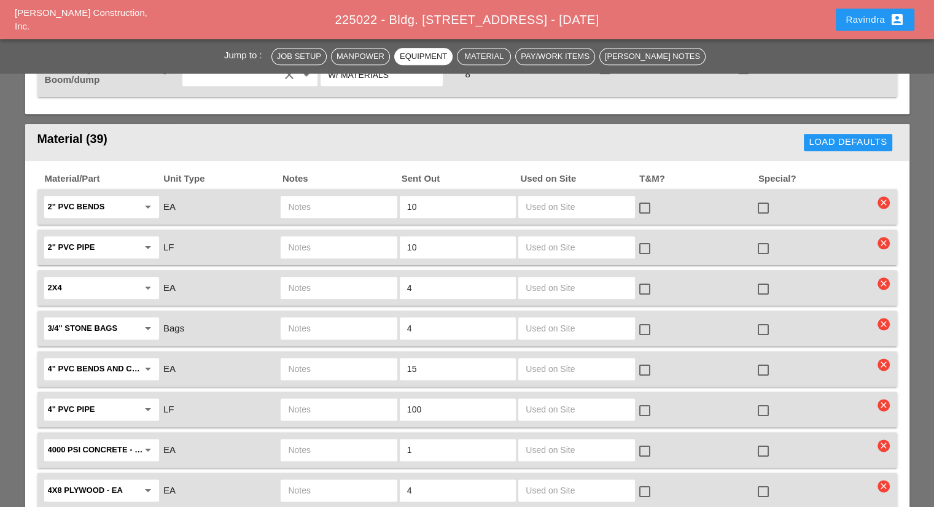
scroll to position [1473, 0]
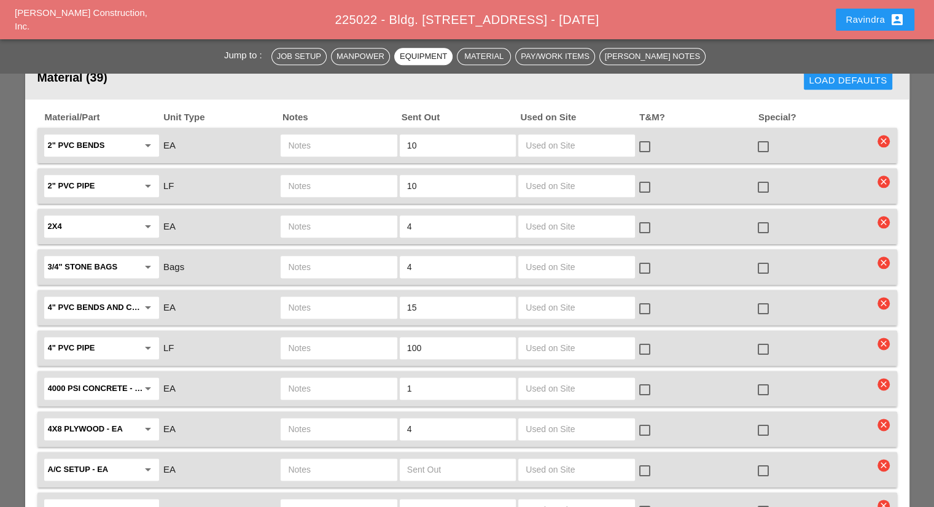
click at [766, 379] on div at bounding box center [762, 389] width 21 height 21
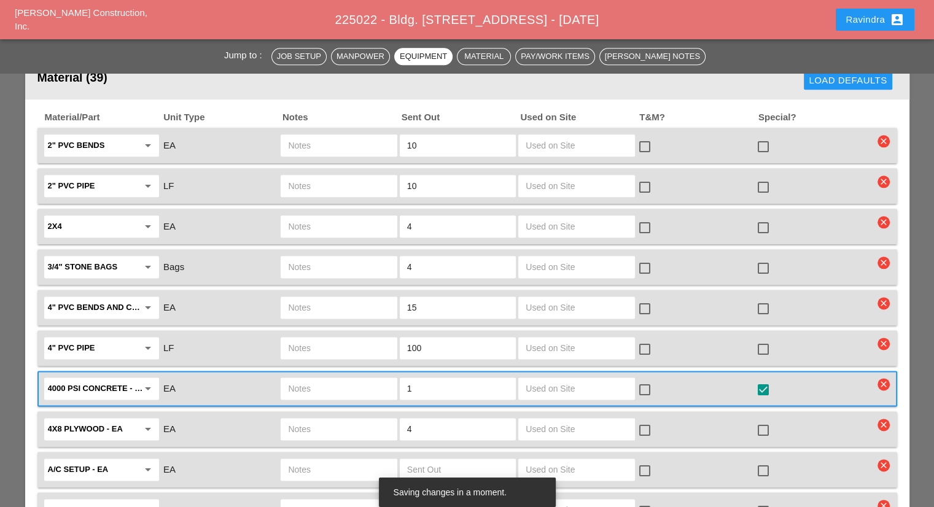
click at [314, 379] on input "text" at bounding box center [338, 389] width 101 height 20
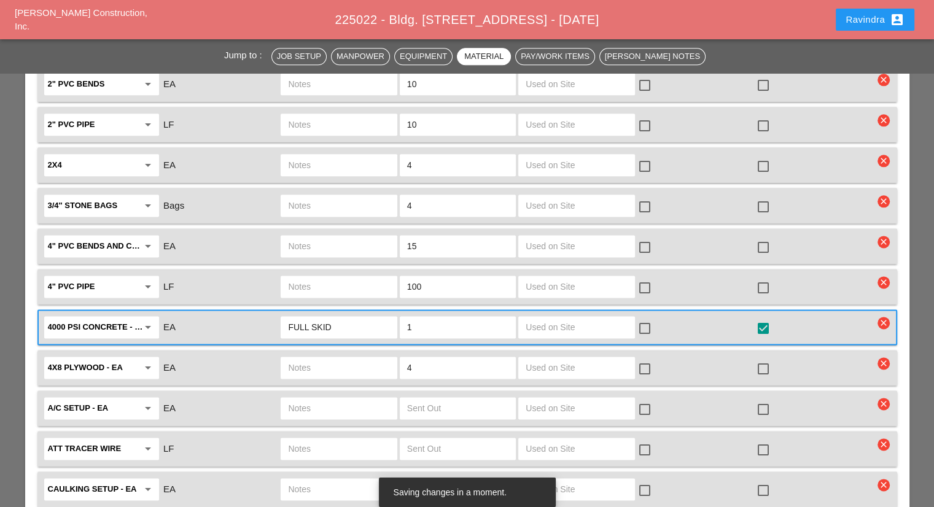
type input "FULL SKID"
click at [760, 358] on div at bounding box center [762, 368] width 21 height 21
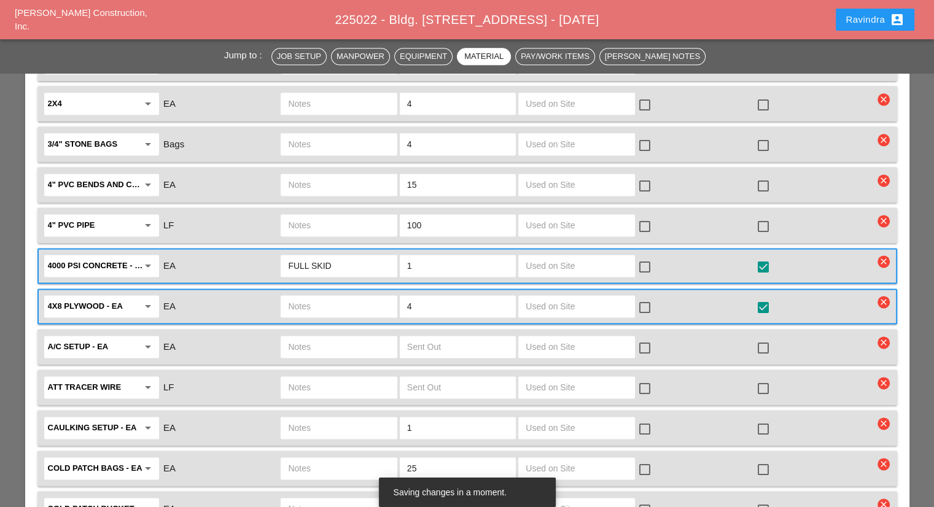
scroll to position [1657, 0]
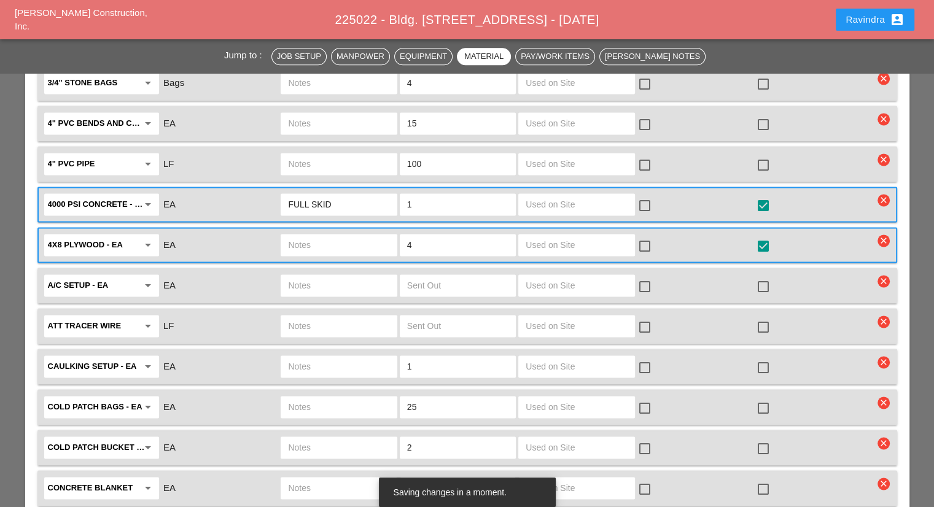
click at [762, 398] on div at bounding box center [762, 408] width 21 height 21
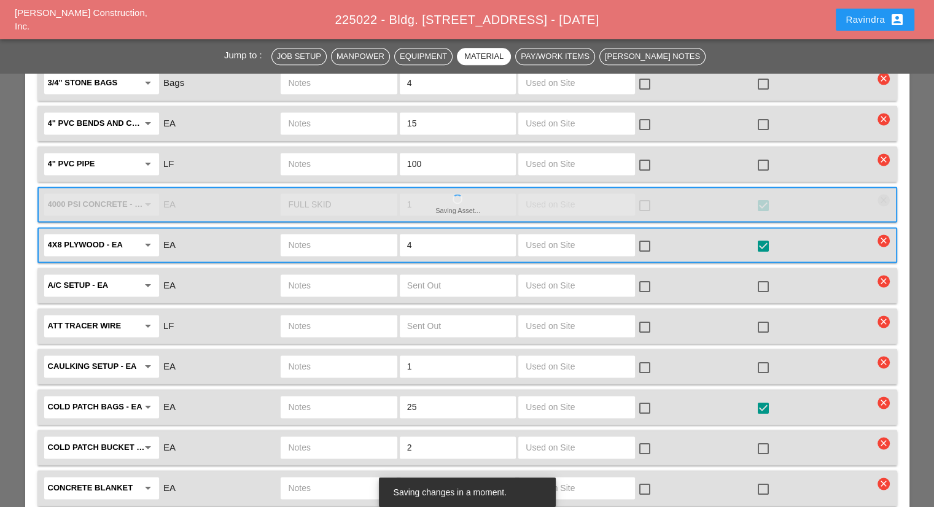
drag, startPoint x: 422, startPoint y: 357, endPoint x: 332, endPoint y: 352, distance: 90.3
click at [332, 394] on div "Cold Patch Bags - EA arrow_drop_down EA 25 check_box_outline_blank check_box" at bounding box center [457, 407] width 831 height 26
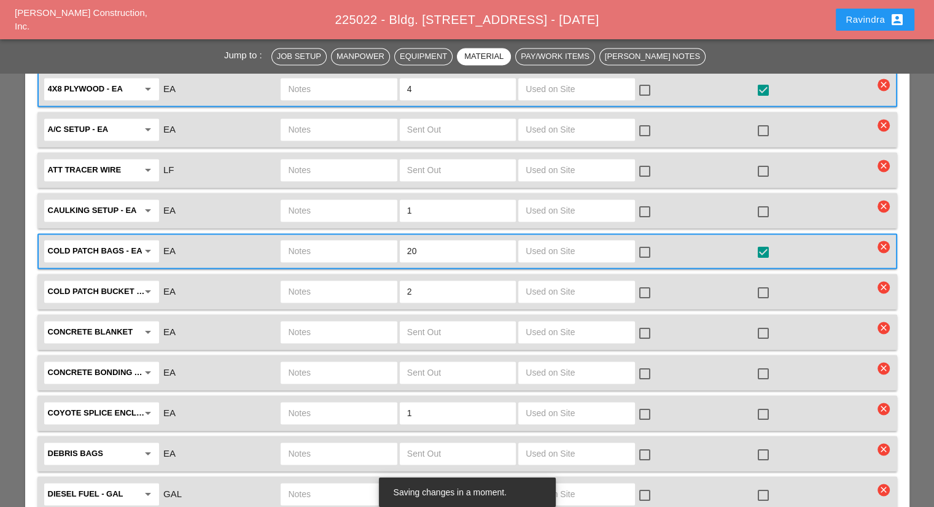
scroll to position [1841, 0]
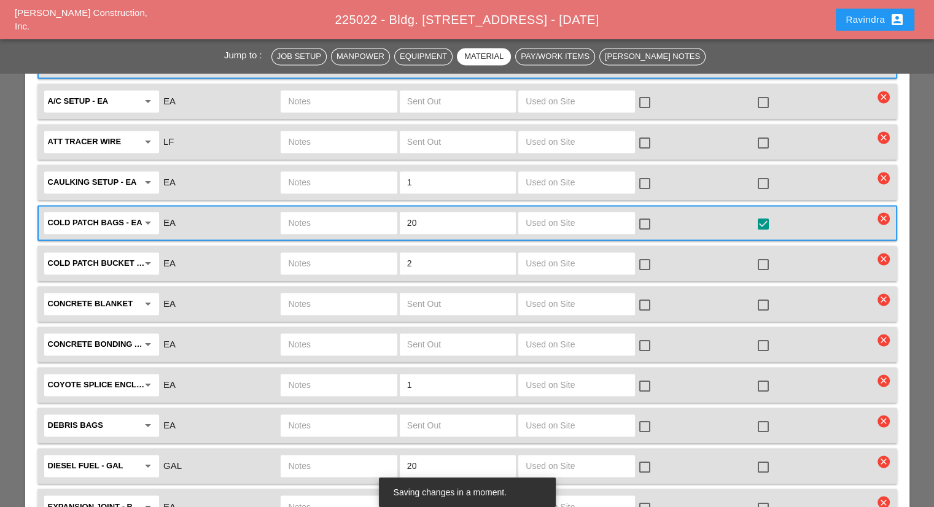
type input "20"
click at [764, 416] on div at bounding box center [762, 426] width 21 height 21
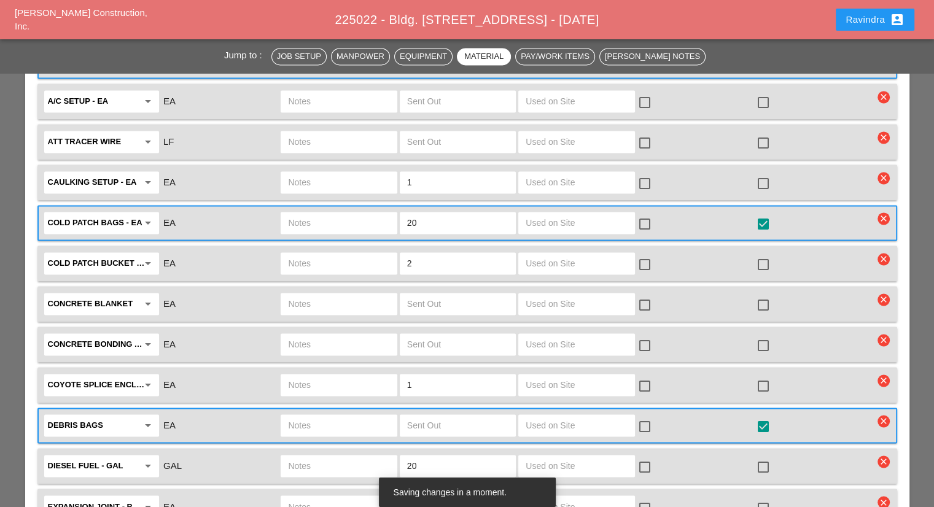
click at [410, 416] on input "text" at bounding box center [457, 426] width 101 height 20
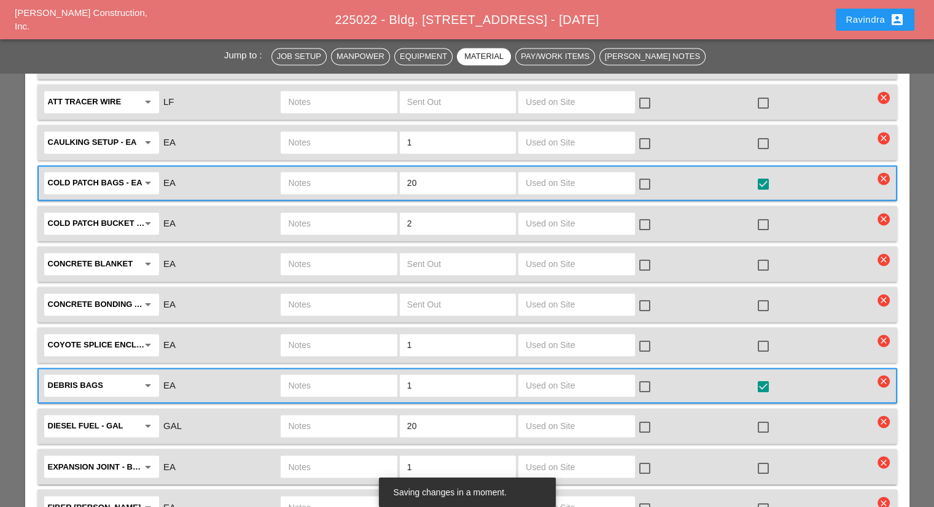
scroll to position [1903, 0]
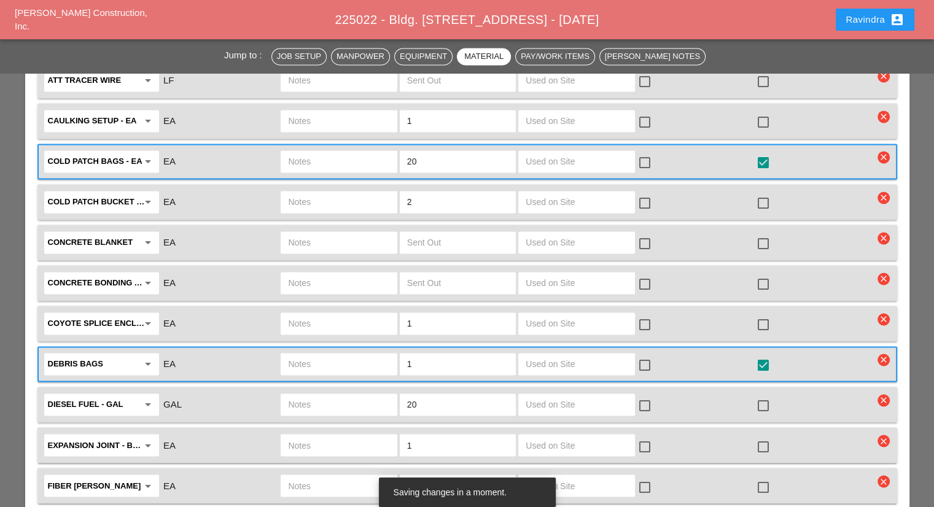
type input "1"
click at [756, 436] on div at bounding box center [762, 446] width 21 height 21
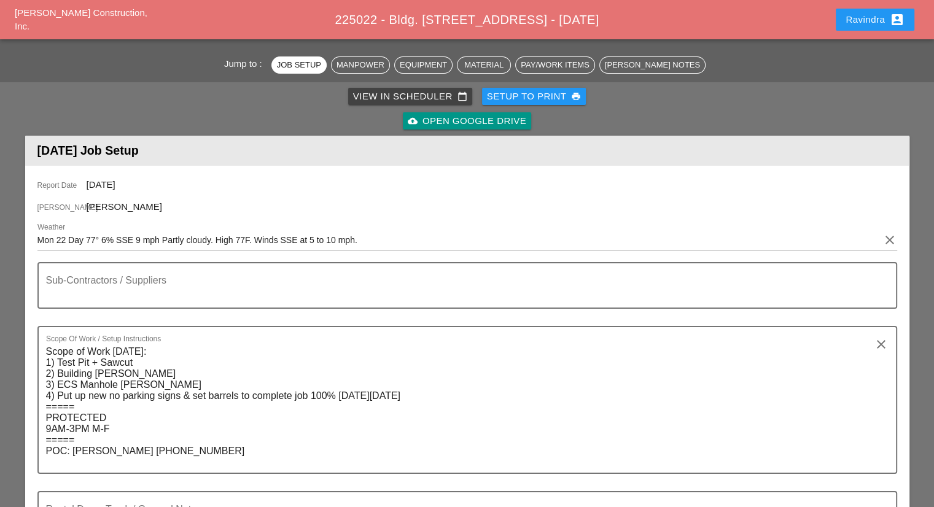
scroll to position [0, 0]
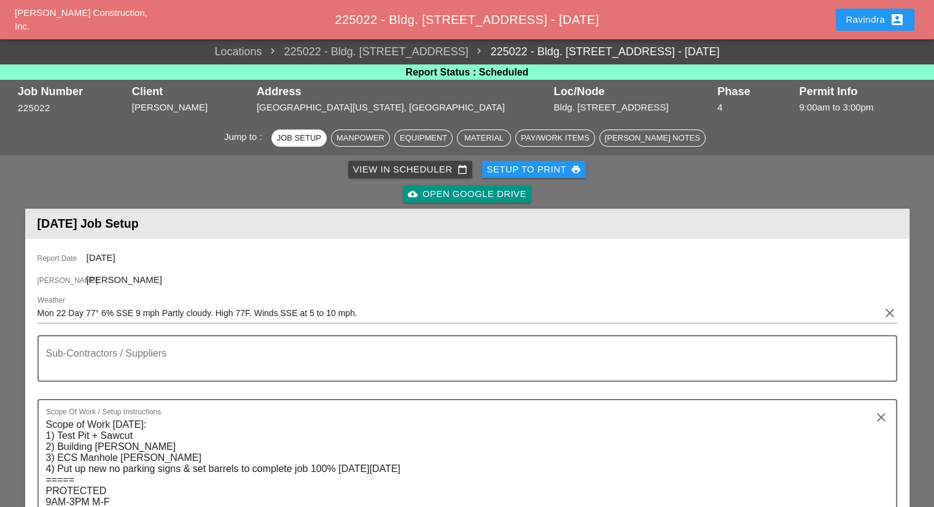
click at [864, 18] on div "Ravindra account_box" at bounding box center [874, 19] width 59 height 15
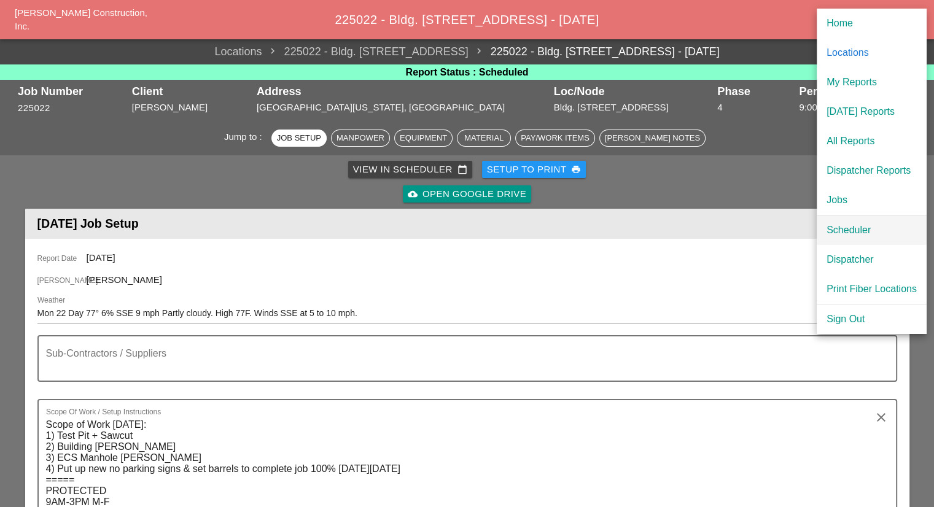
click at [835, 225] on div "Scheduler" at bounding box center [871, 230] width 90 height 15
